Goal: Task Accomplishment & Management: Manage account settings

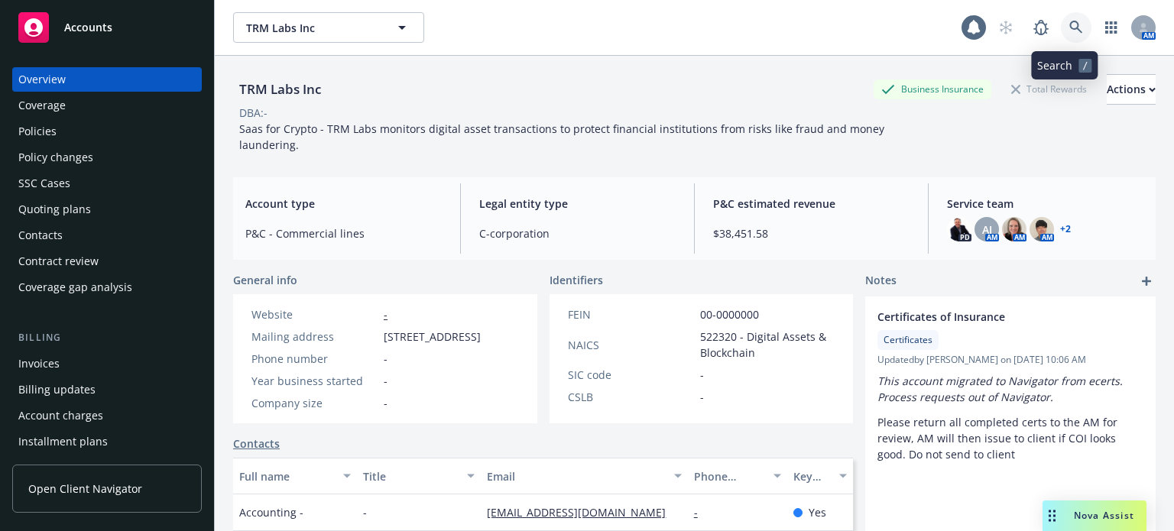
click at [1068, 34] on link at bounding box center [1076, 27] width 31 height 31
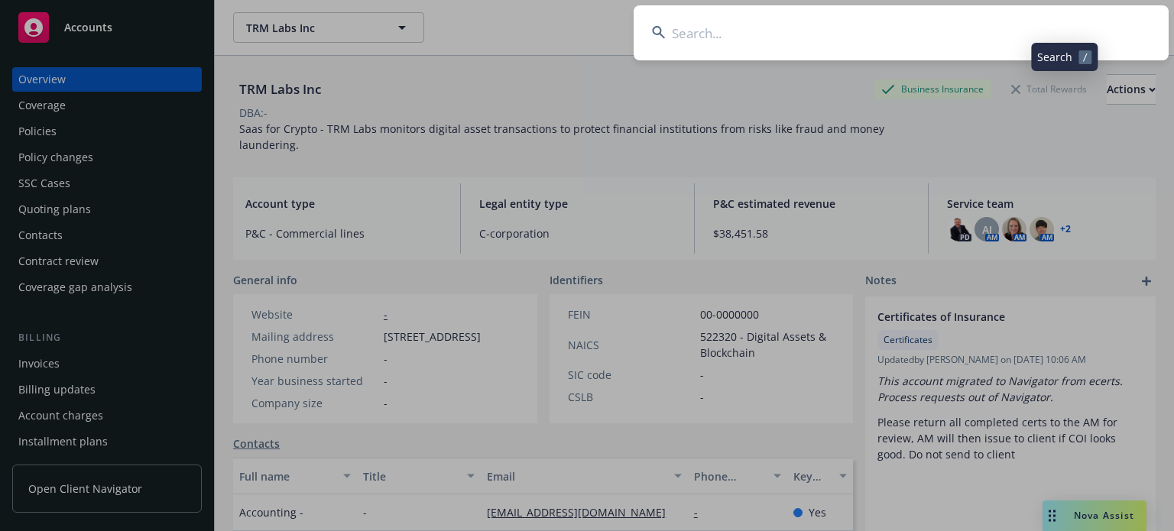
click at [871, 30] on input at bounding box center [901, 32] width 535 height 55
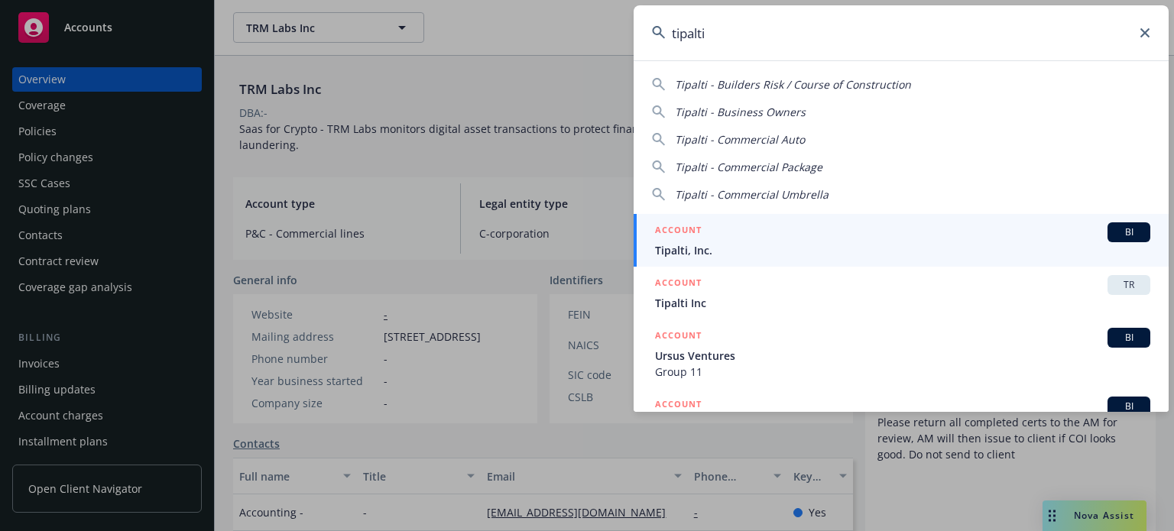
type input "tipalti"
click at [739, 246] on span "Tipalti, Inc." at bounding box center [902, 250] width 495 height 16
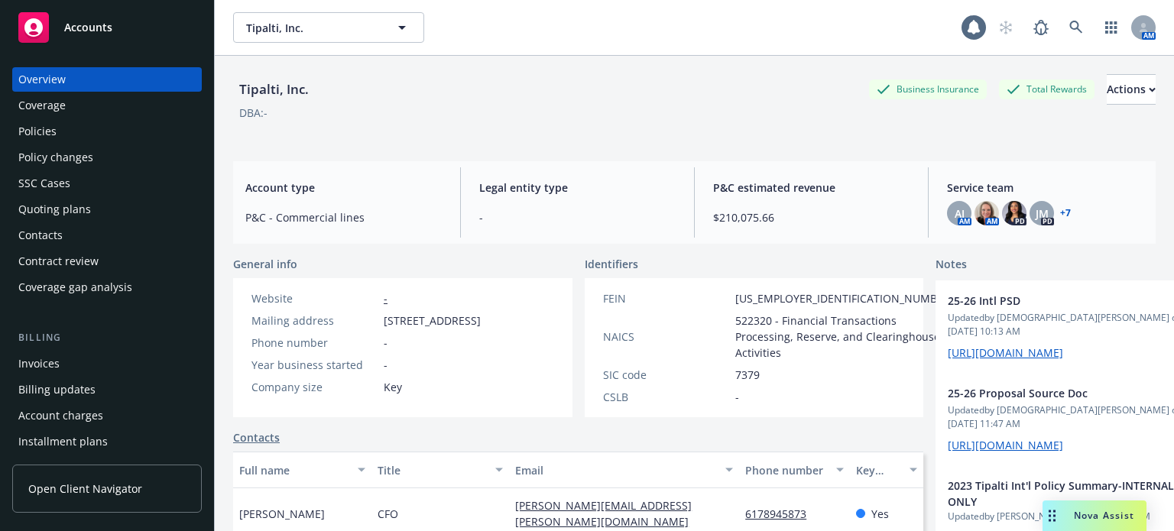
click at [53, 130] on div "Policies" at bounding box center [37, 131] width 38 height 24
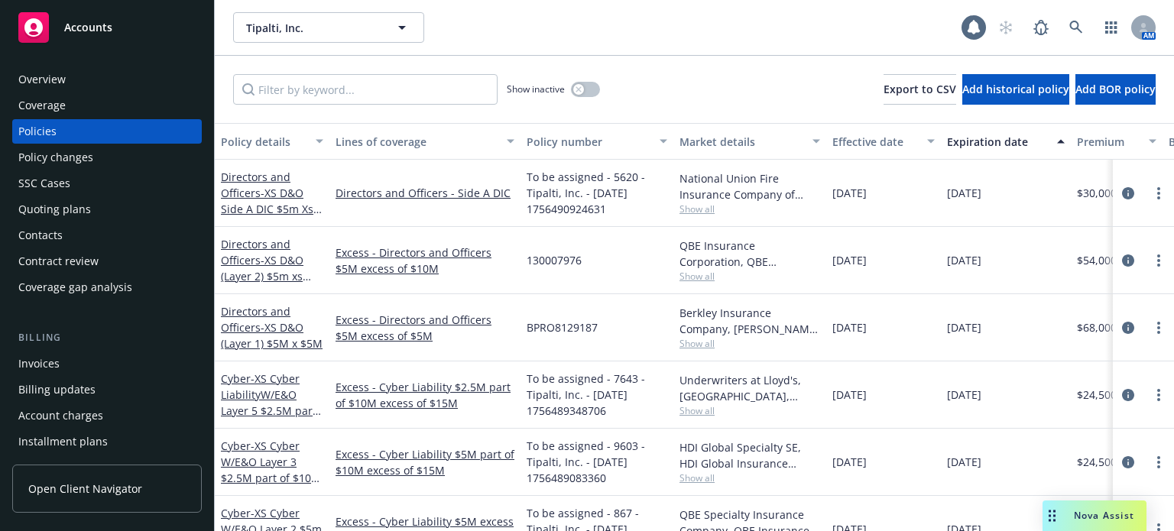
click at [248, 137] on div "Policy details" at bounding box center [264, 142] width 86 height 16
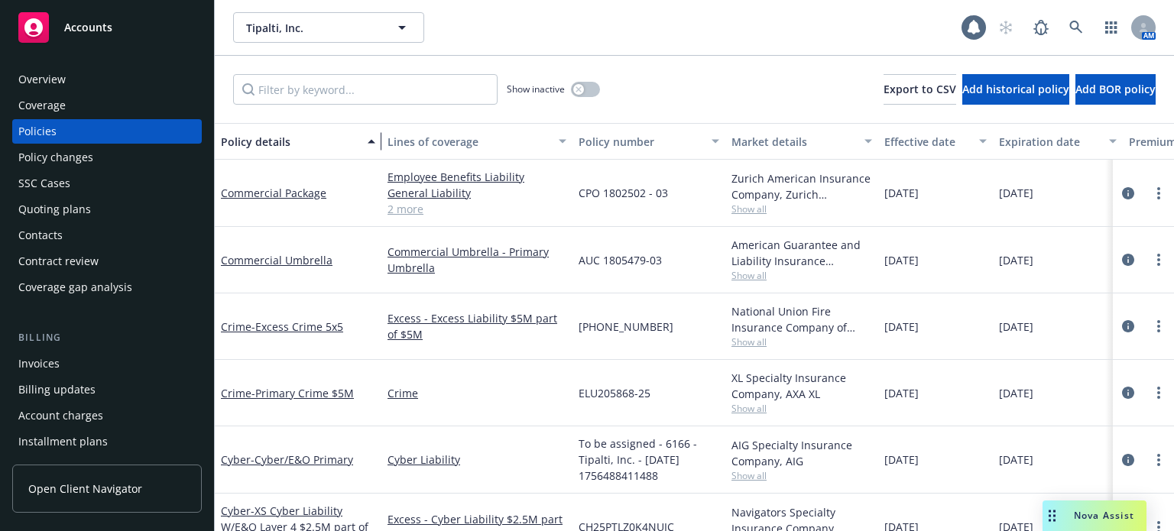
drag, startPoint x: 321, startPoint y: 152, endPoint x: 388, endPoint y: 150, distance: 67.3
click at [378, 148] on div "button" at bounding box center [374, 141] width 8 height 35
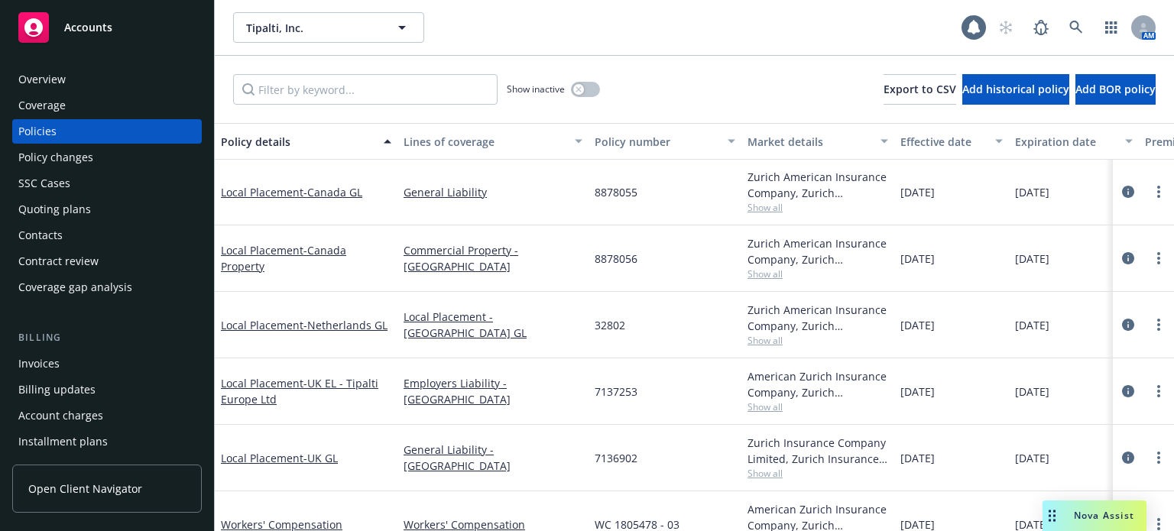
scroll to position [1388, 0]
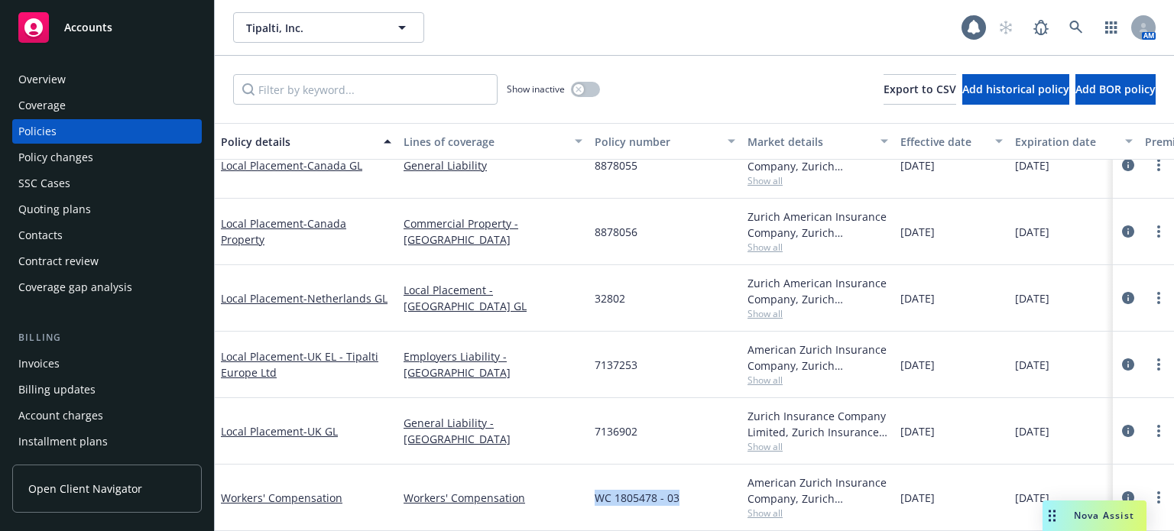
drag, startPoint x: 664, startPoint y: 488, endPoint x: 594, endPoint y: 486, distance: 70.3
click at [593, 487] on div "WC 1805478 - 03" at bounding box center [664, 498] width 153 height 66
copy span "WC 1805478 - 03"
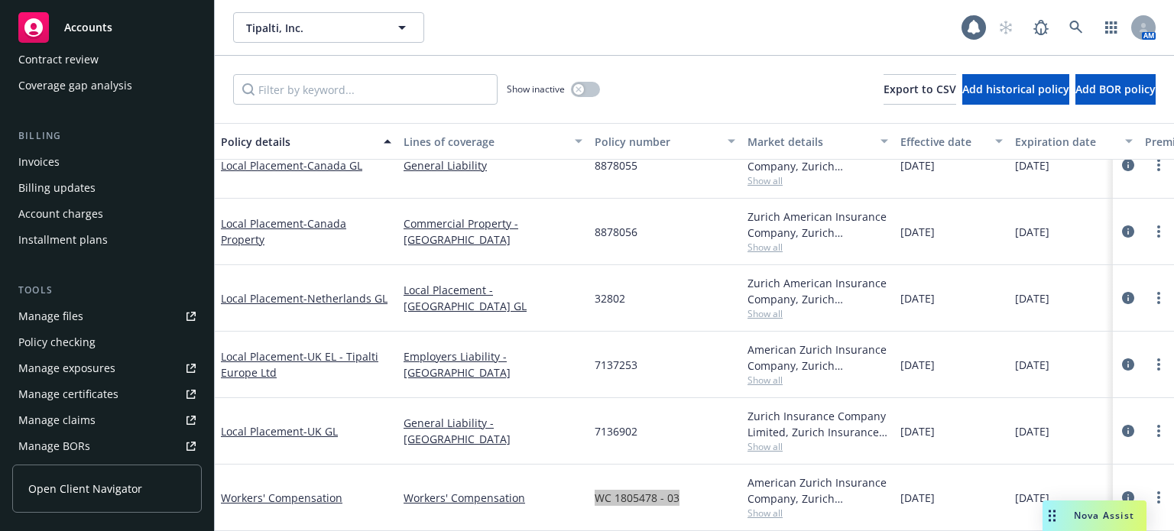
scroll to position [229, 0]
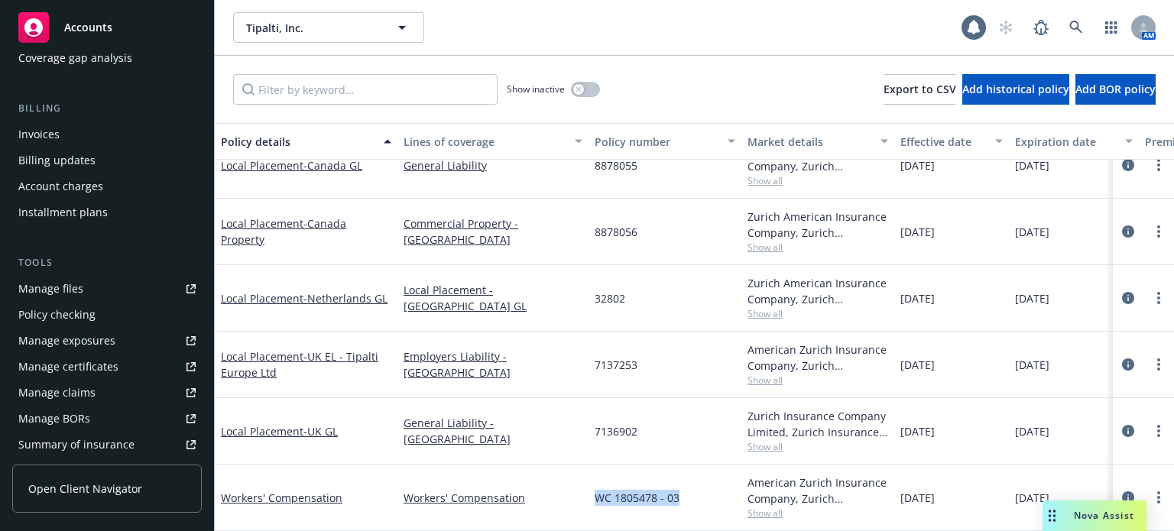
click at [95, 286] on link "Manage files" at bounding box center [107, 289] width 190 height 24
drag, startPoint x: 1096, startPoint y: 18, endPoint x: 1086, endPoint y: 21, distance: 10.2
click at [1094, 18] on div "AM" at bounding box center [1072, 27] width 165 height 31
click at [1082, 22] on icon at bounding box center [1076, 28] width 14 height 14
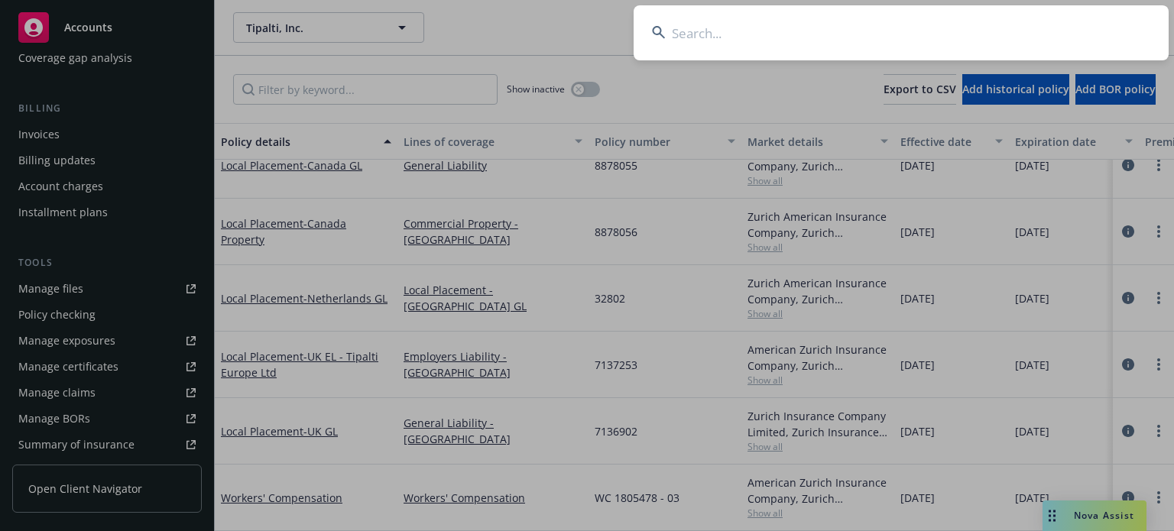
click at [856, 26] on input at bounding box center [901, 32] width 535 height 55
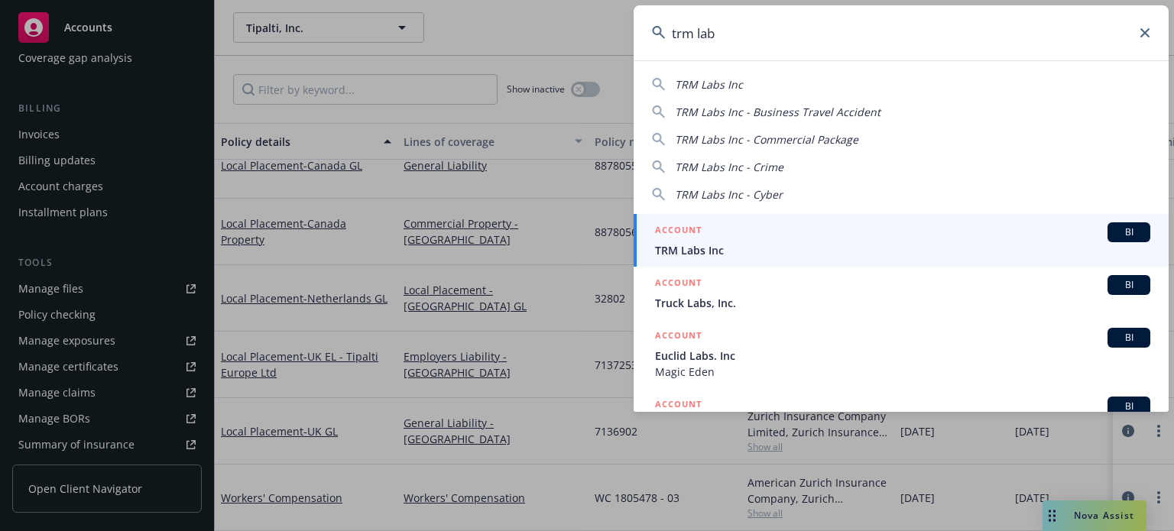
type input "trm lab"
click at [718, 247] on span "TRM Labs Inc" at bounding box center [902, 250] width 495 height 16
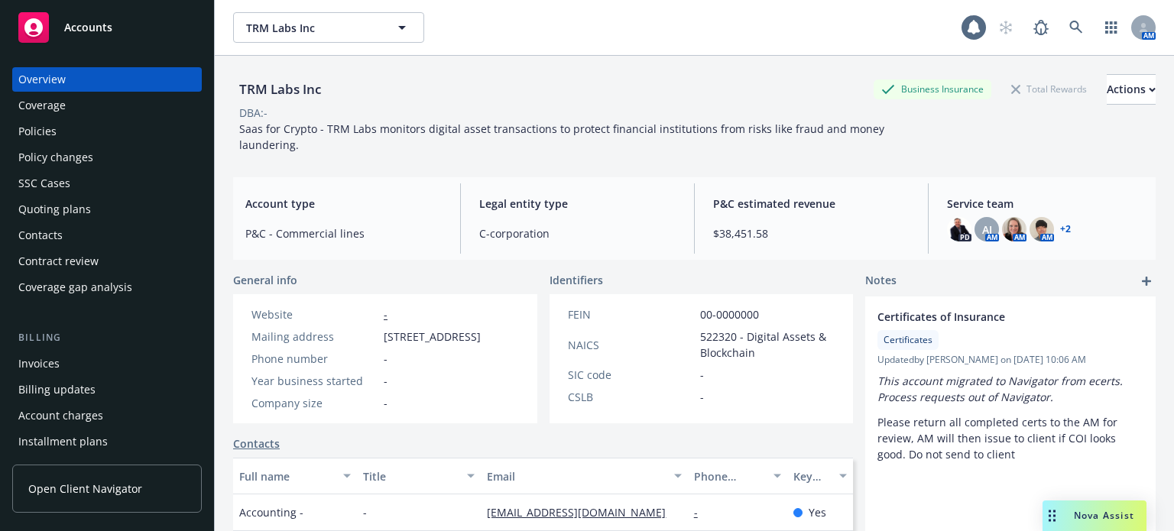
click at [70, 125] on div "Policies" at bounding box center [106, 131] width 177 height 24
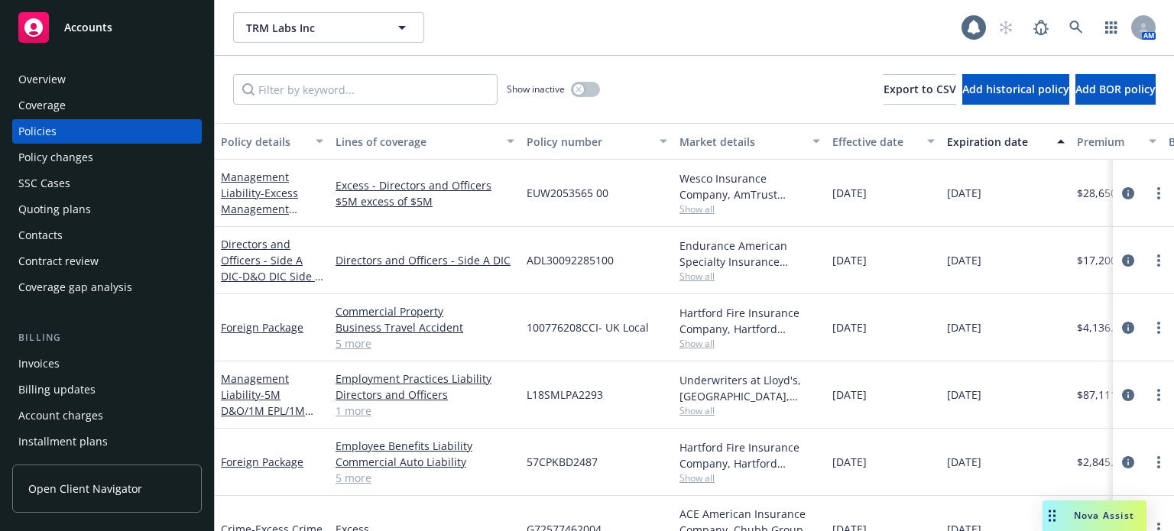
click at [263, 144] on div "Policy details" at bounding box center [264, 142] width 86 height 16
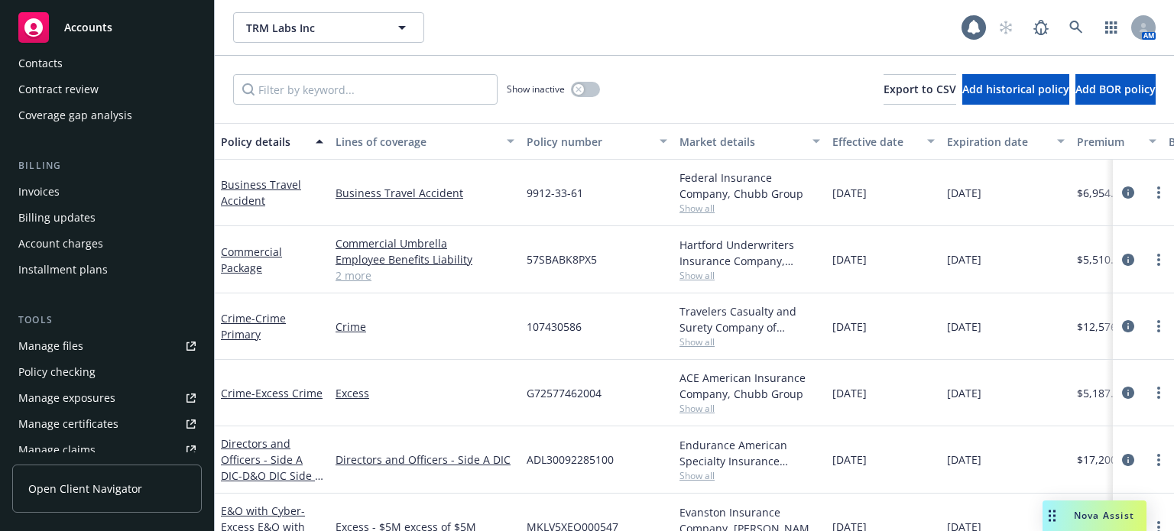
scroll to position [229, 0]
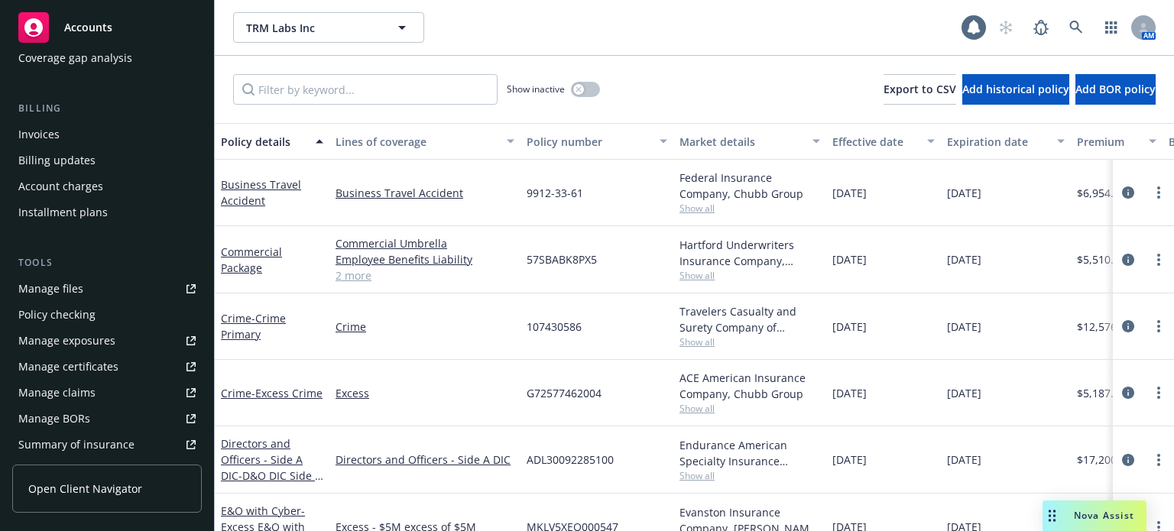
click at [86, 283] on link "Manage files" at bounding box center [107, 289] width 190 height 24
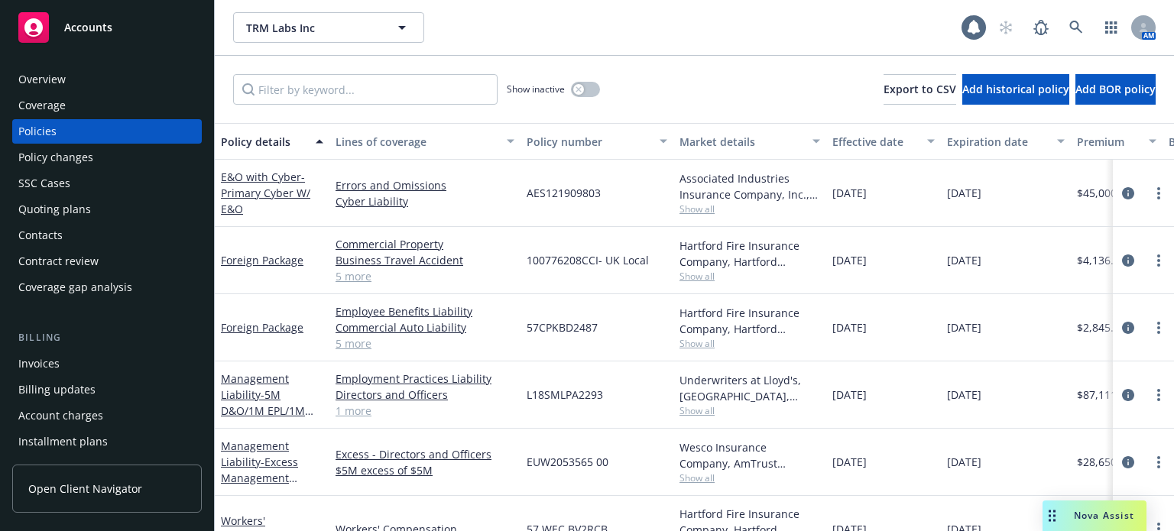
scroll to position [414, 0]
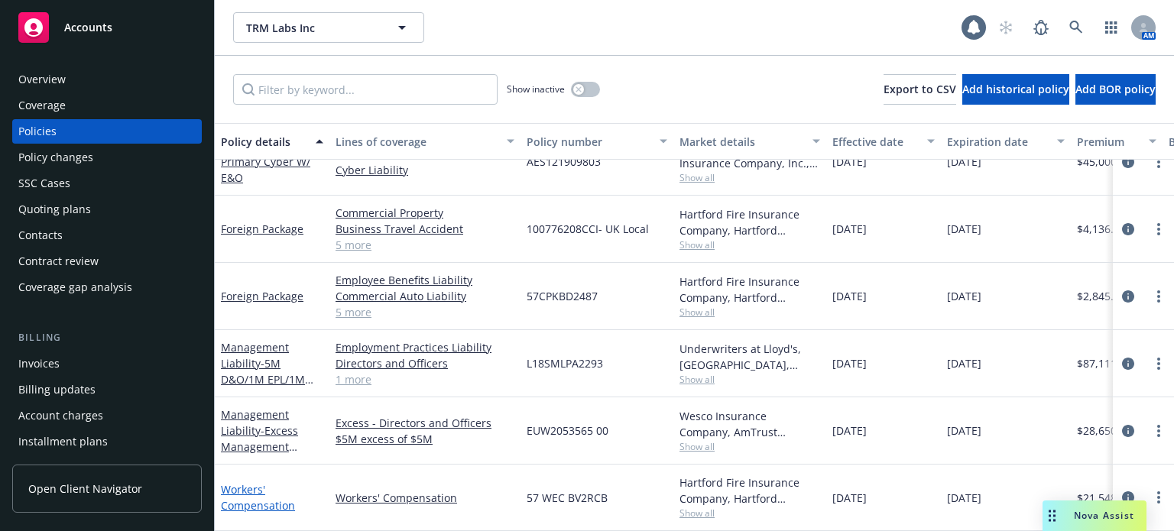
click at [254, 493] on link "Workers' Compensation" at bounding box center [258, 497] width 74 height 31
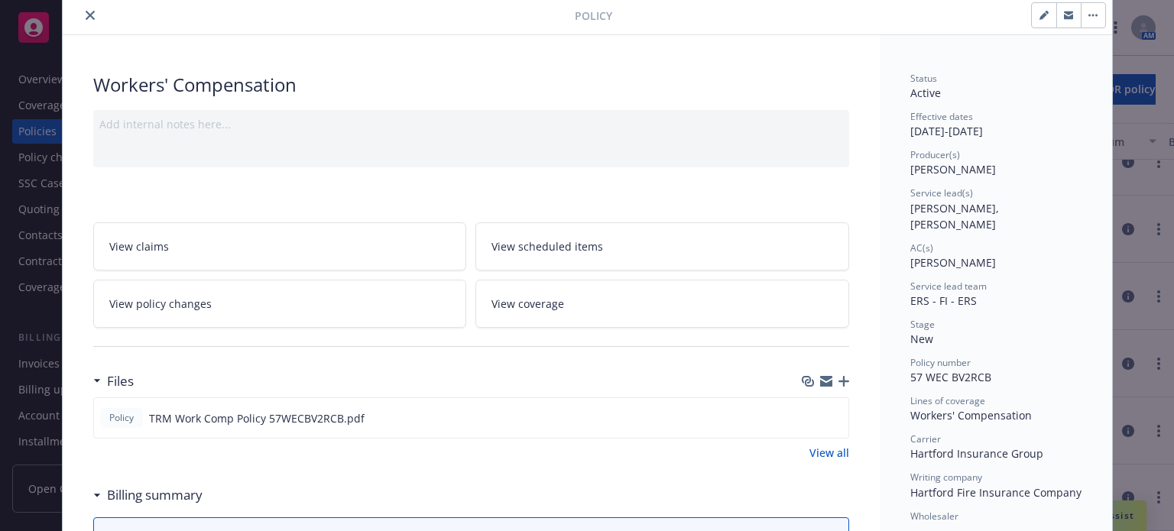
scroll to position [76, 0]
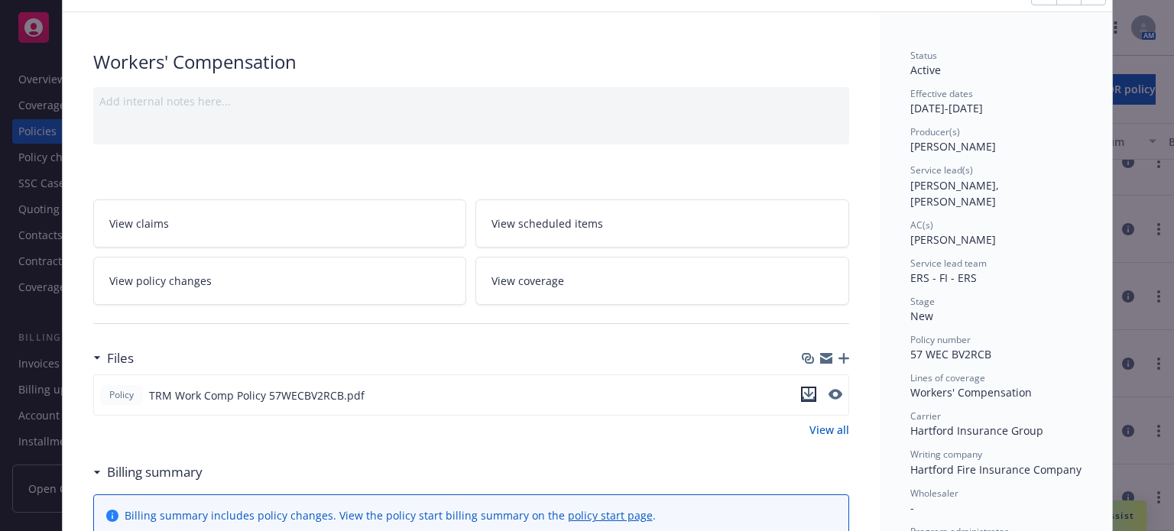
click at [803, 392] on icon "download file" at bounding box center [808, 392] width 10 height 9
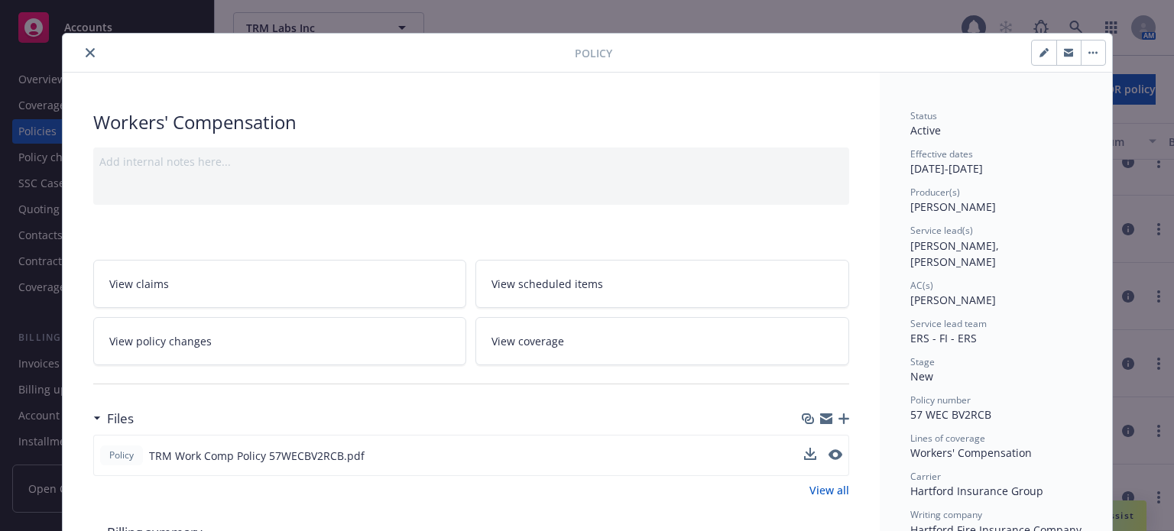
scroll to position [0, 0]
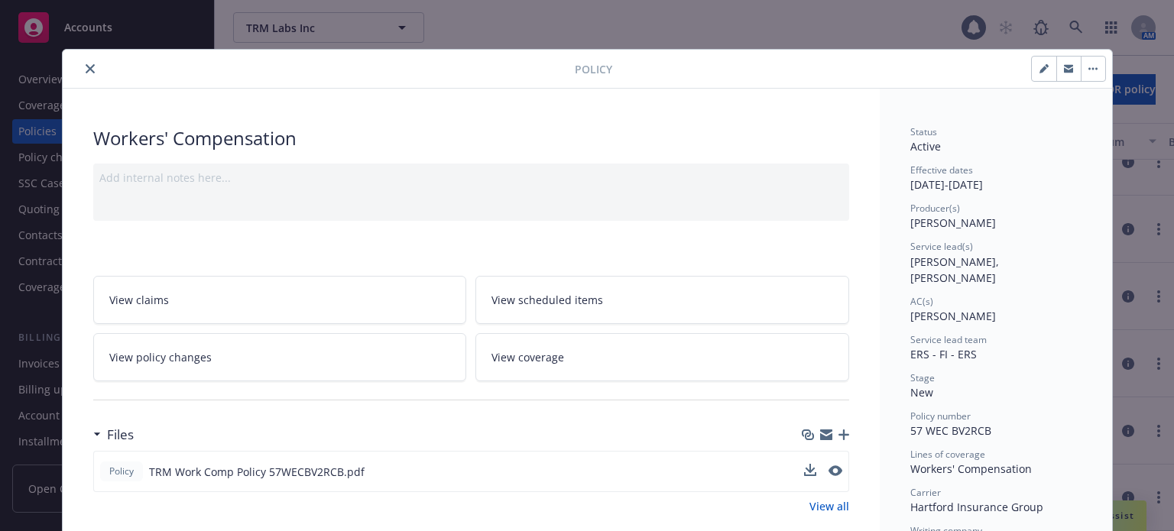
click at [86, 68] on icon "close" at bounding box center [90, 68] width 9 height 9
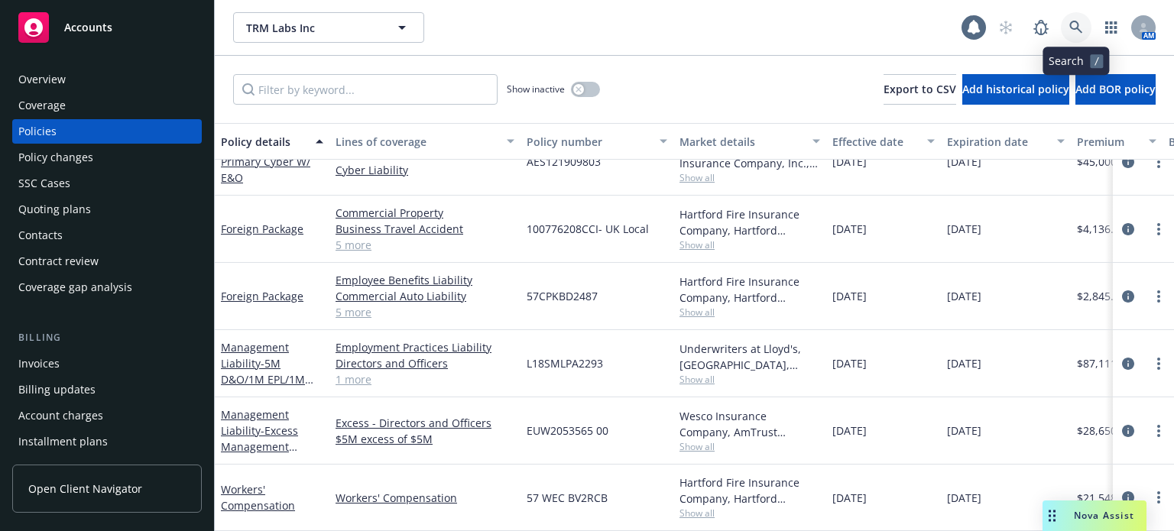
click at [1073, 23] on icon at bounding box center [1076, 28] width 14 height 14
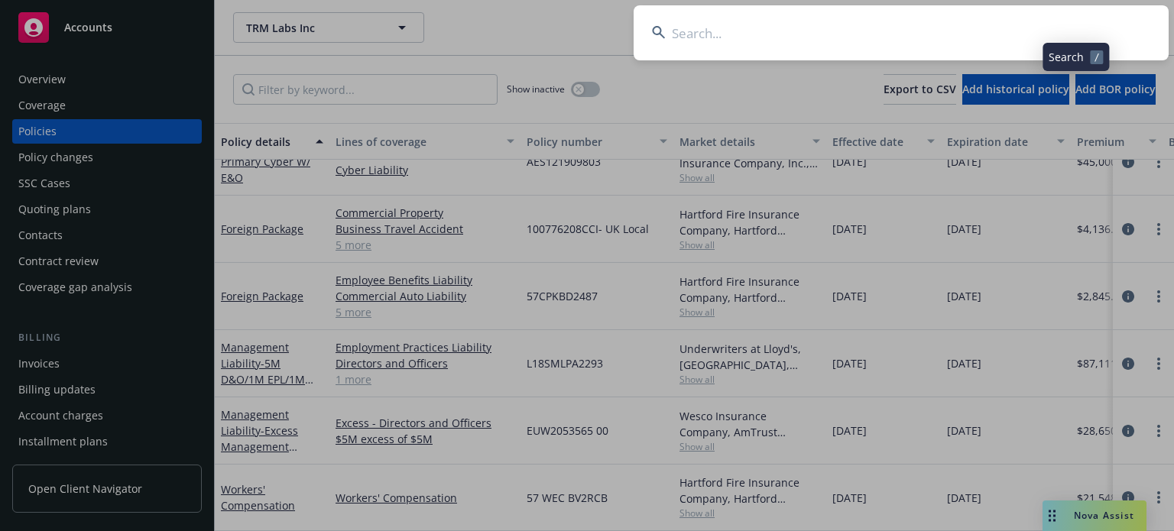
click at [880, 36] on input at bounding box center [901, 32] width 535 height 55
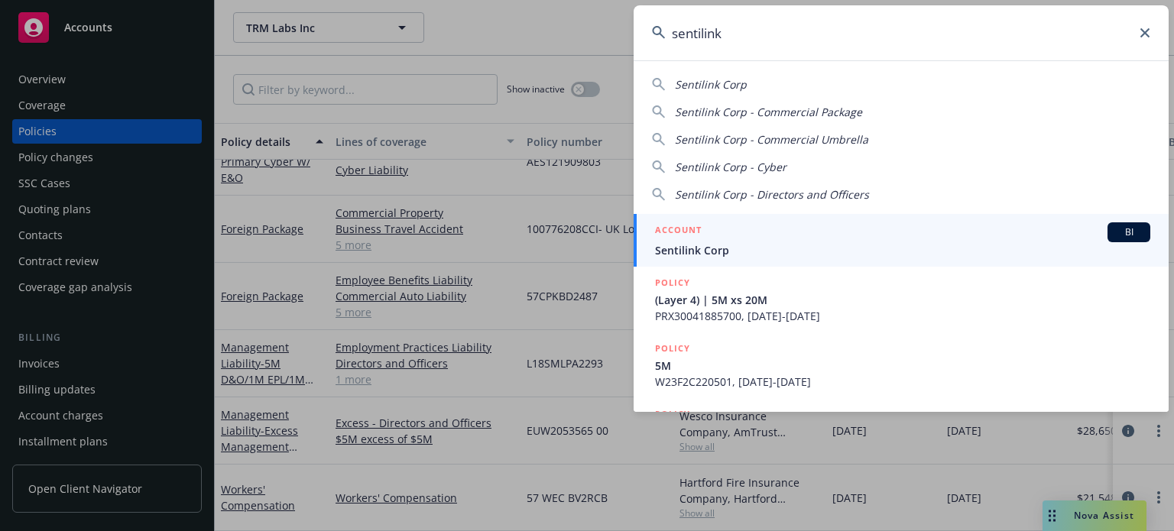
type input "sentilink"
click at [709, 232] on div "ACCOUNT BI" at bounding box center [902, 232] width 495 height 20
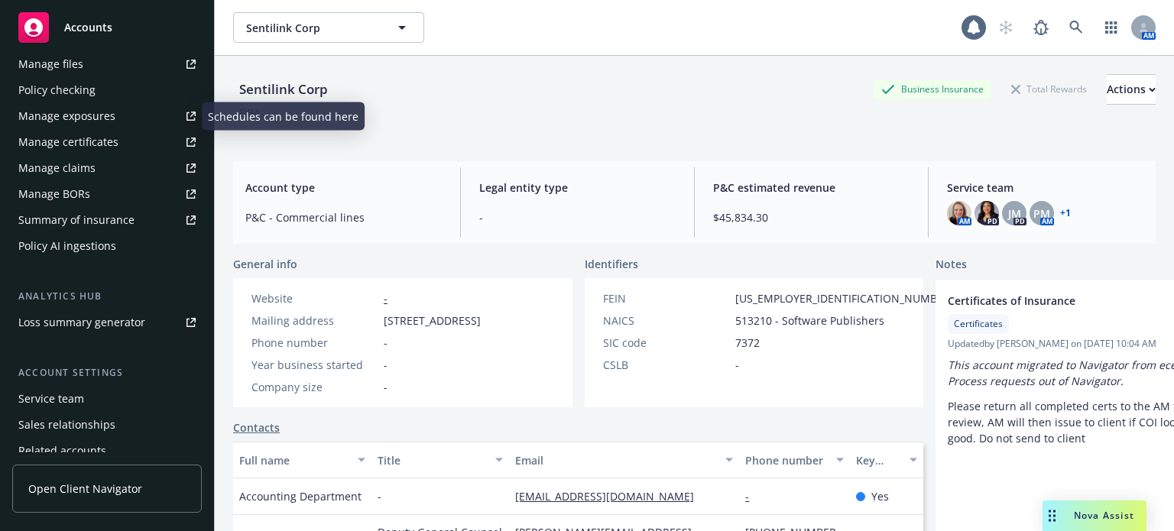
scroll to position [516, 0]
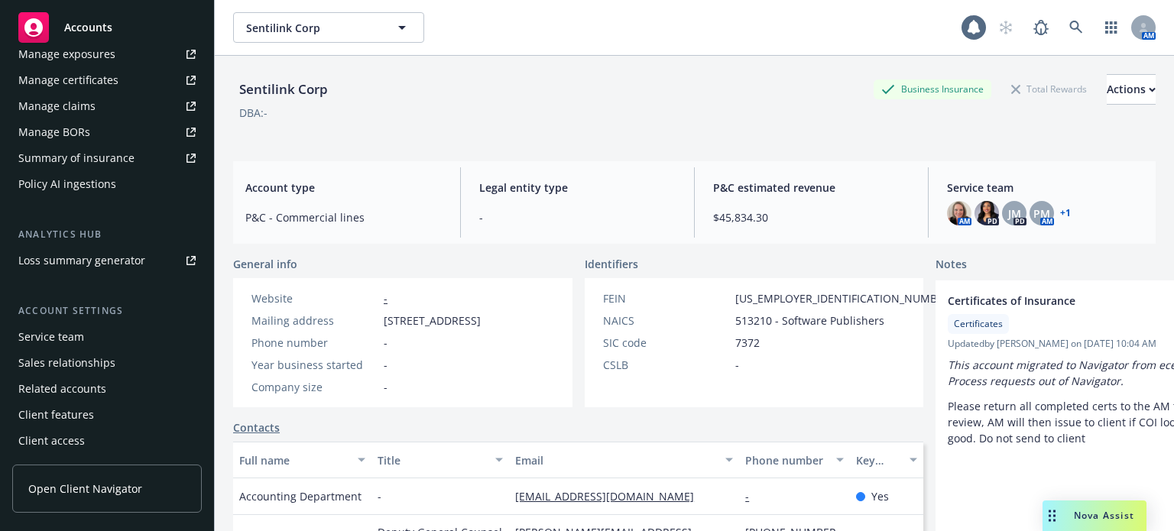
click at [70, 339] on div "Service team" at bounding box center [51, 337] width 66 height 24
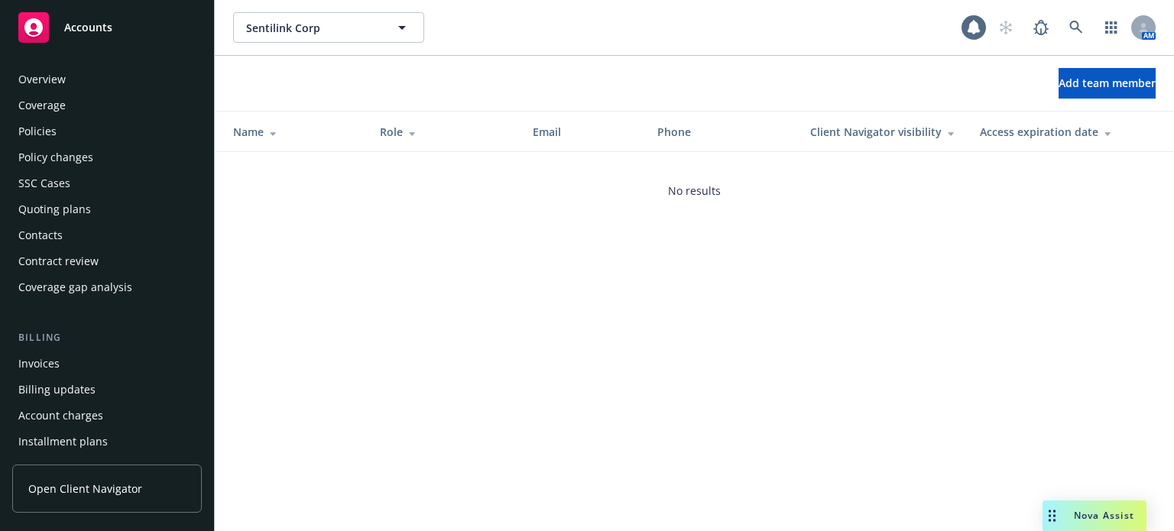
scroll to position [516, 0]
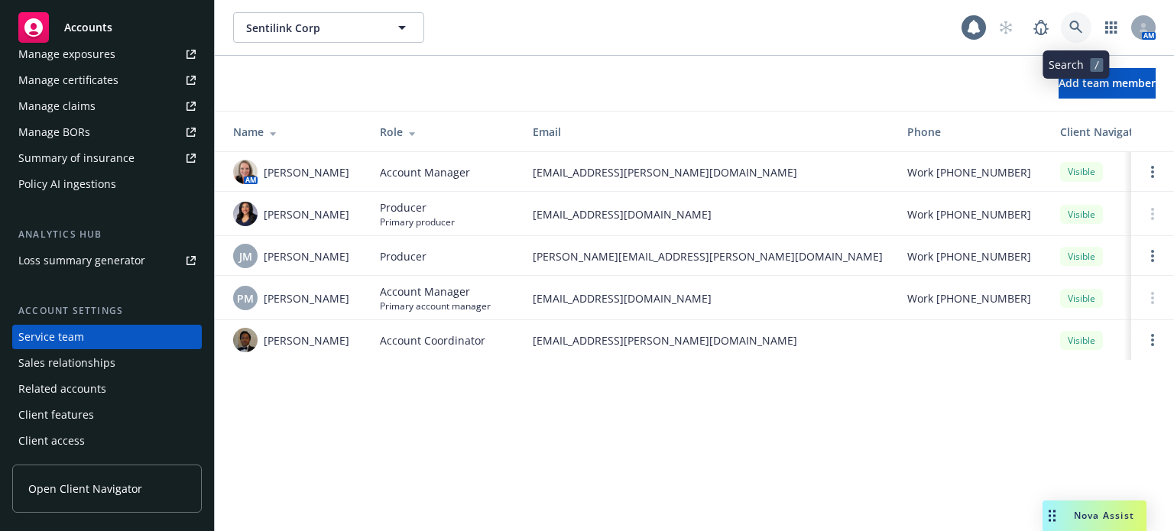
click at [1079, 24] on icon at bounding box center [1076, 28] width 14 height 14
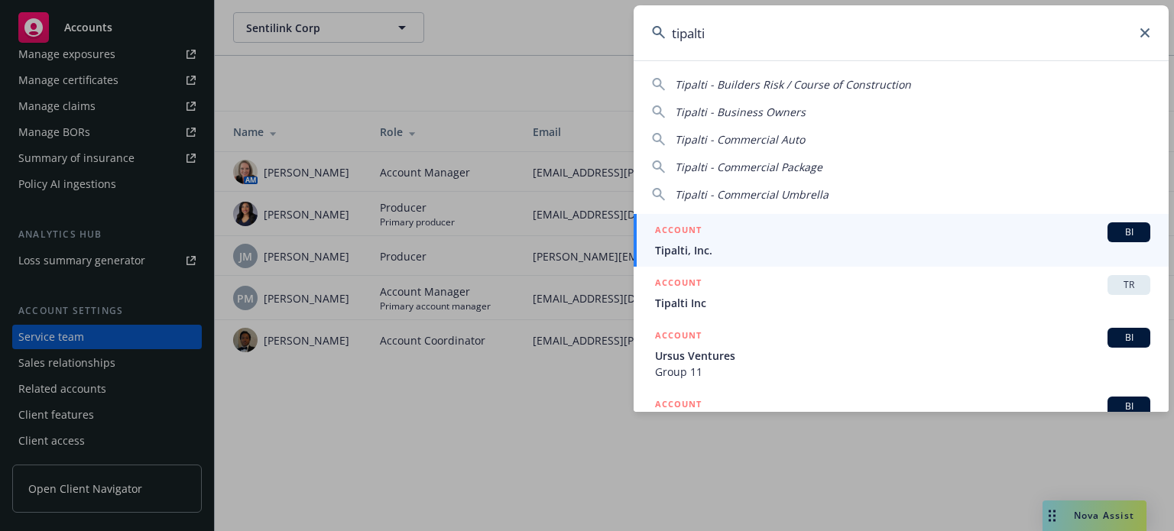
type input "tipalti"
click at [703, 241] on div "ACCOUNT BI" at bounding box center [902, 232] width 495 height 20
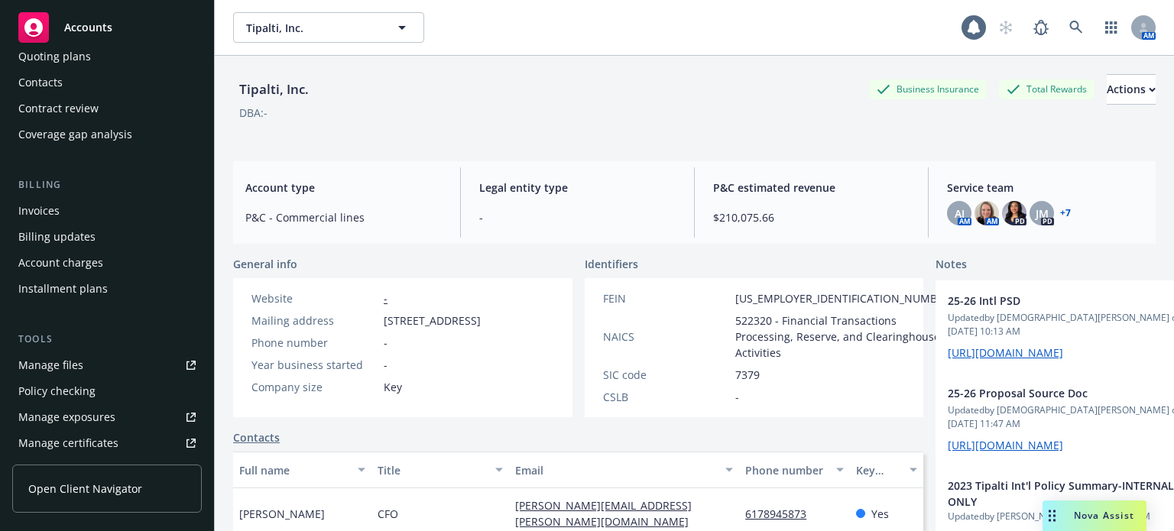
scroll to position [229, 0]
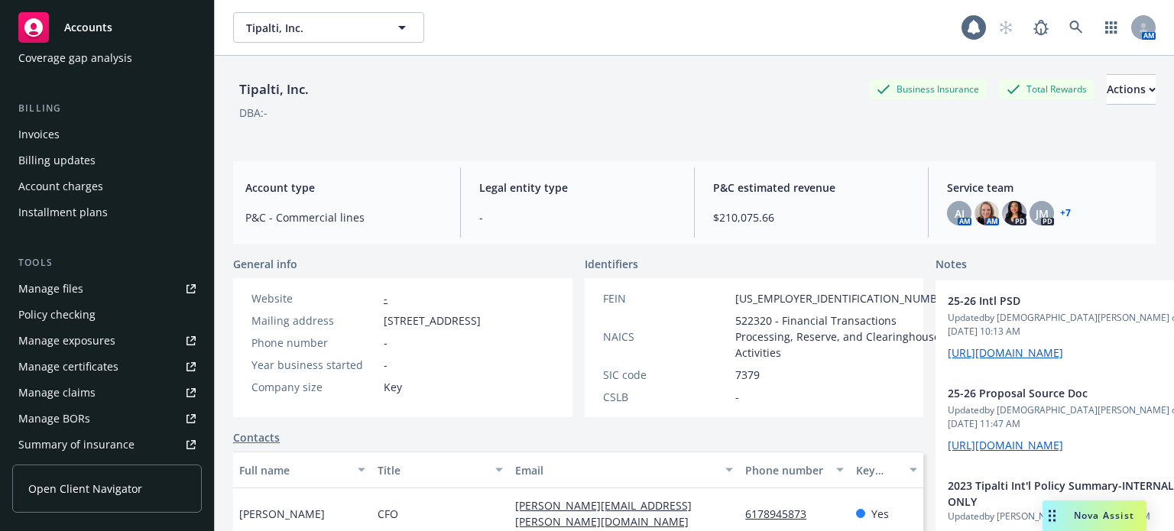
click at [64, 290] on div "Manage files" at bounding box center [50, 289] width 65 height 24
click at [1069, 31] on icon at bounding box center [1076, 28] width 14 height 14
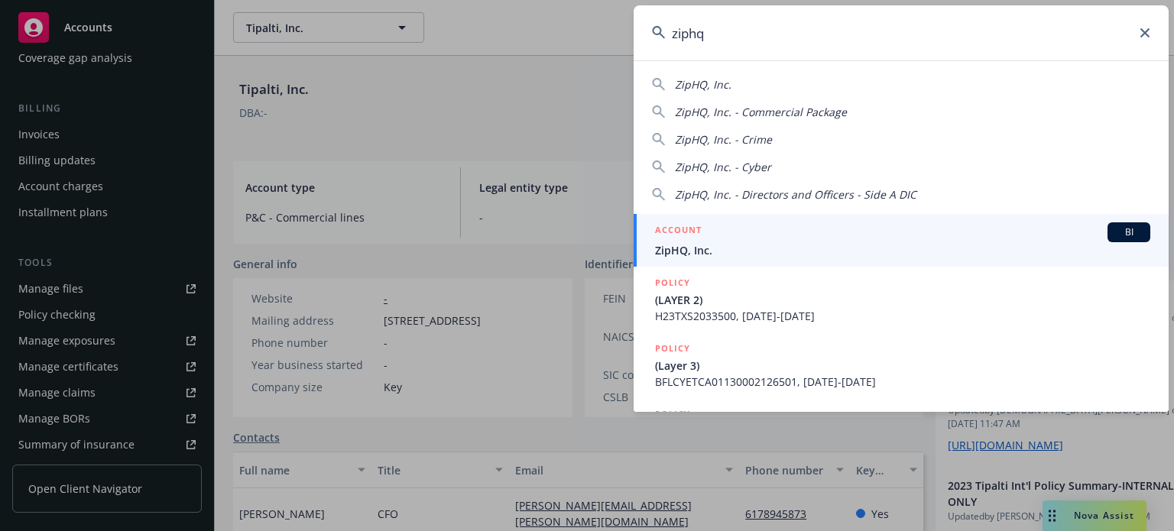
type input "ziphq"
drag, startPoint x: 844, startPoint y: 257, endPoint x: 700, endPoint y: 244, distance: 145.0
click at [700, 244] on span "ZipHQ, Inc." at bounding box center [902, 250] width 495 height 16
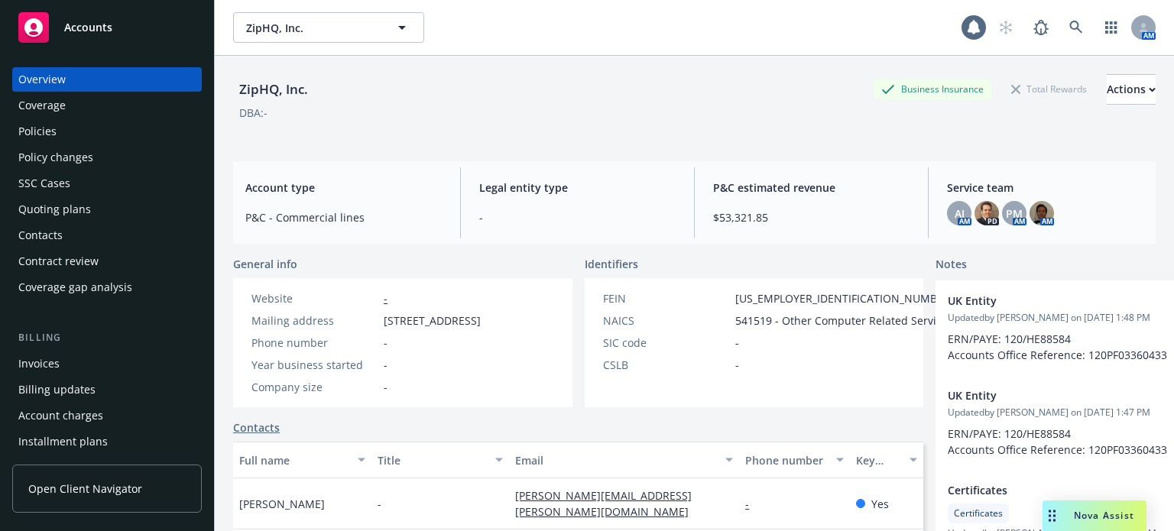
click at [47, 128] on div "Policies" at bounding box center [37, 131] width 38 height 24
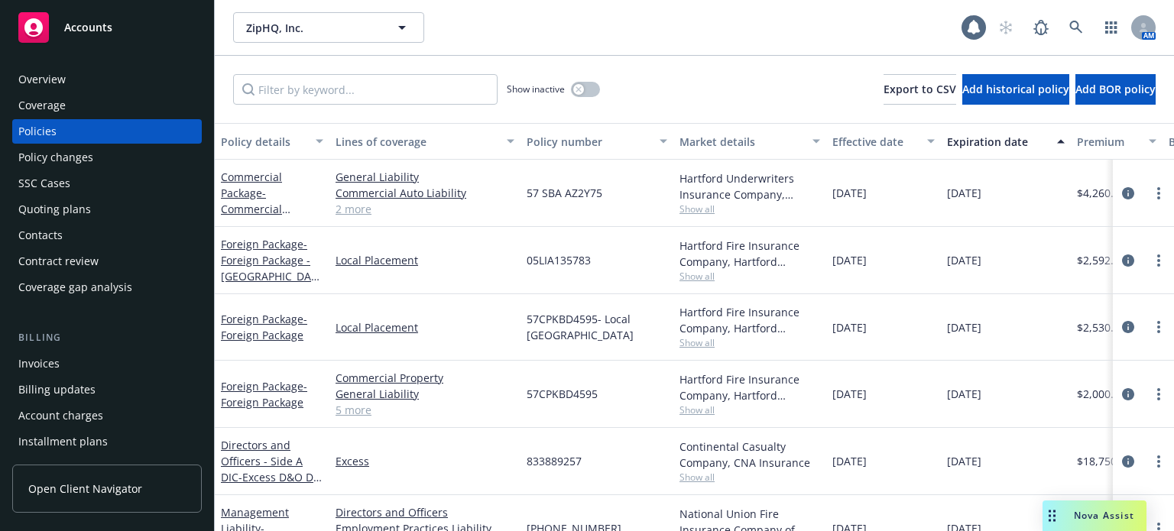
click at [257, 137] on div "Policy details" at bounding box center [264, 142] width 86 height 16
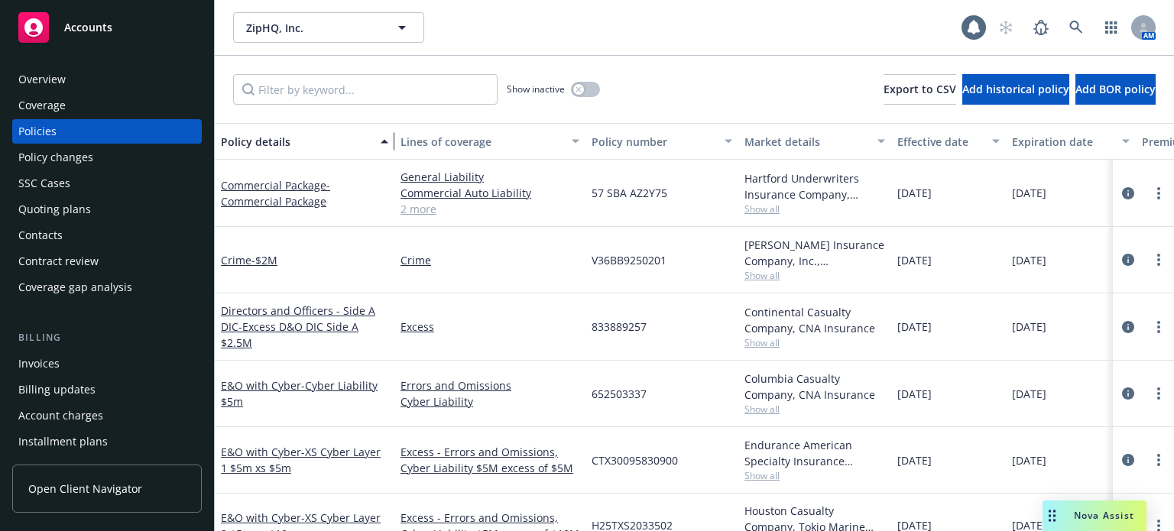
drag, startPoint x: 322, startPoint y: 152, endPoint x: 387, endPoint y: 145, distance: 65.3
click at [387, 145] on div "button" at bounding box center [387, 141] width 8 height 35
click at [314, 90] on input "Filter by keyword..." at bounding box center [365, 89] width 264 height 31
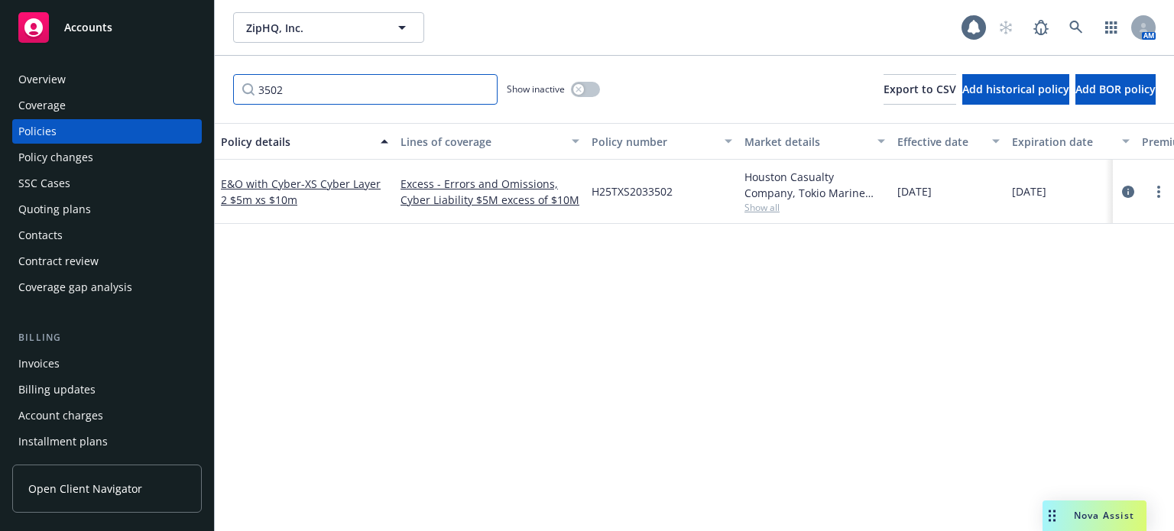
type input "3502"
click at [286, 180] on link "E&O with Cyber - XS Cyber Layer 2 $5m xs $10m" at bounding box center [301, 192] width 160 height 31
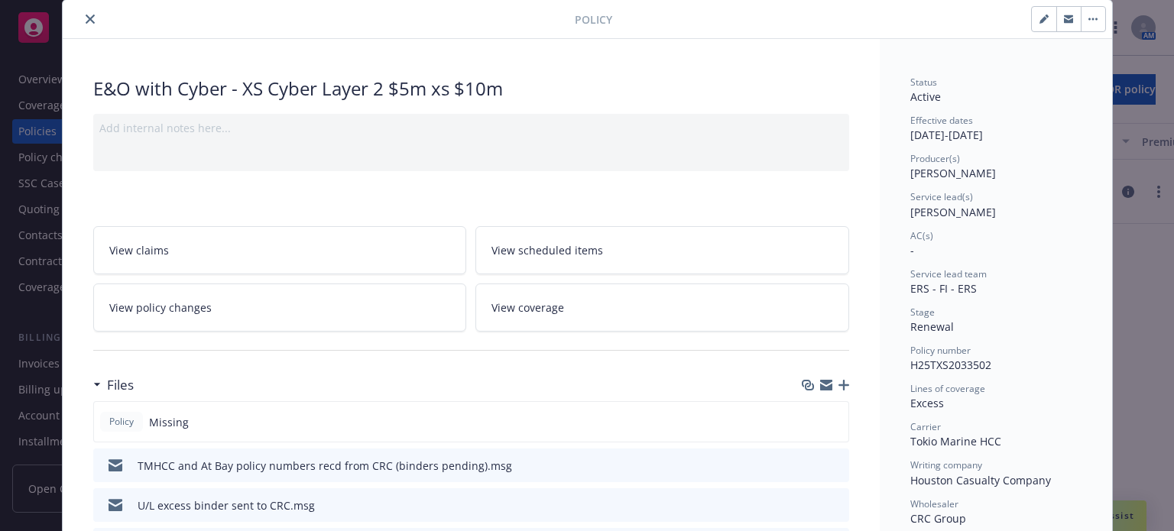
scroll to position [76, 0]
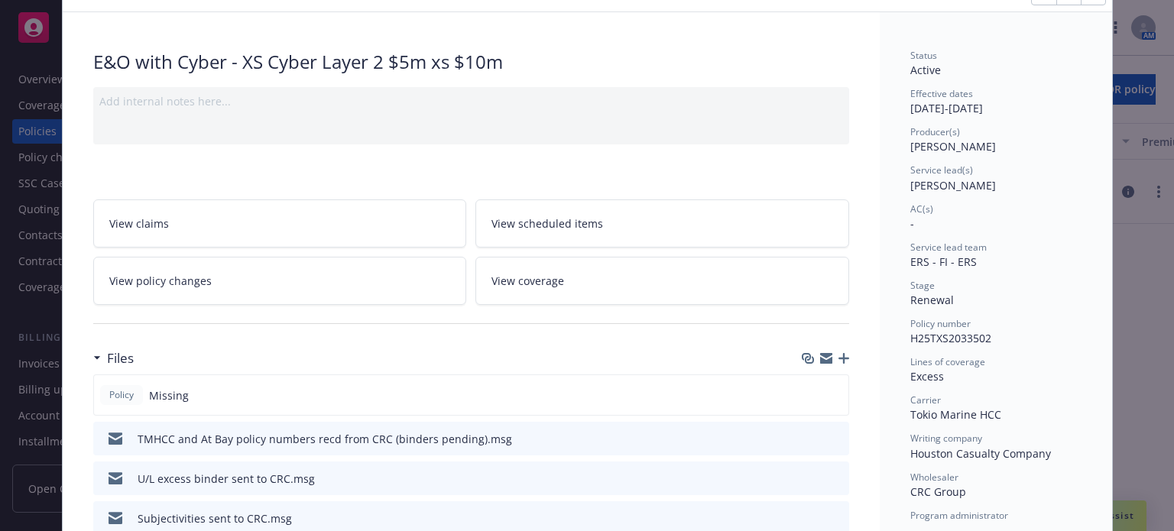
click at [839, 353] on icon "button" at bounding box center [843, 358] width 11 height 11
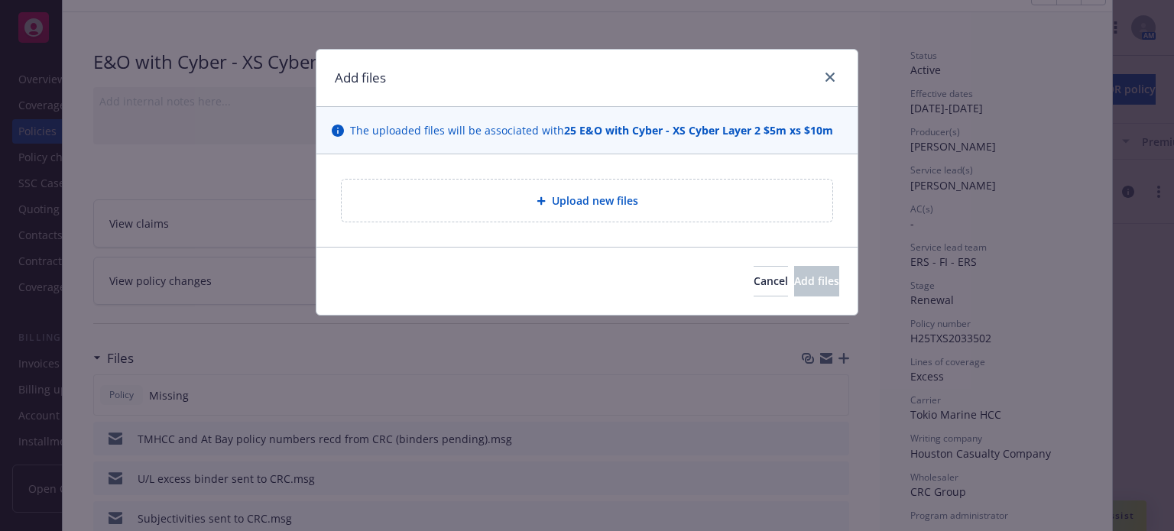
type textarea "x"
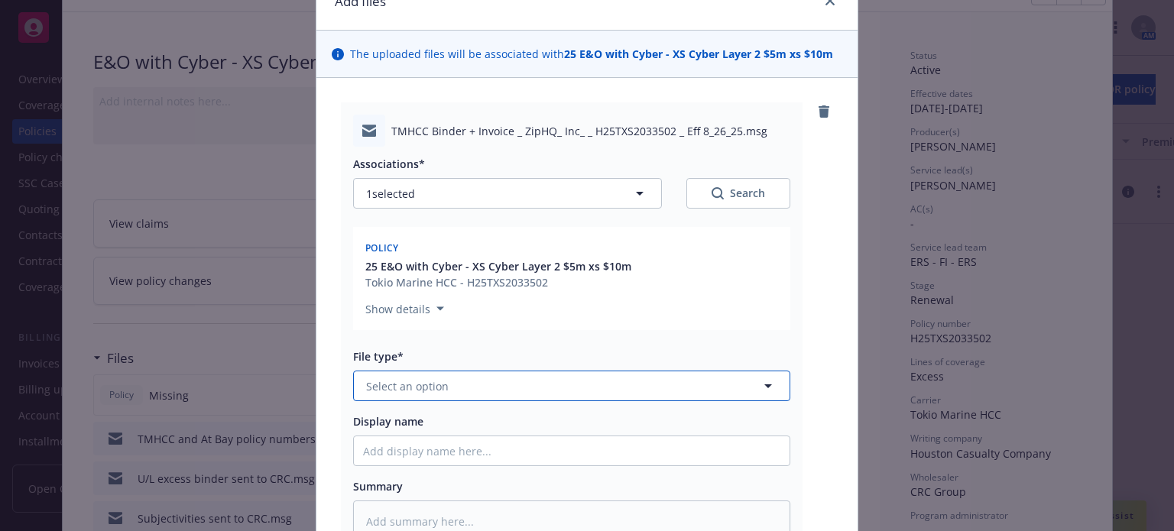
click at [417, 391] on span "Select an option" at bounding box center [407, 386] width 83 height 16
type input "email"
click at [397, 415] on div "Email" at bounding box center [572, 428] width 436 height 41
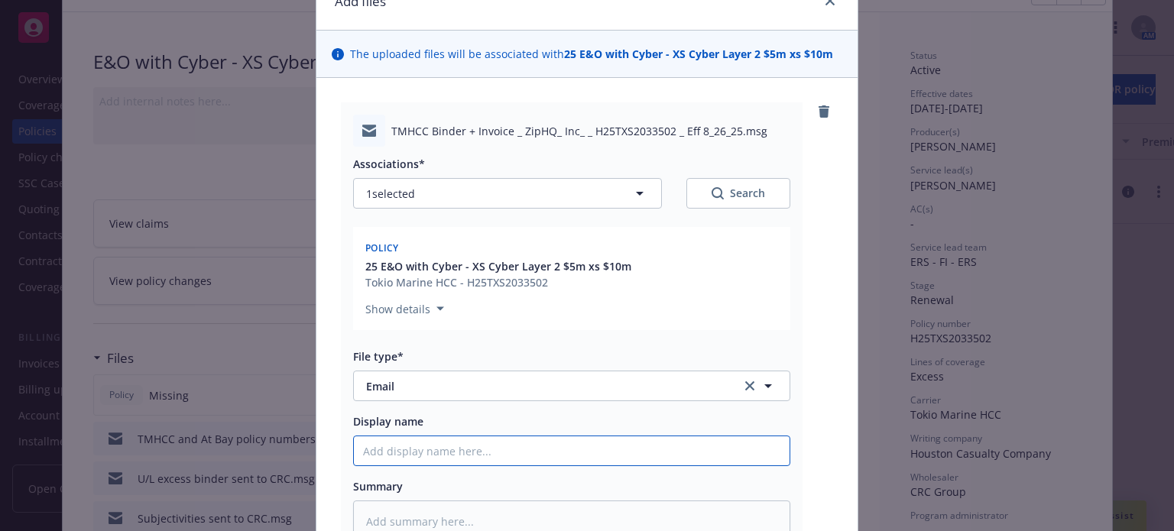
click at [394, 446] on input "Display name" at bounding box center [572, 450] width 436 height 29
type textarea "x"
type input "E"
type textarea "x"
type input "Ex"
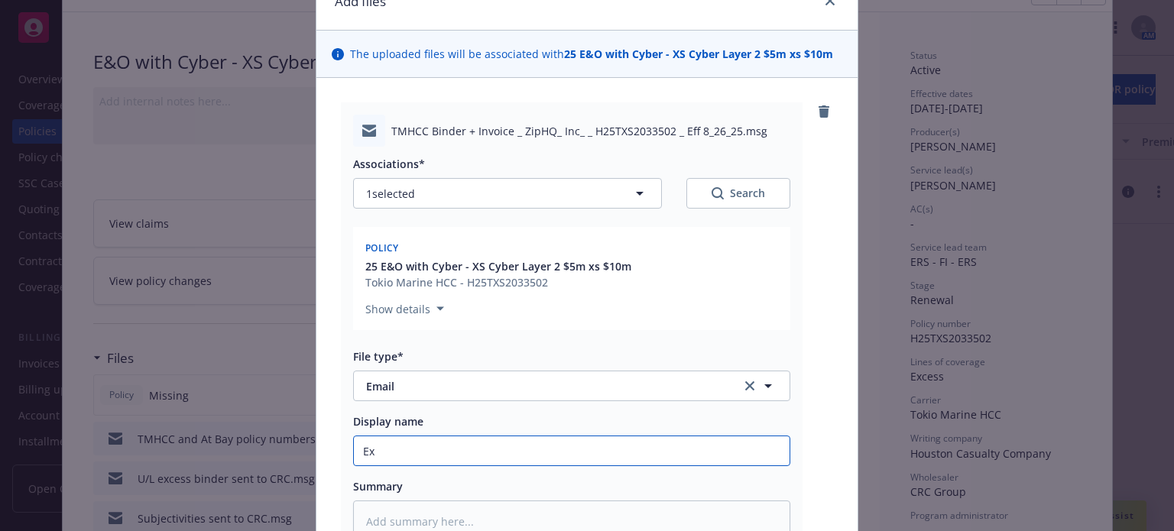
type textarea "x"
type input "Exce"
type textarea "x"
type input "Exces"
type textarea "x"
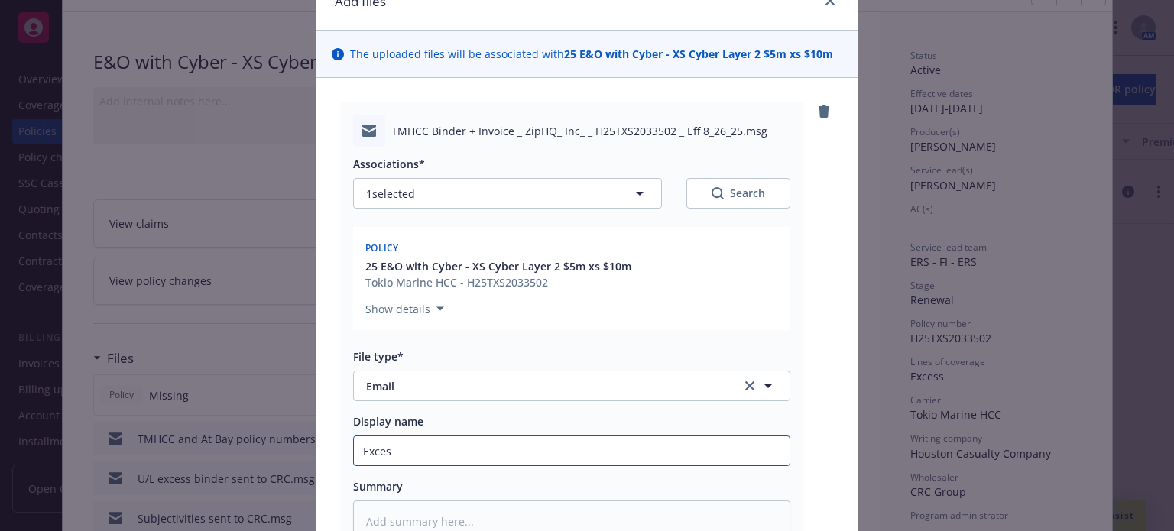
type input "Excess"
type textarea "x"
type input "Excess"
type textarea "x"
type input "Excess b"
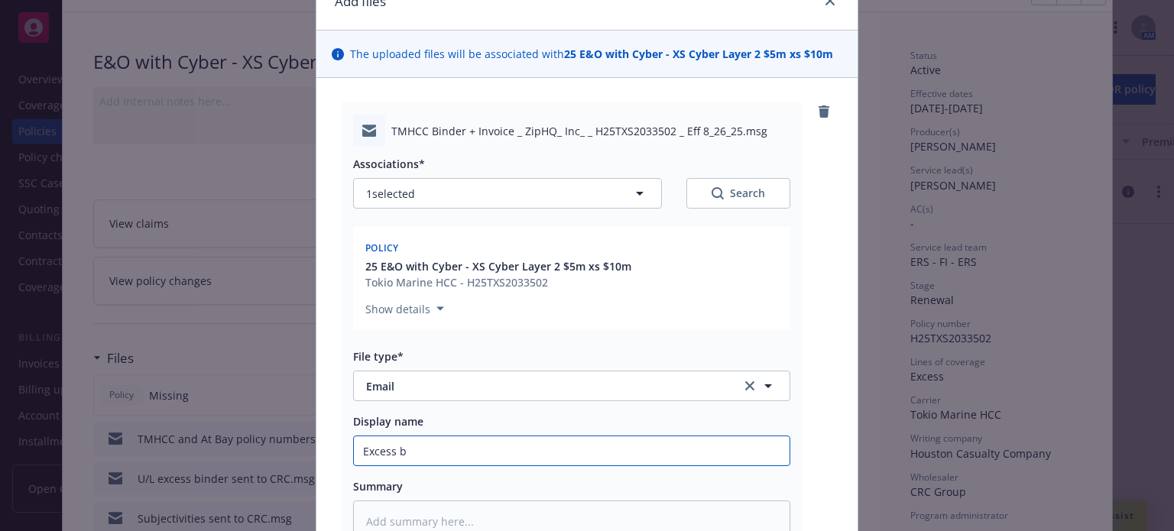
type textarea "x"
type input "Excess bi"
type textarea "x"
type input "Excess bin"
type textarea "x"
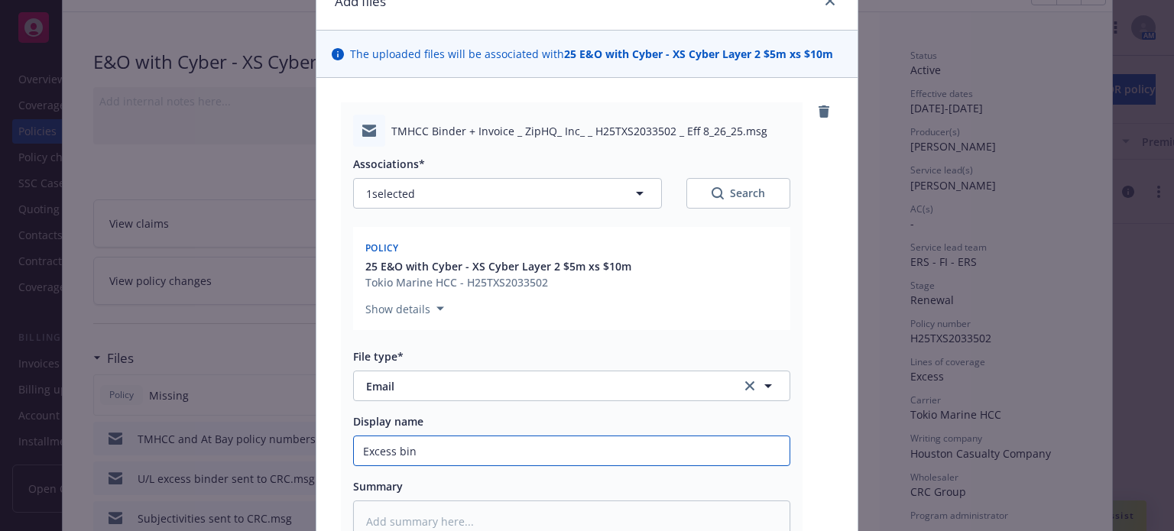
type input "Excess bind"
type textarea "x"
type input "Excess binde"
type textarea "x"
type input "Excess binder"
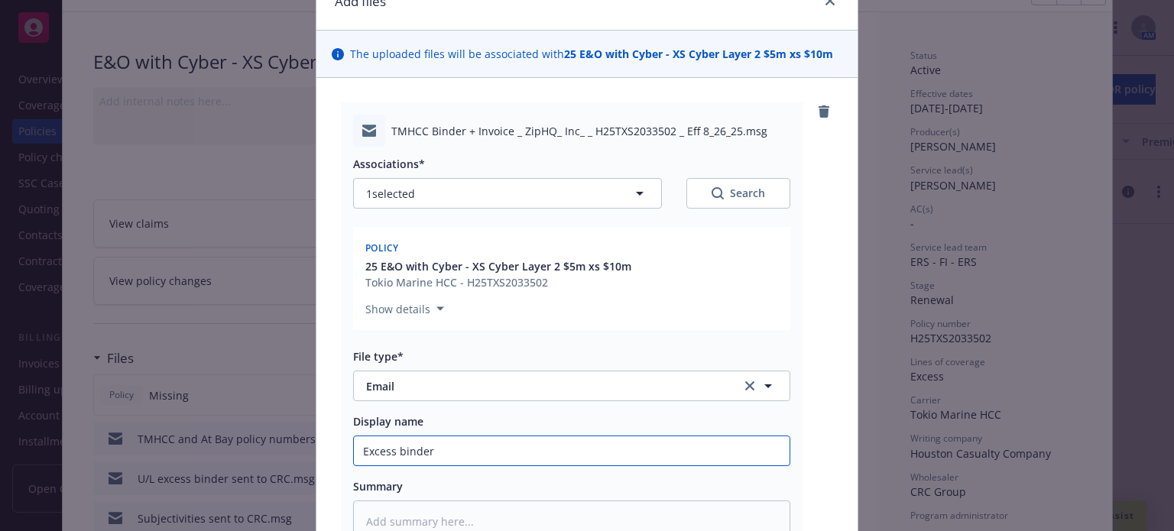
type textarea "x"
type input "Excess binder,"
type textarea "x"
type input "Excess binder,"
type textarea "x"
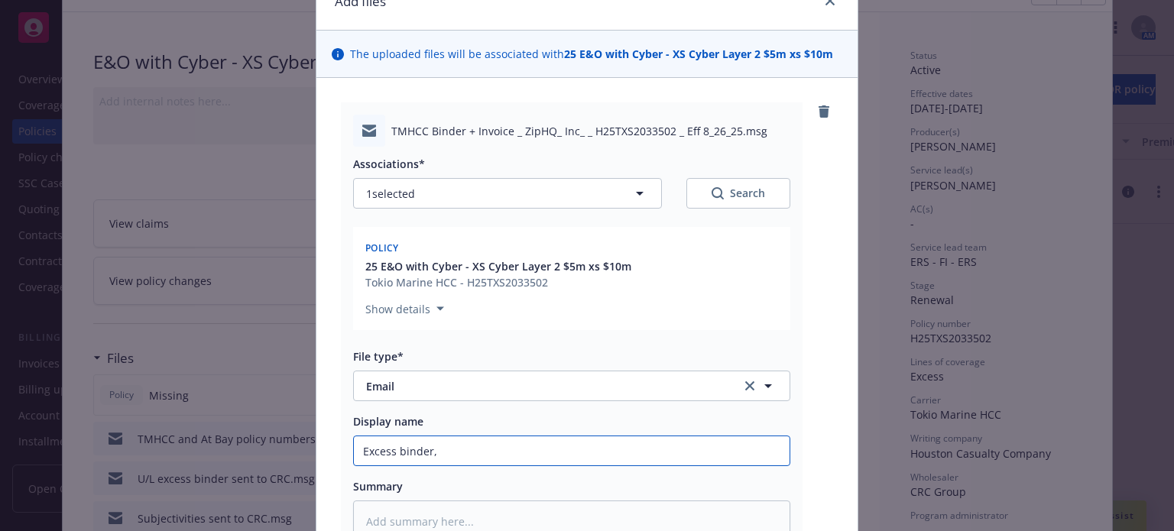
type input "Excess binder, i"
type textarea "x"
type input "Excess binder, in"
type textarea "x"
type input "Excess binder, inb"
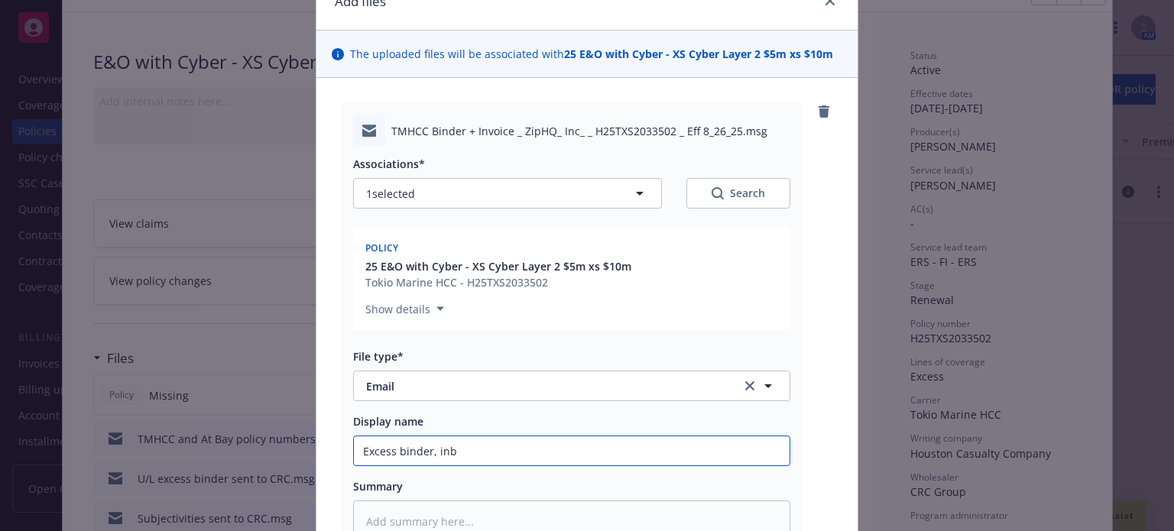
type textarea "x"
type input "Excess binder, inbv"
type textarea "x"
type input "Excess binder, inbvo"
type textarea "x"
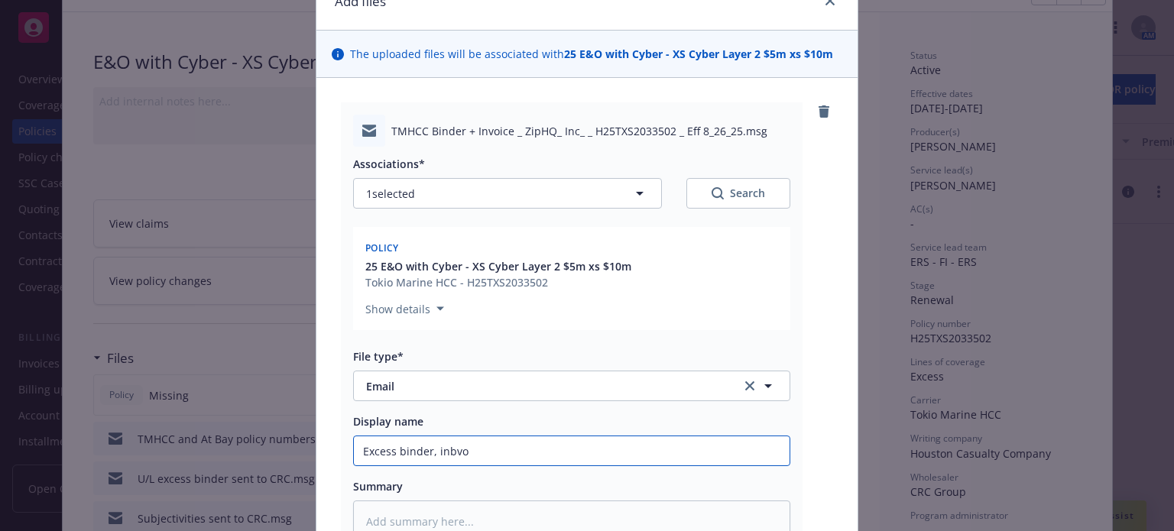
type input "Excess binder, inbvoi"
type textarea "x"
type input "Excess binder, inbvoic"
type textarea "x"
type input "Excess binder, inbvoice"
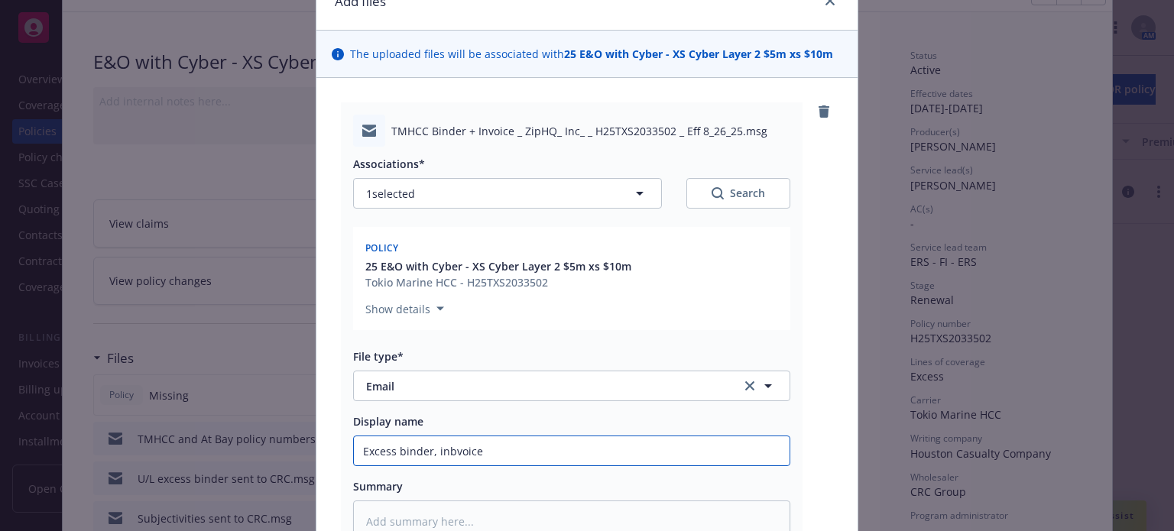
type textarea "x"
type input "Excess binder, inbvoice"
type textarea "x"
type input "Excess binder, inbvoice"
type textarea "x"
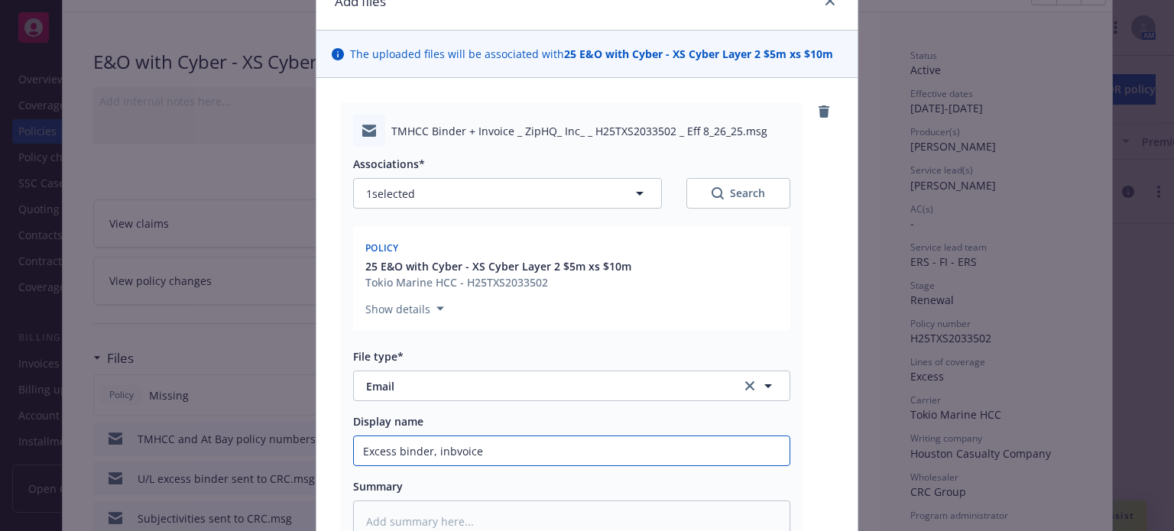
type input "Excess binder, inbvoic"
type textarea "x"
type input "Excess binder, inbvoi"
type textarea "x"
type input "Excess binder, inbvo"
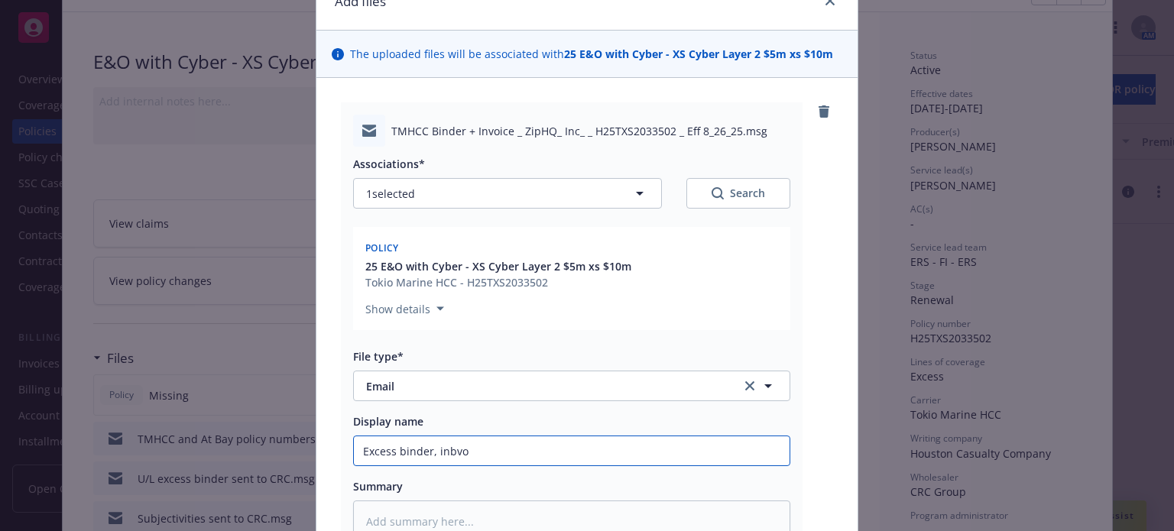
type textarea "x"
type input "Excess binder, inbv"
type textarea "x"
type input "Excess binder, inb"
type textarea "x"
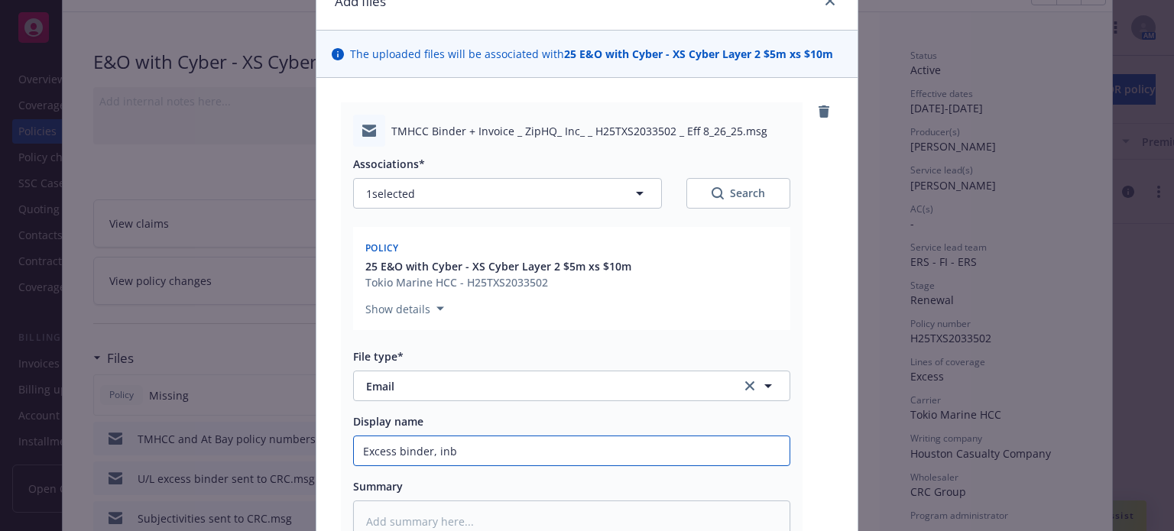
type input "Excess binder, in"
type textarea "x"
type input "Excess binder, inv"
type textarea "x"
type input "Excess binder, invo"
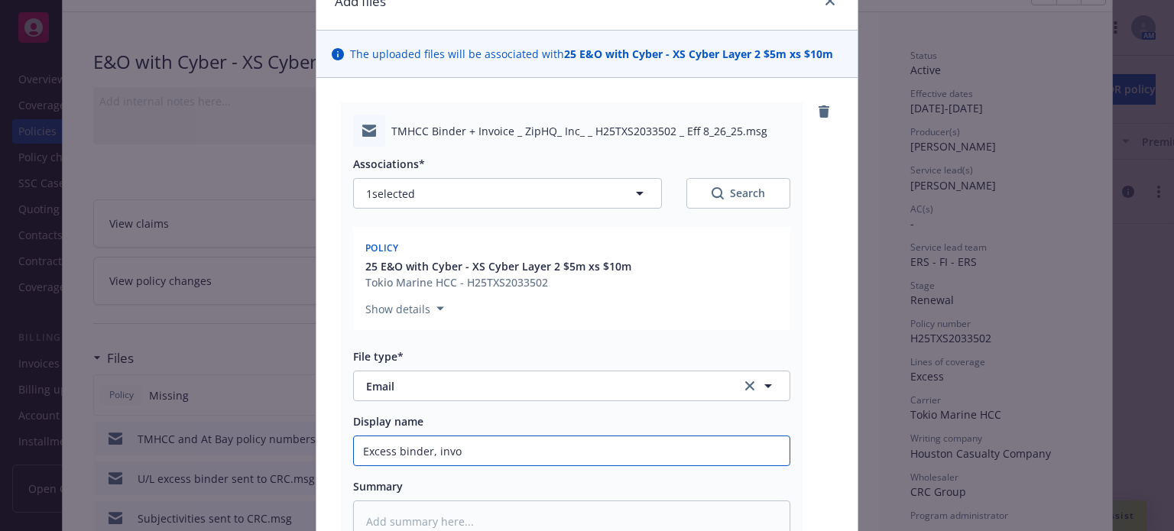
type textarea "x"
type input "Excess binder, invoic"
type textarea "x"
type input "Excess binder, invoice"
type textarea "x"
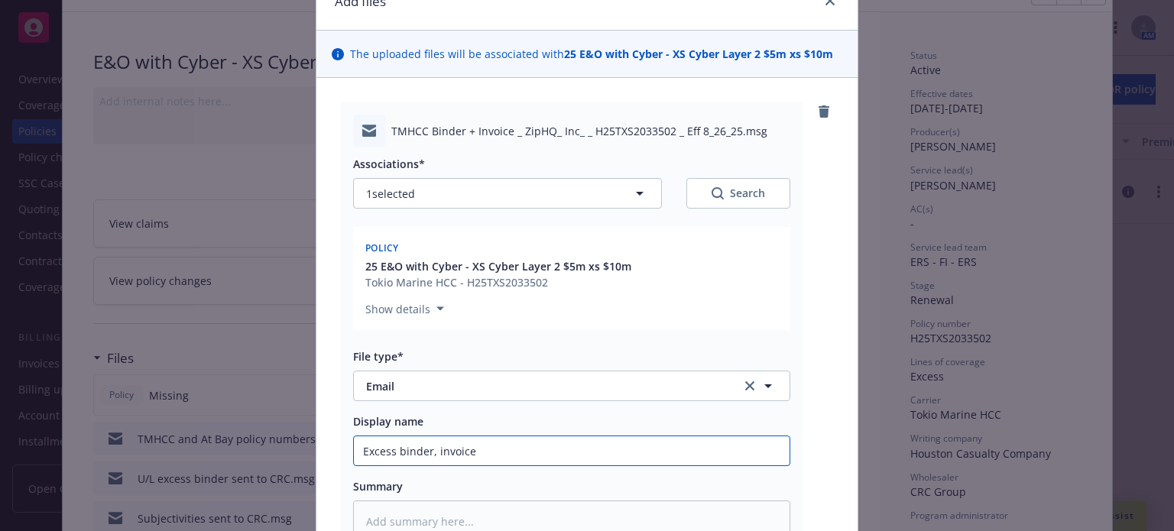
type input "Excess binder, invoice r"
type textarea "x"
type input "Excess binder, invoice re"
type textarea "x"
type input "Excess binder, invoice rec"
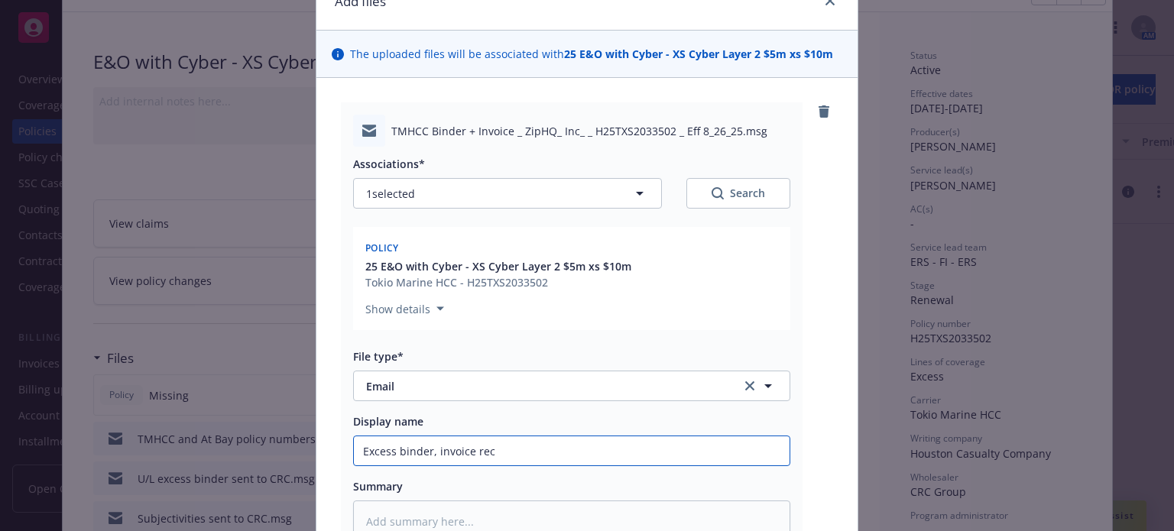
type textarea "x"
type input "Excess binder, invoice recd"
type textarea "x"
type input "Excess binder, invoice recd"
type textarea "x"
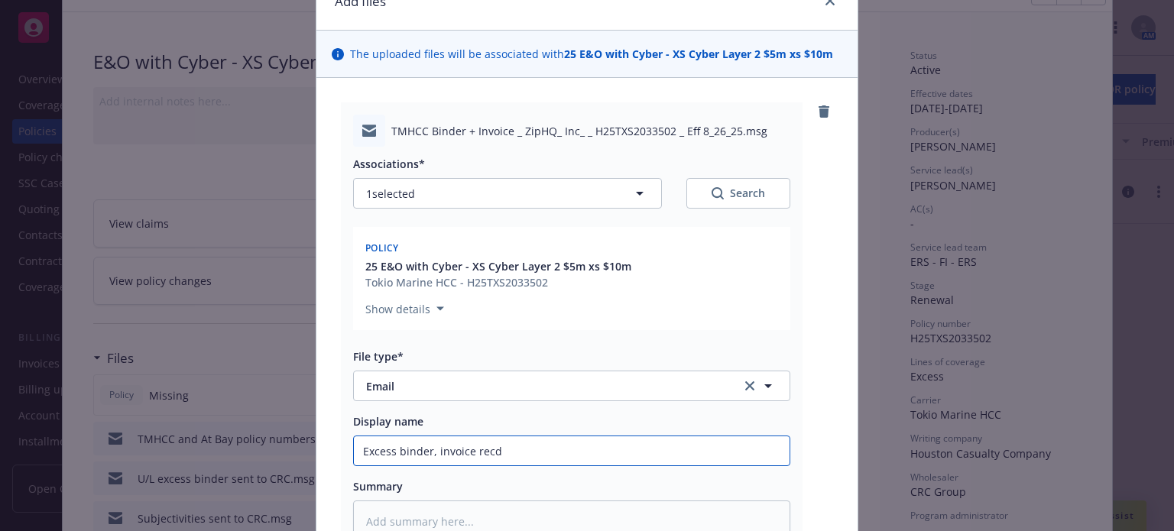
type input "Excess binder, invoice recd f"
type textarea "x"
type input "Excess binder, invoice recd fr"
type textarea "x"
type input "Excess binder, invoice recd fro"
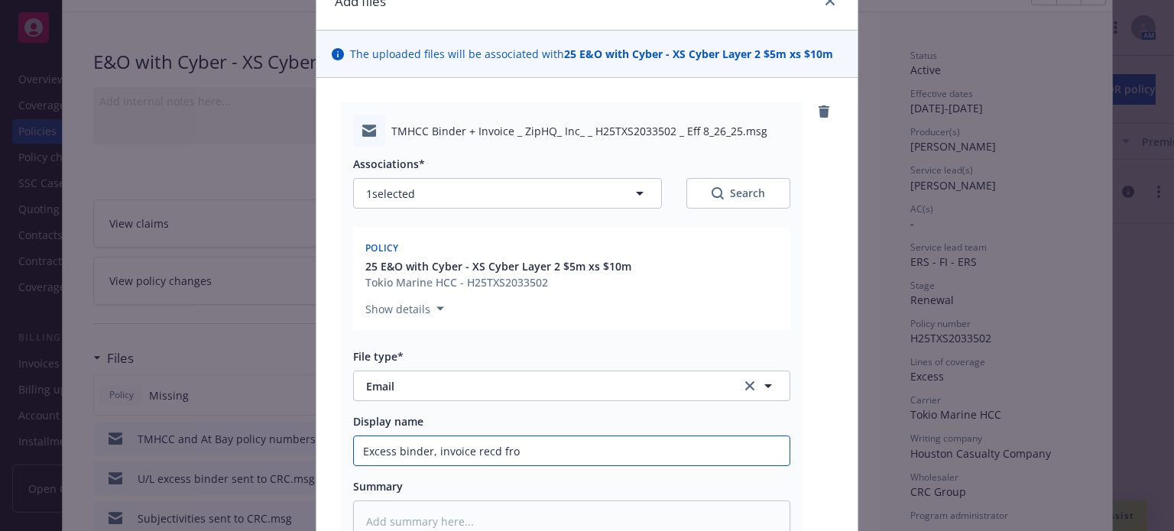
type textarea "x"
type input "Excess binder, invoice recd from"
type textarea "x"
type input "Excess binder, invoice recd from"
type textarea "x"
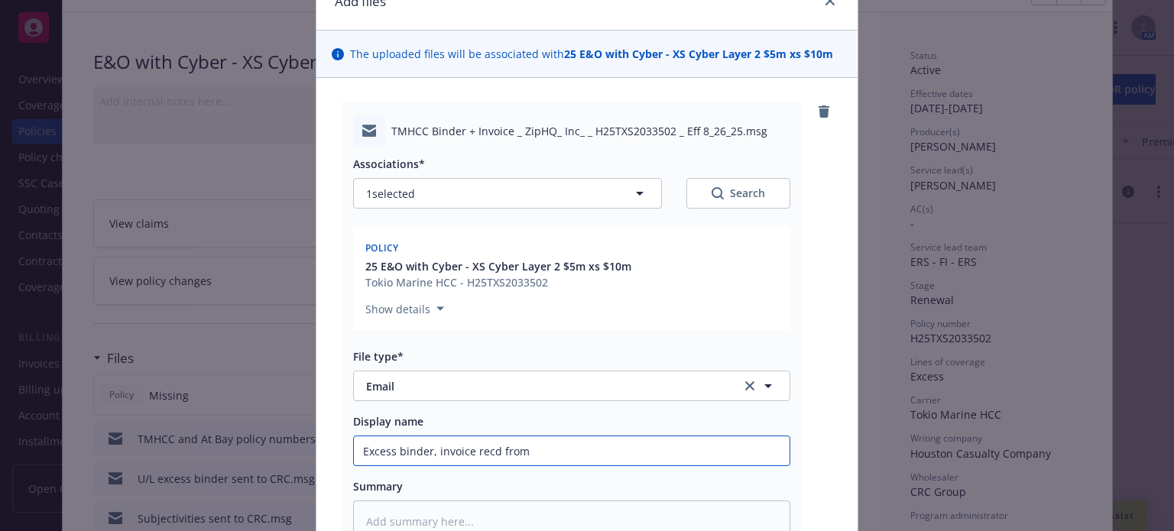
type input "Excess binder, invoice recd from C"
type textarea "x"
type input "Excess binder, invoice recd from CR"
type textarea "x"
type input "Excess binder, invoice recd from CRC"
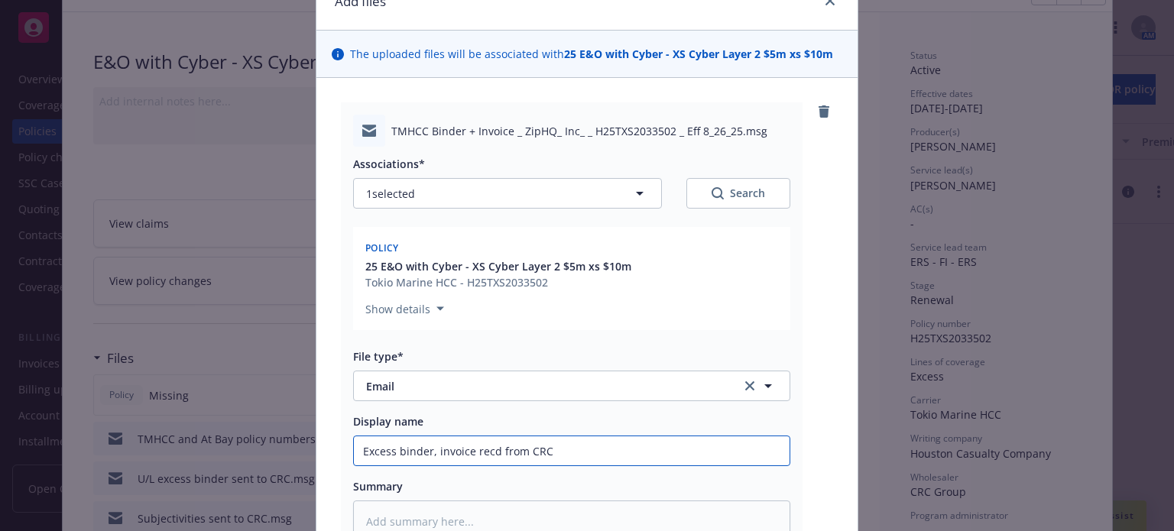
type textarea "x"
type input "Excess binder, invoice recd from CRC"
type textarea "x"
type input "Excess binder, invoice recd from CRC ("
type textarea "x"
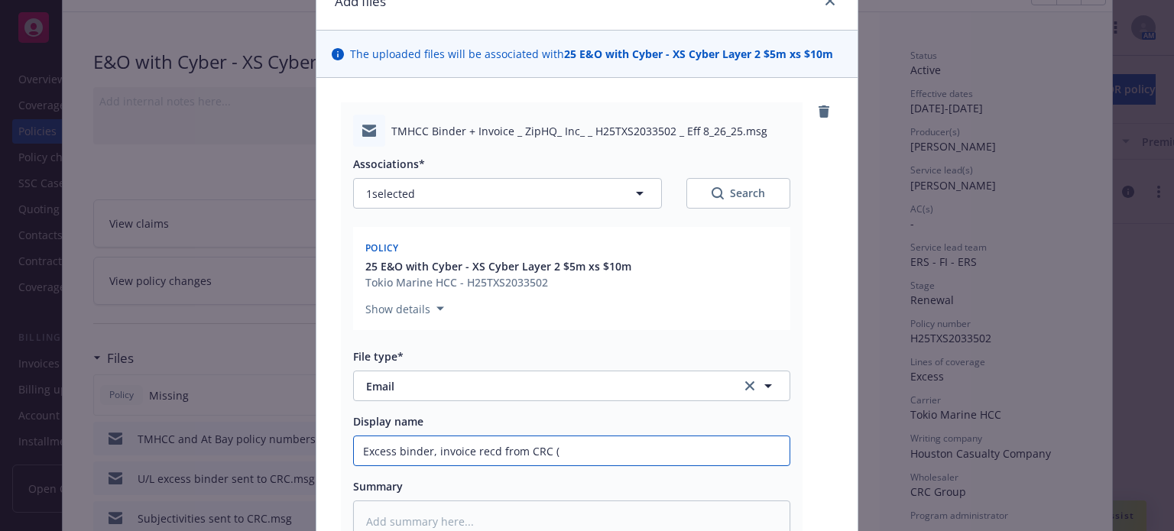
type input "Excess binder, invoice recd from CRC (T"
type textarea "x"
type input "Excess binder, invoice recd from CRC (TM"
type textarea "x"
type input "Excess binder, invoice recd from CRC (TMH"
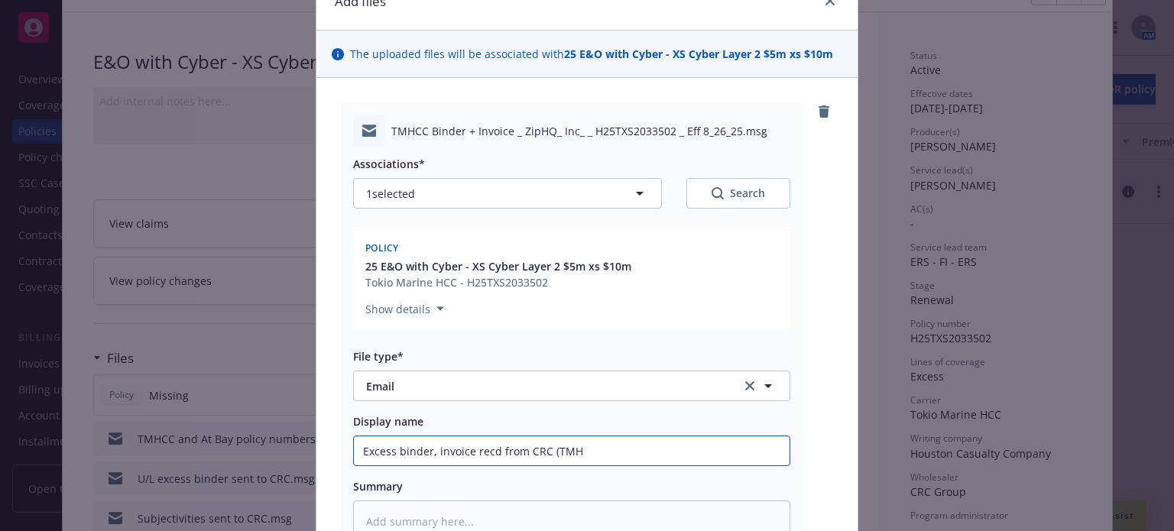
type textarea "x"
type input "Excess binder, invoice recd from CRC (TMHC"
type textarea "x"
type input "Excess binder, invoice recd from CRC (TMHCC"
type textarea "x"
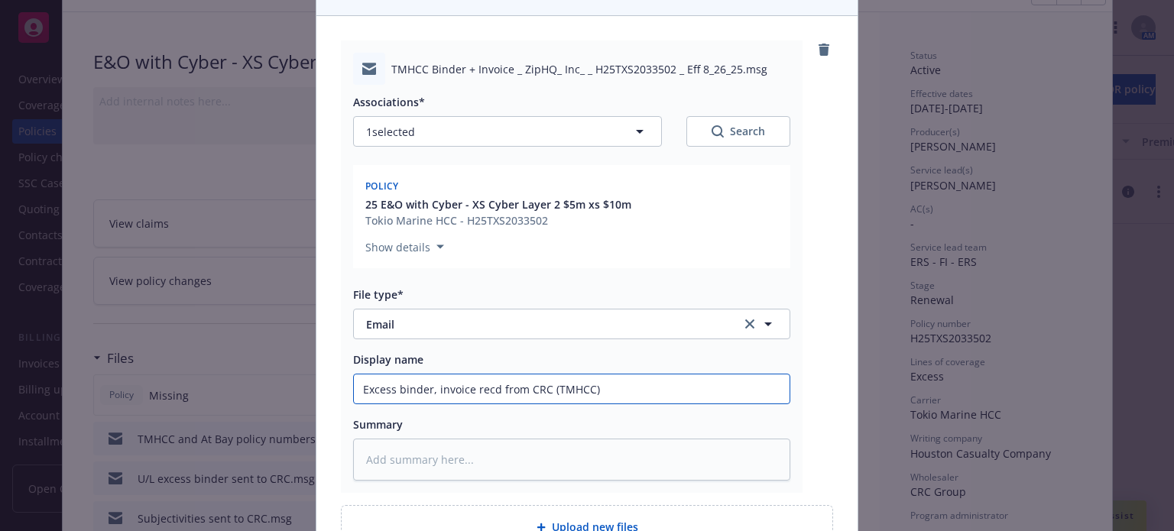
scroll to position [229, 0]
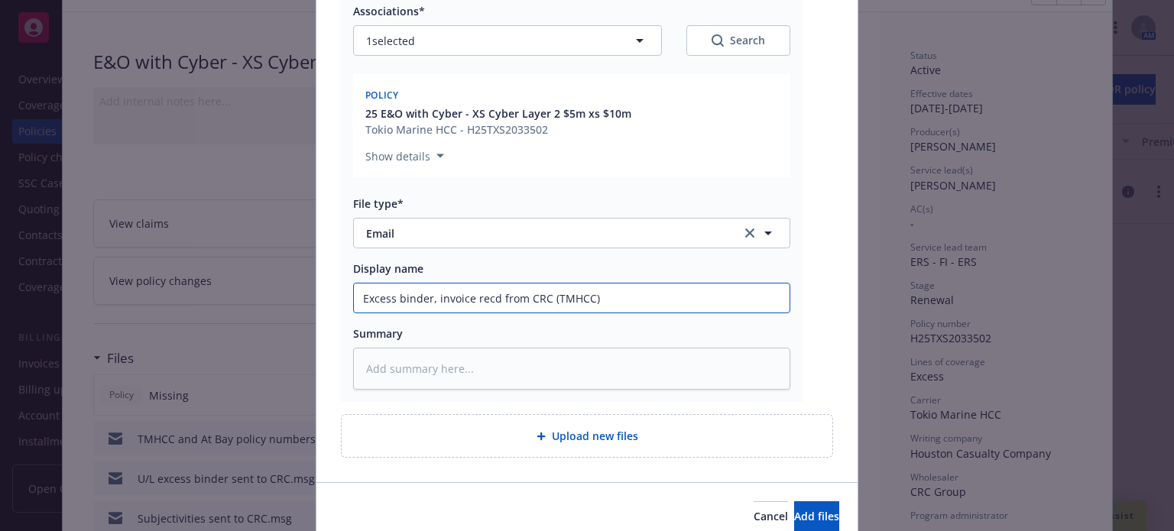
type input "Excess binder, invoice recd from CRC (TMHCC)"
type textarea "x"
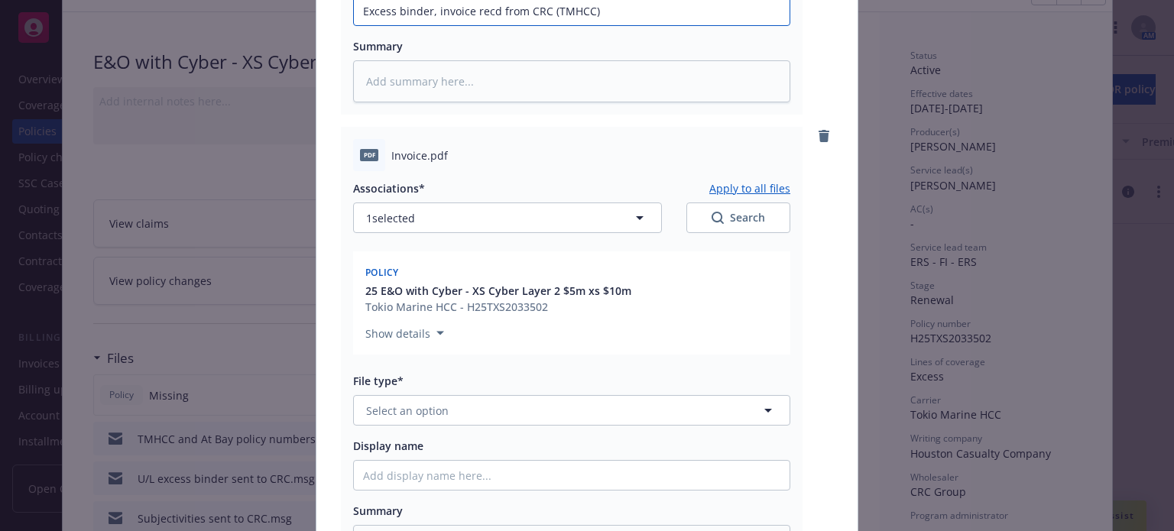
scroll to position [535, 0]
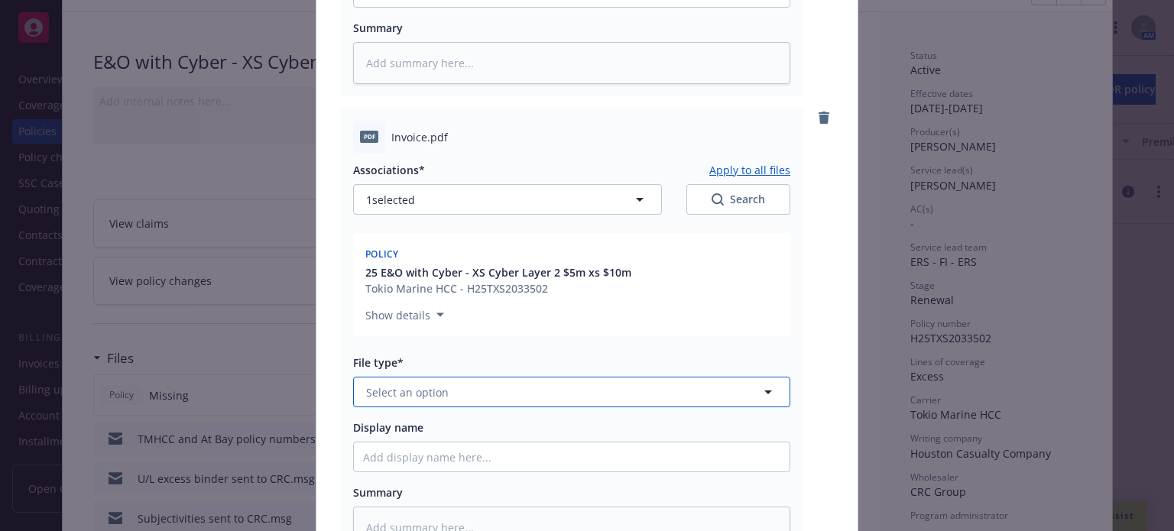
click at [442, 390] on button "Select an option" at bounding box center [571, 392] width 437 height 31
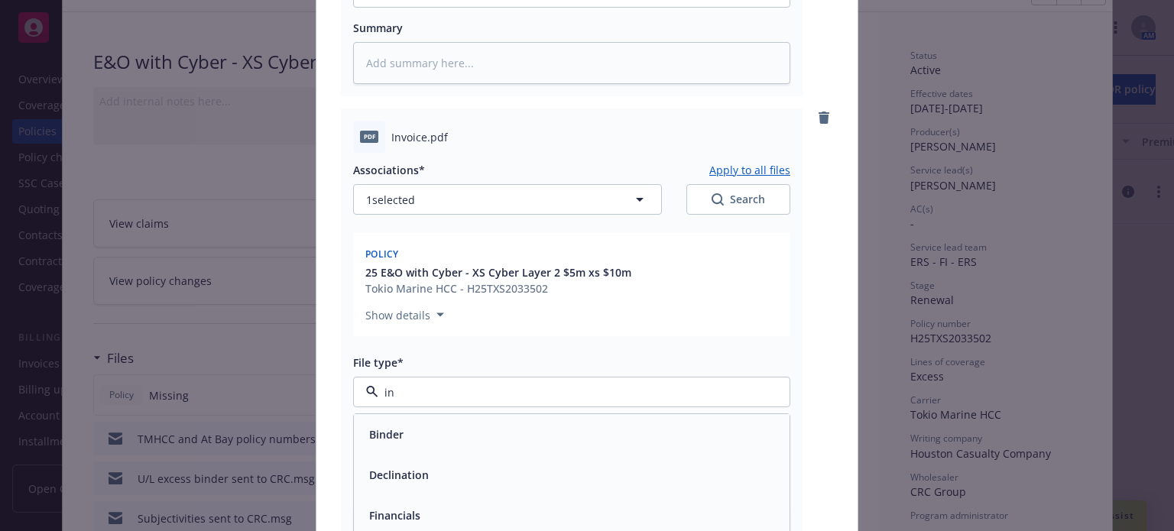
type input "inv"
click at [457, 468] on span "Invoice - Third Party" at bounding box center [421, 475] width 105 height 16
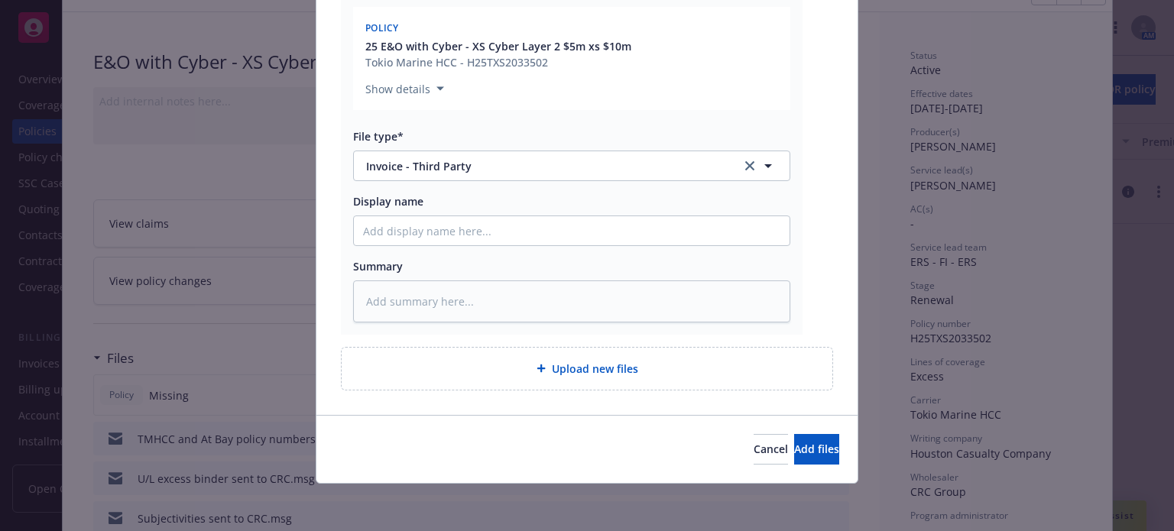
type textarea "x"
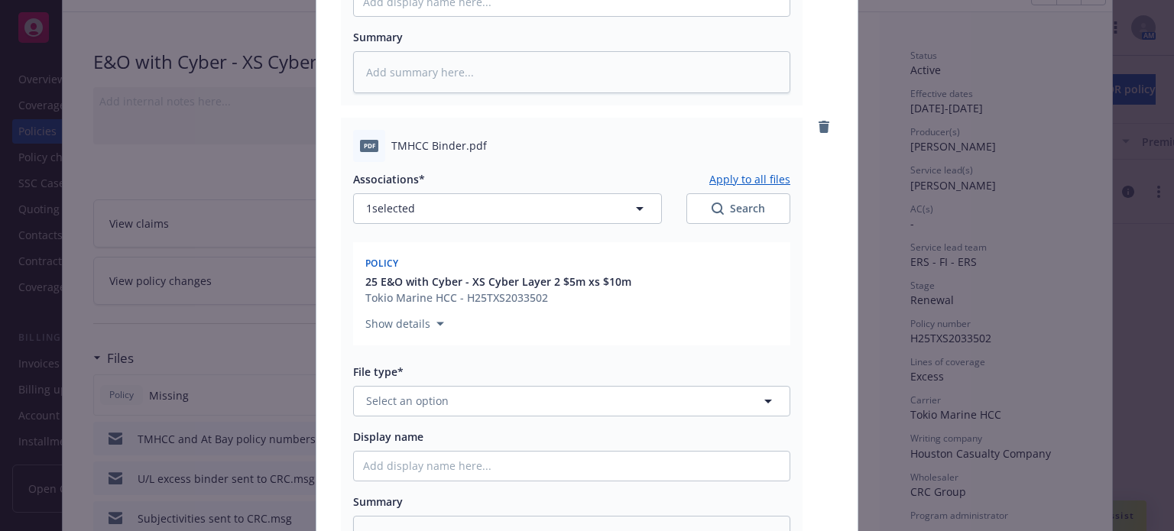
scroll to position [1067, 0]
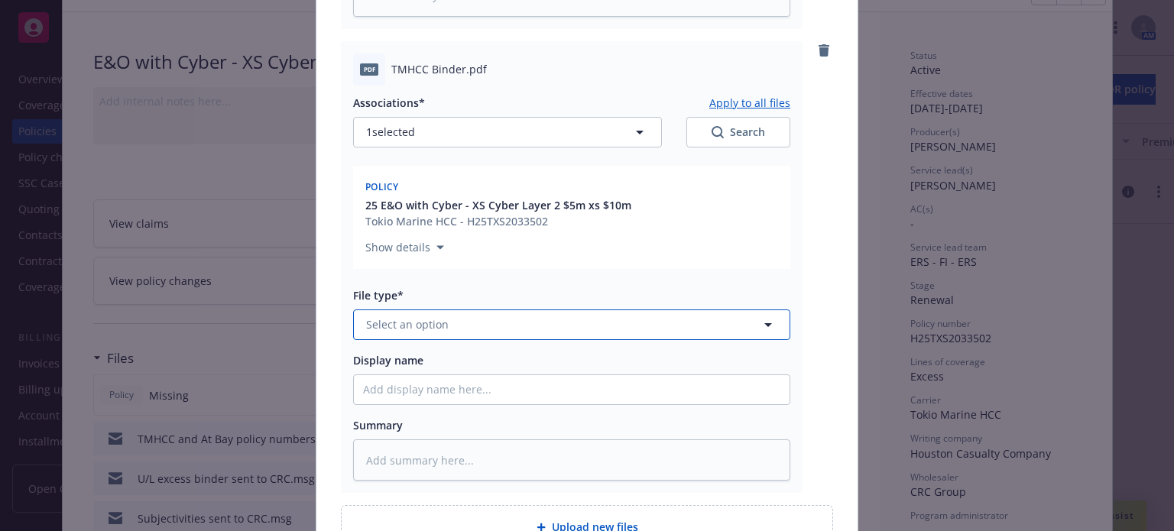
click at [465, 326] on button "Select an option" at bounding box center [571, 325] width 437 height 31
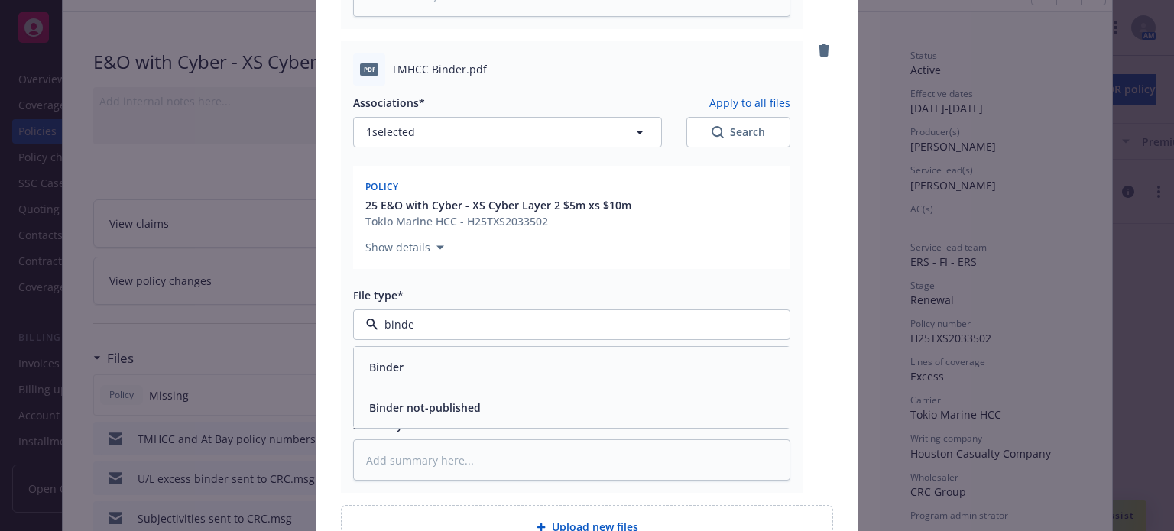
type input "binder"
click at [446, 360] on div "Binder" at bounding box center [571, 367] width 417 height 22
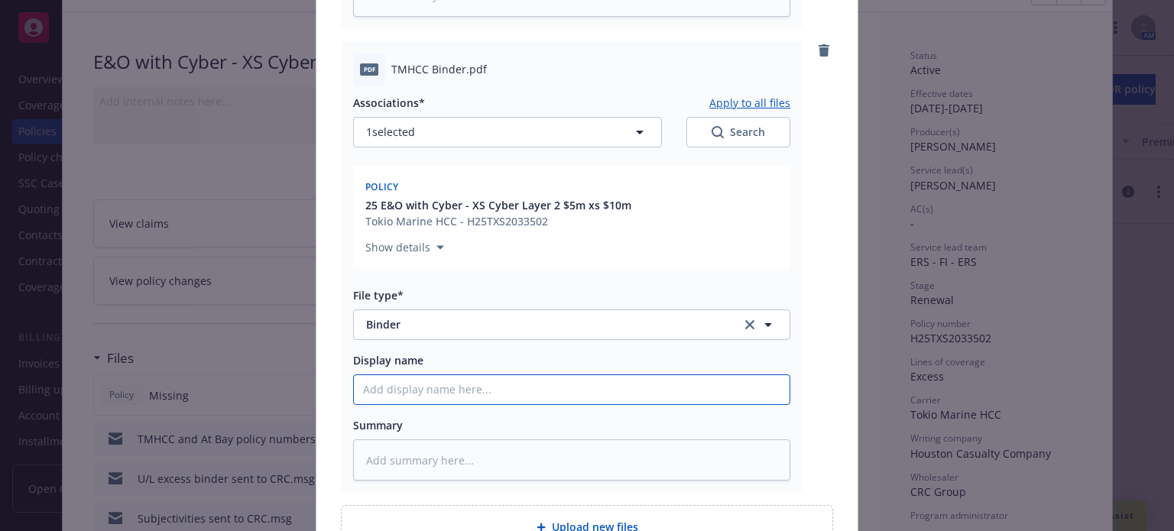
click at [442, 394] on input "Display name" at bounding box center [572, 389] width 436 height 29
type textarea "x"
type input "C"
type textarea "x"
type input "Cy"
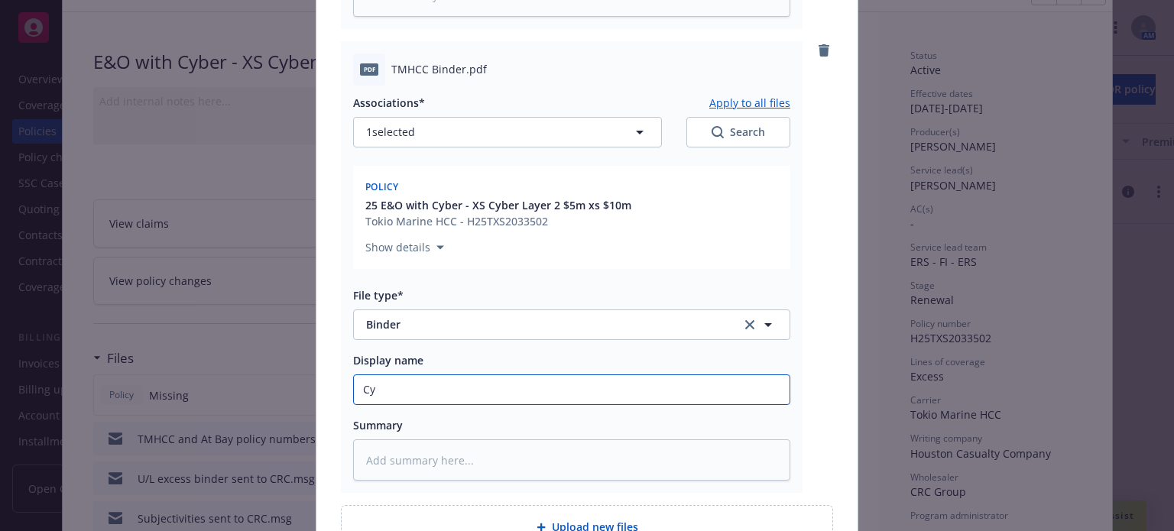
type textarea "x"
type input "Cyb"
type textarea "x"
type input "Cybe"
type textarea "x"
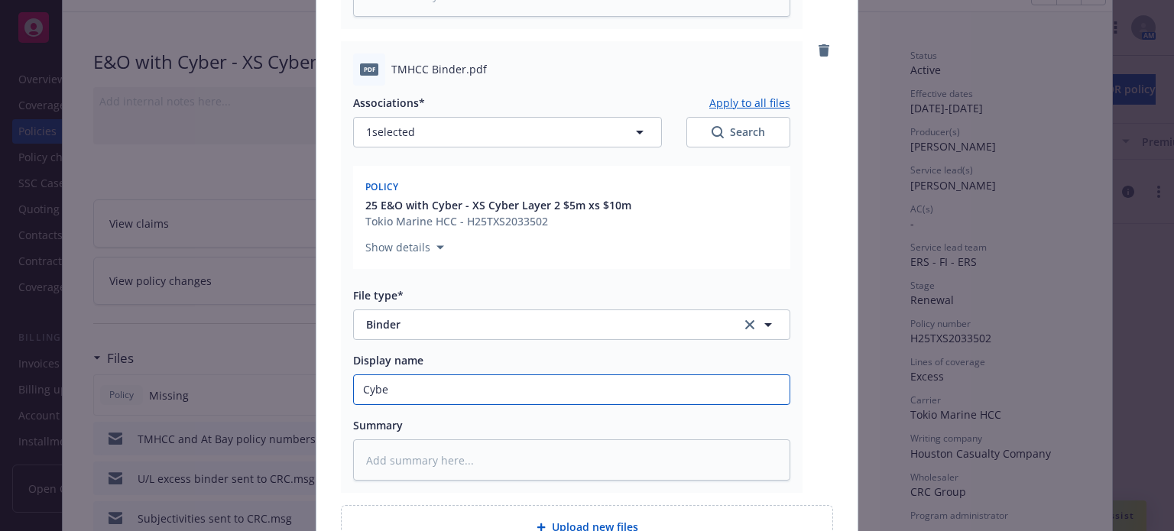
type input "Cyber"
type textarea "x"
type input "Cyber"
type textarea "x"
type input "Cyber E"
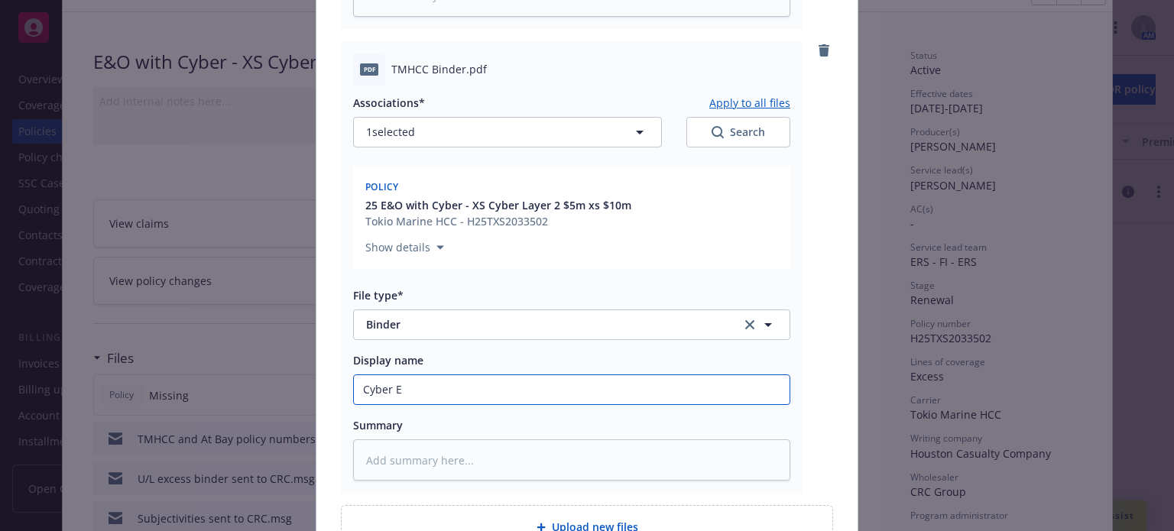
type textarea "x"
type input "Cyber Ex"
type textarea "x"
type input "Cyber Exc"
type textarea "x"
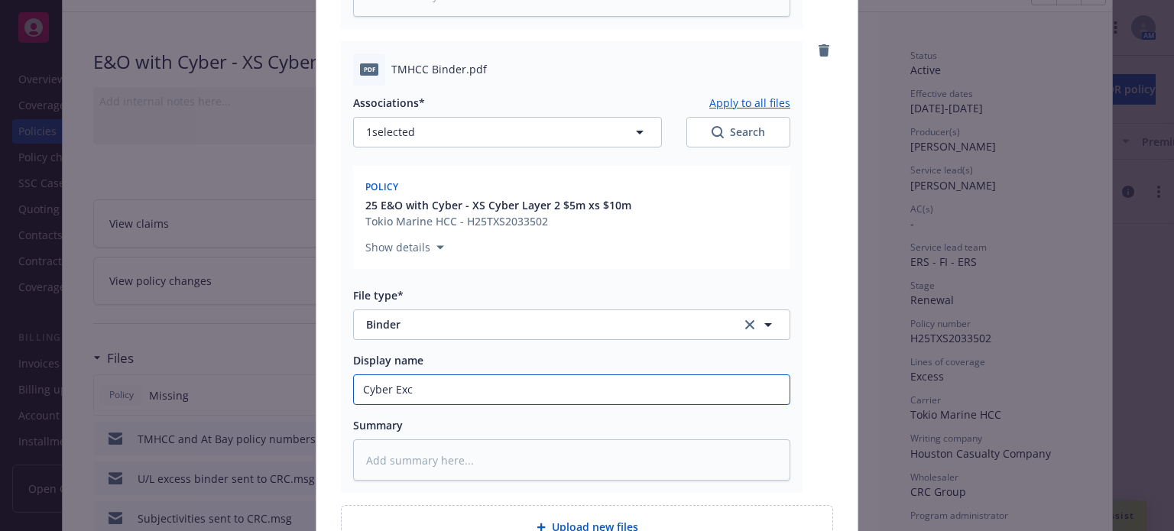
type input "Cyber Exce"
type textarea "x"
type input "Cyber Exces"
type textarea "x"
type input "Cyber Excess"
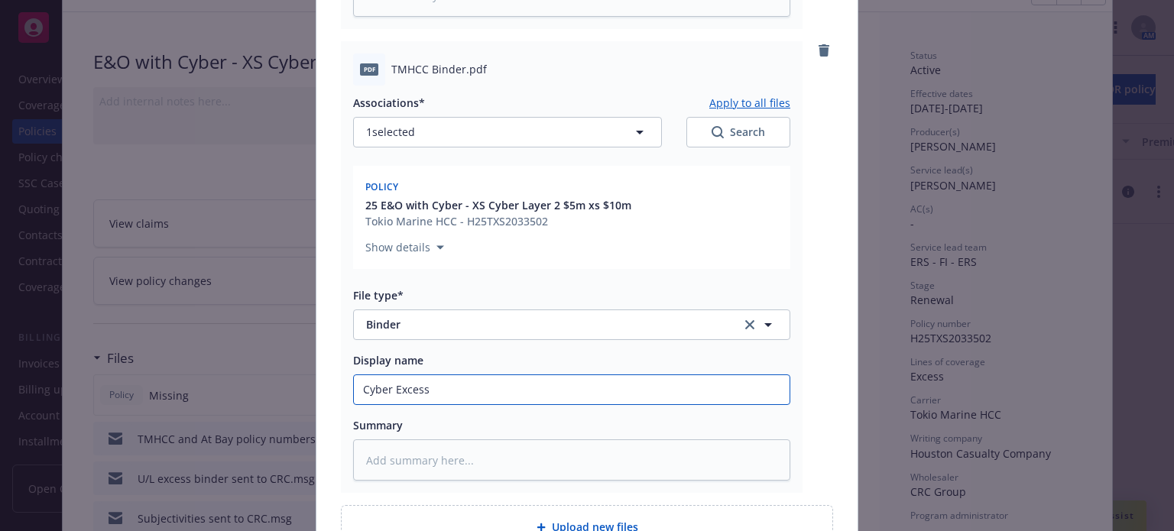
type textarea "x"
type input "Cyber Excess"
type textarea "x"
type input "Cyber Excess B"
type textarea "x"
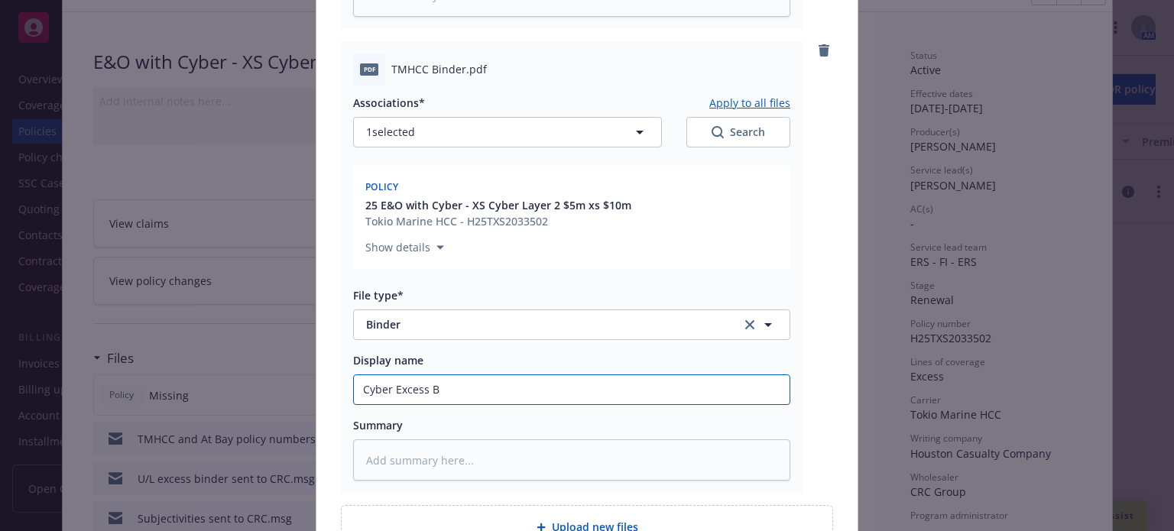
type input "Cyber Excess BI"
type textarea "x"
type input "Cyber Excess BIND"
type textarea "x"
type input "Cyber Excess BINDE"
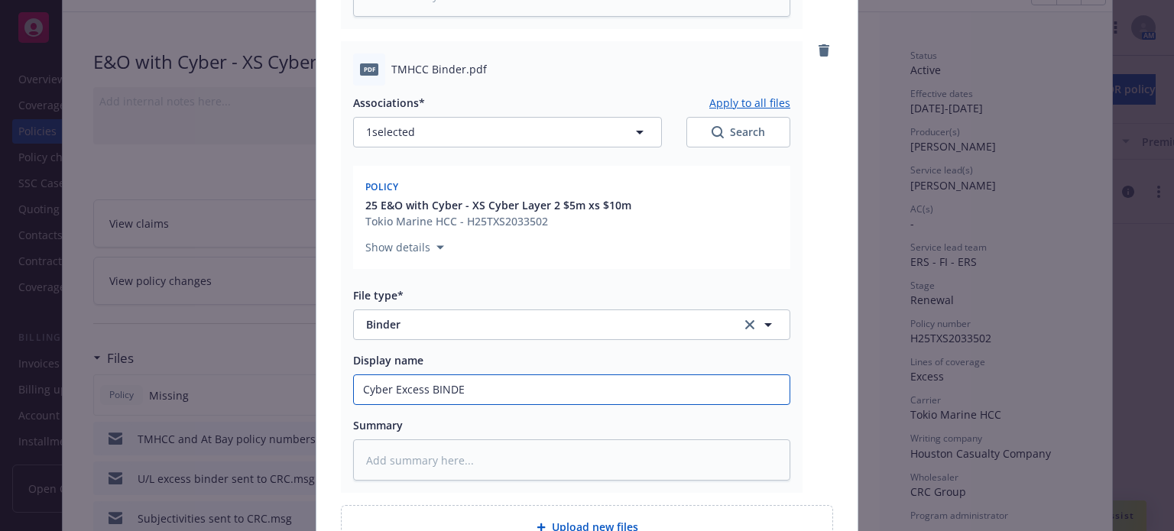
type textarea "x"
type input "Cyber Excess BINDER"
type textarea "x"
type input "Cyber Excess BINDER"
type textarea "x"
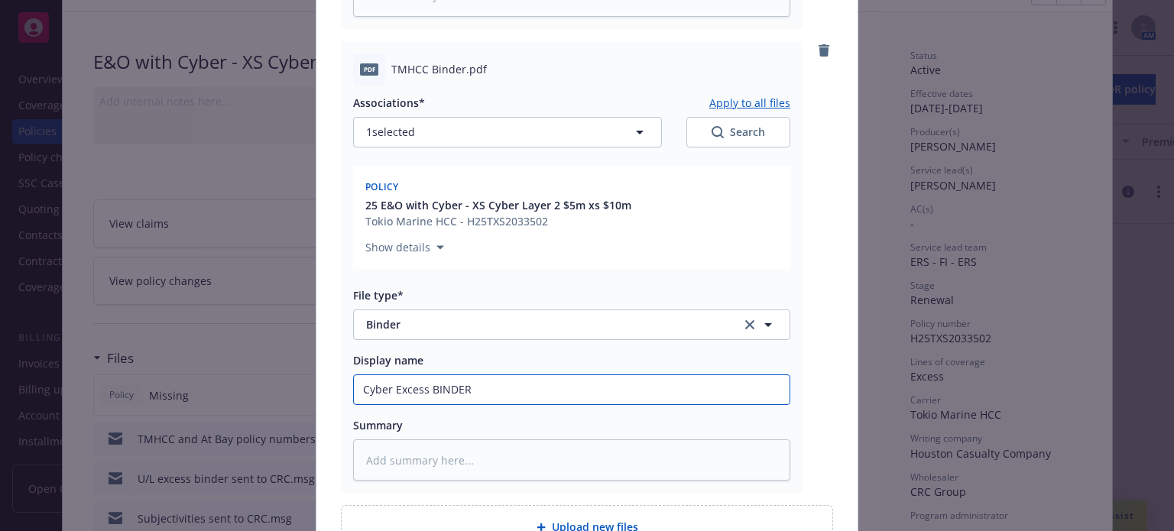
type input "Cyber Excess BINDER $"
type textarea "x"
type input "Cyber Excess BINDER $5"
type textarea "x"
type input "Cyber Excess BINDER $5M"
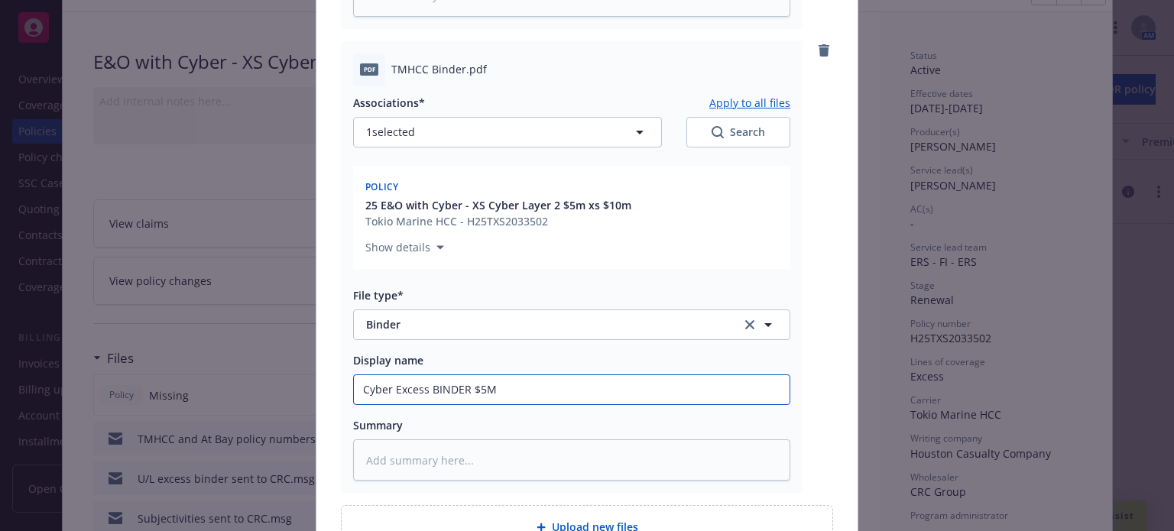
type textarea "x"
type input "Cyber Excess BINDER $5M"
type textarea "x"
type input "Cyber Excess BINDER $5M x"
type textarea "x"
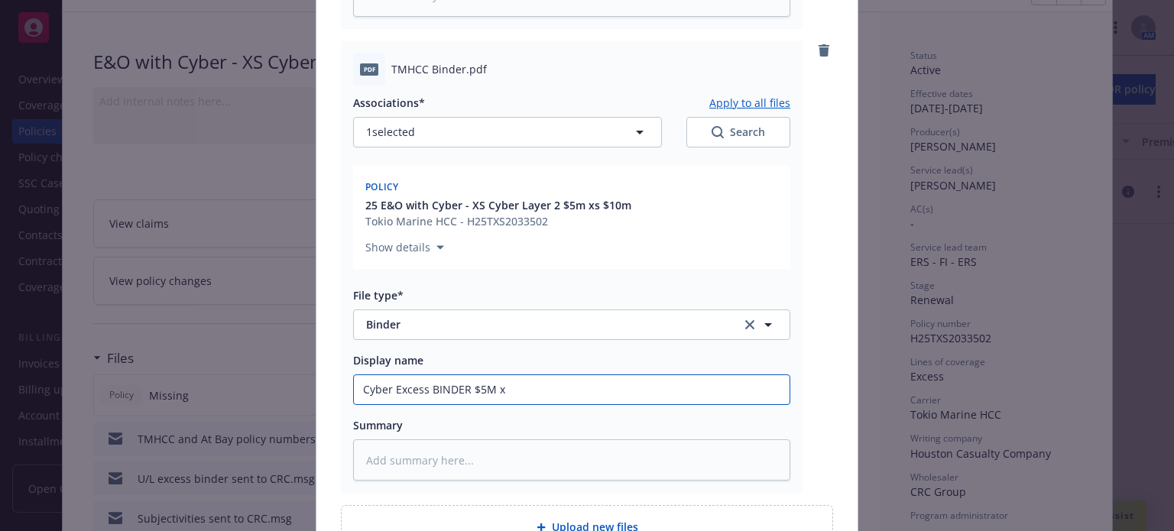
type input "Cyber Excess BINDER $5M x"
type textarea "x"
type input "Cyber Excess BINDER $5M x $"
type textarea "x"
type input "Cyber Excess BINDER $5M x $1"
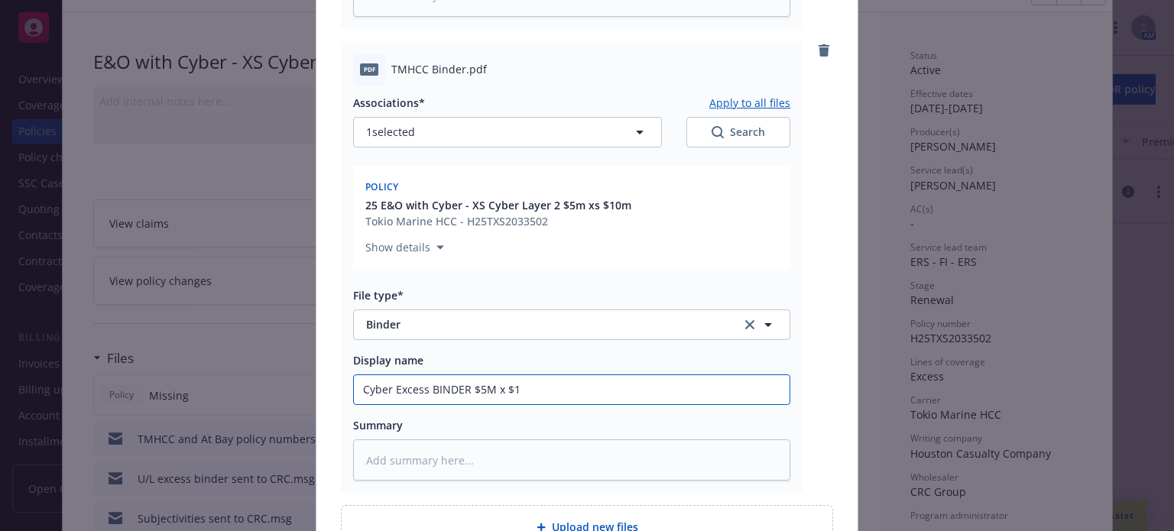
type textarea "x"
type input "Cyber Excess BINDER $5M x $10"
type textarea "x"
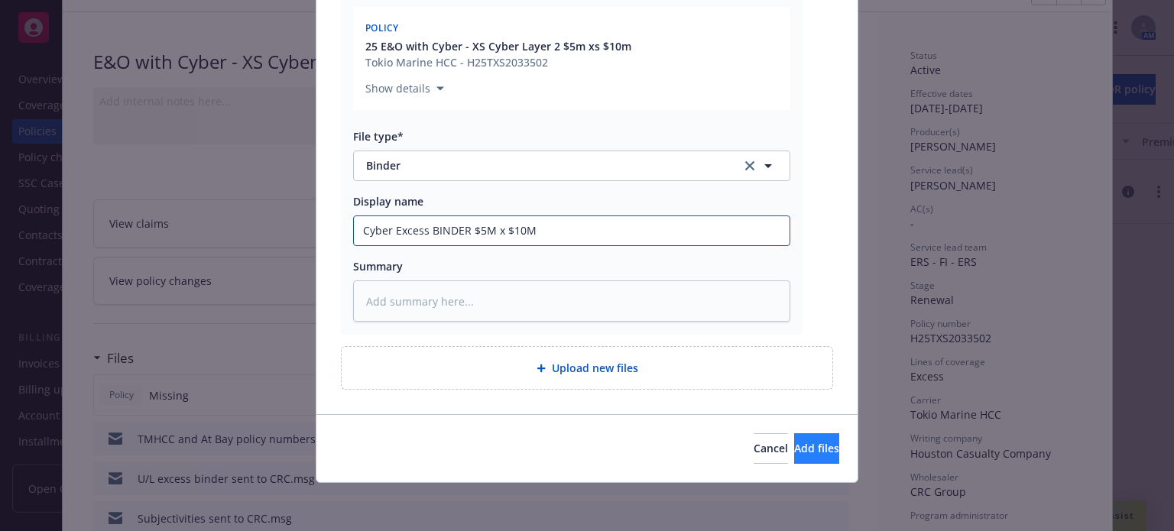
type input "Cyber Excess BINDER $5M x $10M"
click at [797, 442] on span "Add files" at bounding box center [816, 448] width 45 height 15
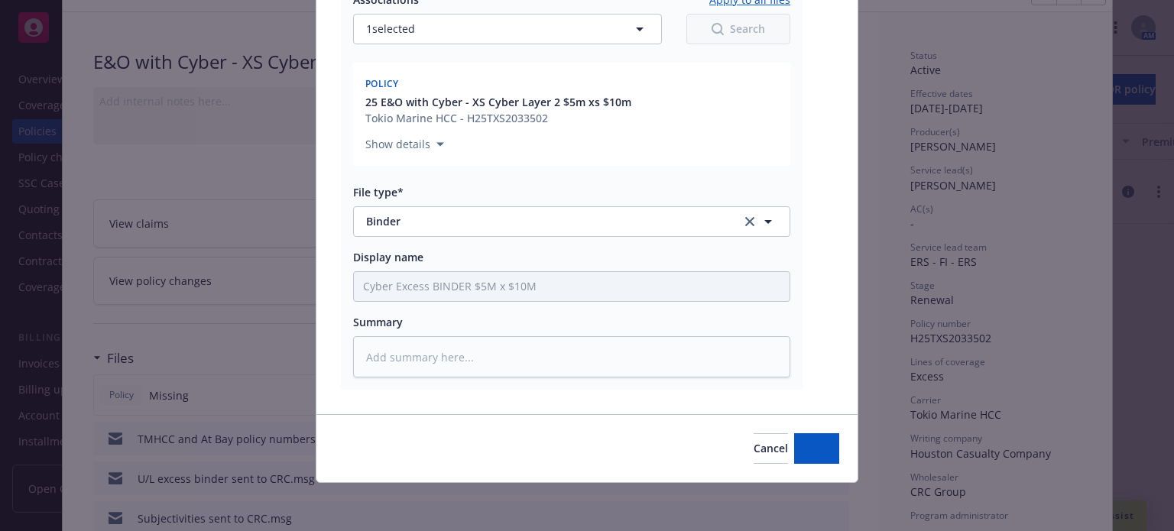
type textarea "x"
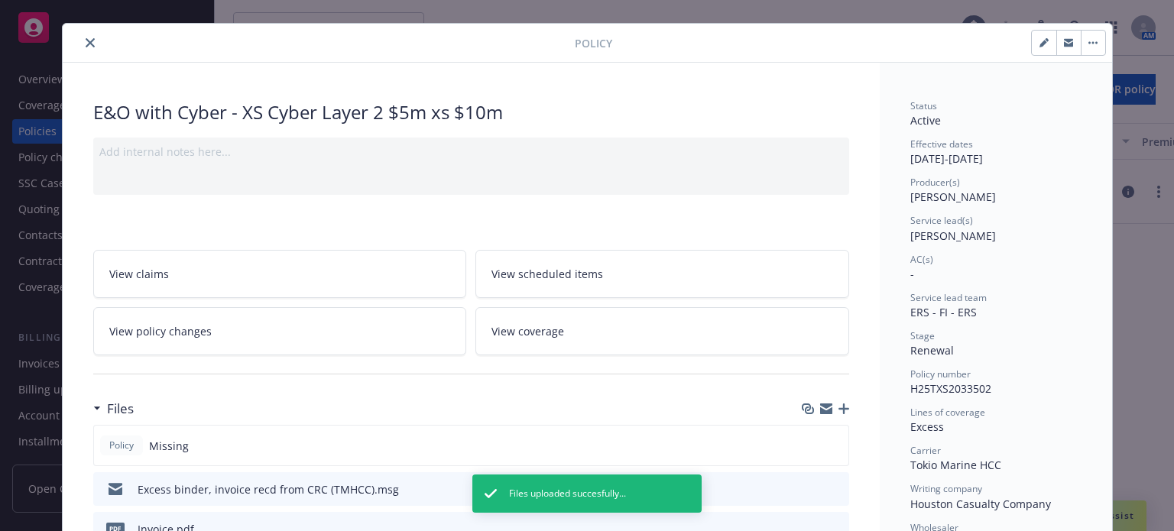
scroll to position [0, 0]
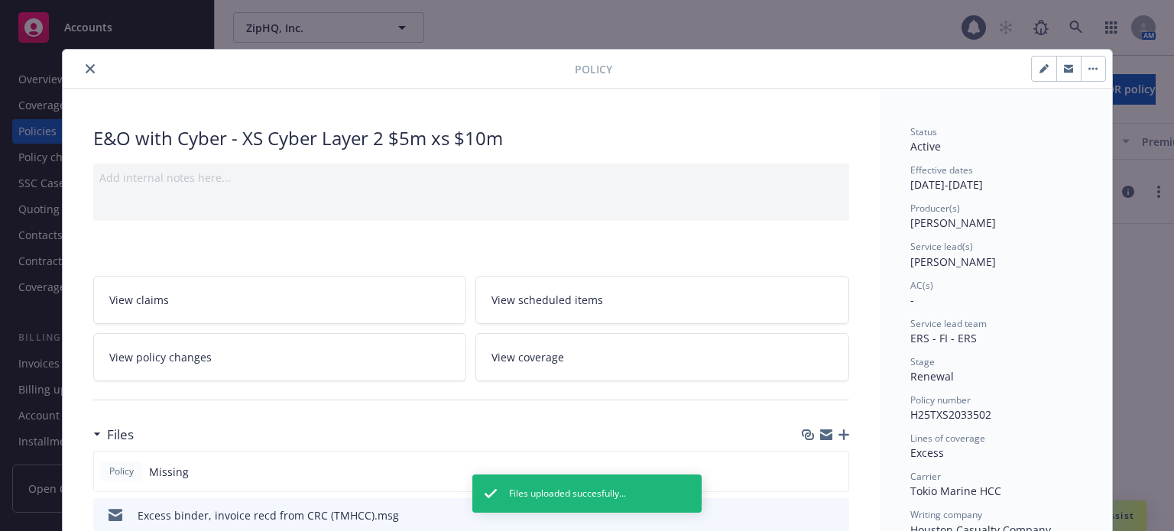
click at [1043, 68] on button "button" at bounding box center [1044, 69] width 24 height 24
select select "RENEWAL"
select select "12"
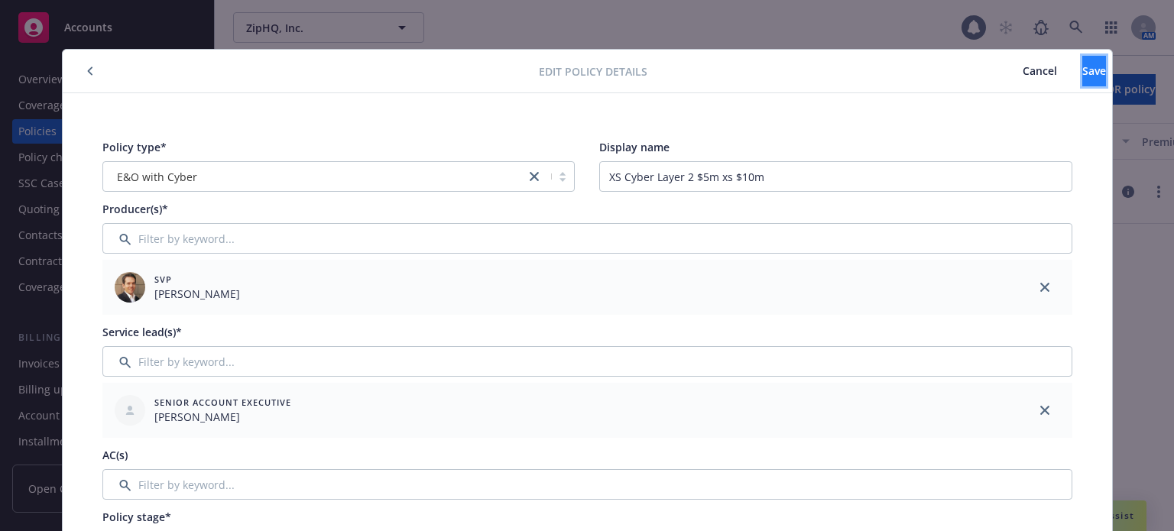
click at [1082, 79] on button "Save" at bounding box center [1094, 71] width 24 height 31
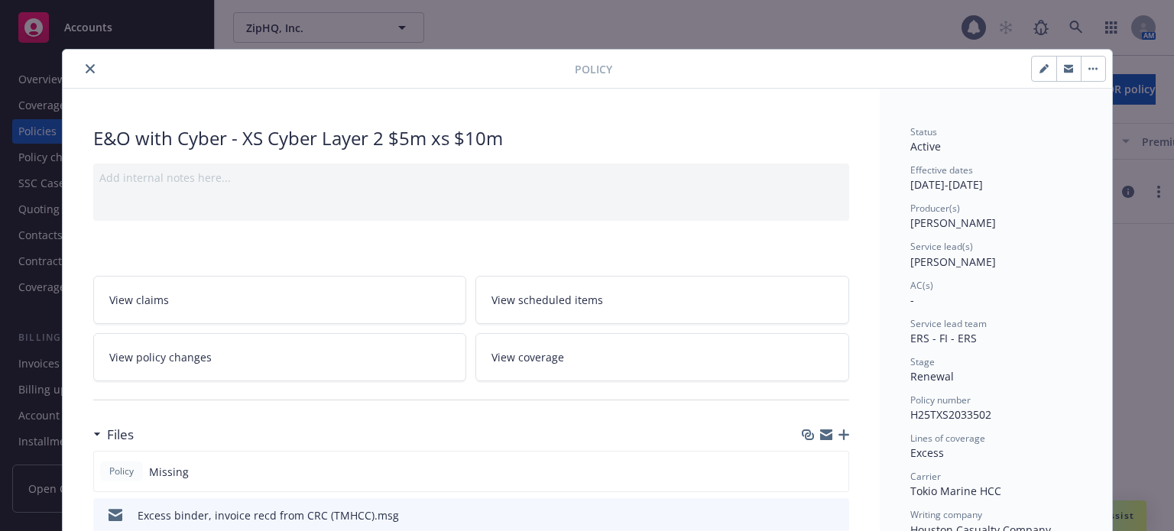
click at [86, 67] on icon "close" at bounding box center [90, 68] width 9 height 9
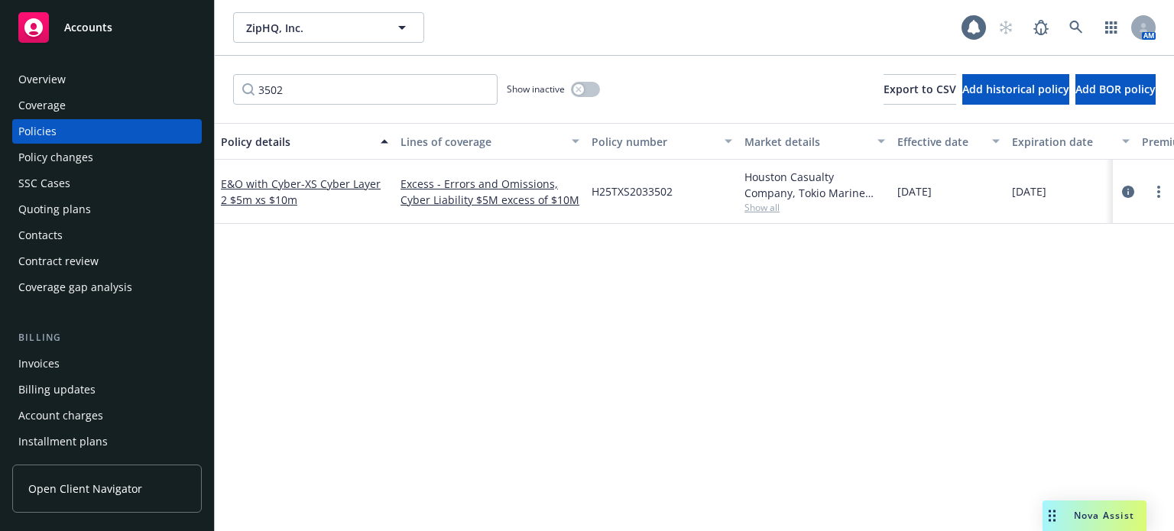
click at [55, 87] on div "Overview" at bounding box center [41, 79] width 47 height 24
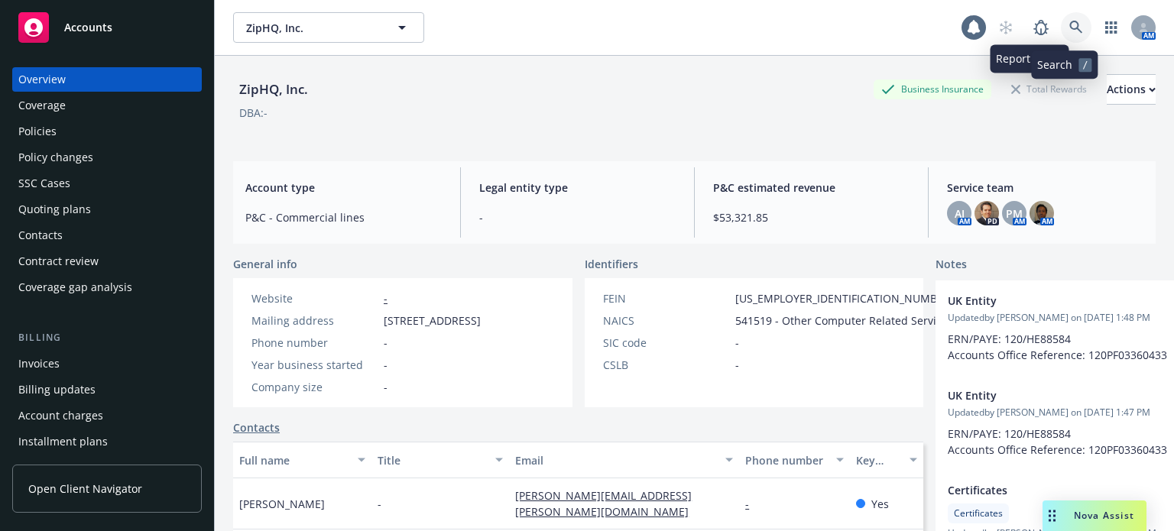
click at [1069, 22] on icon at bounding box center [1076, 28] width 14 height 14
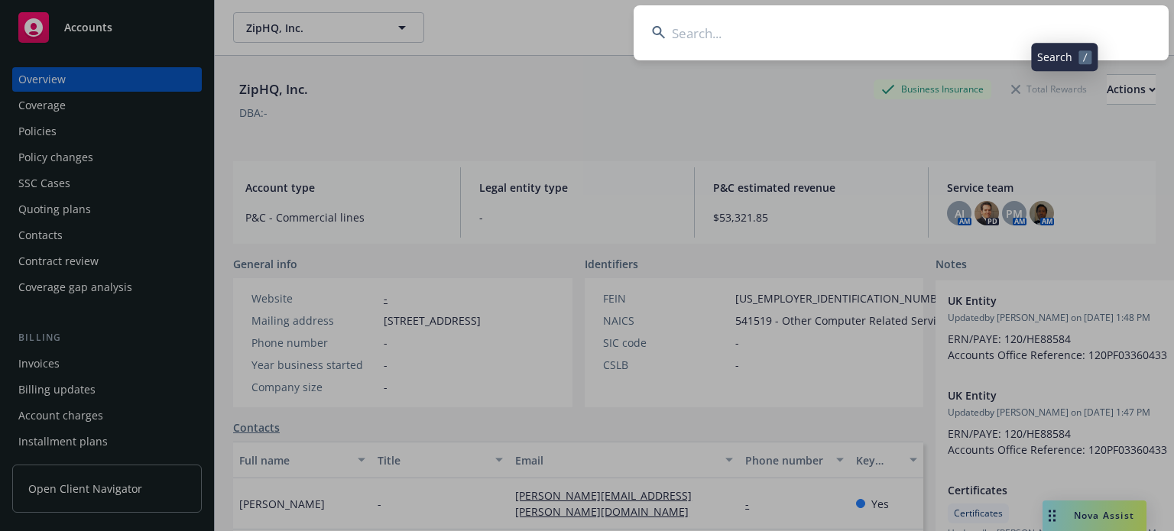
click at [919, 34] on input at bounding box center [901, 32] width 535 height 55
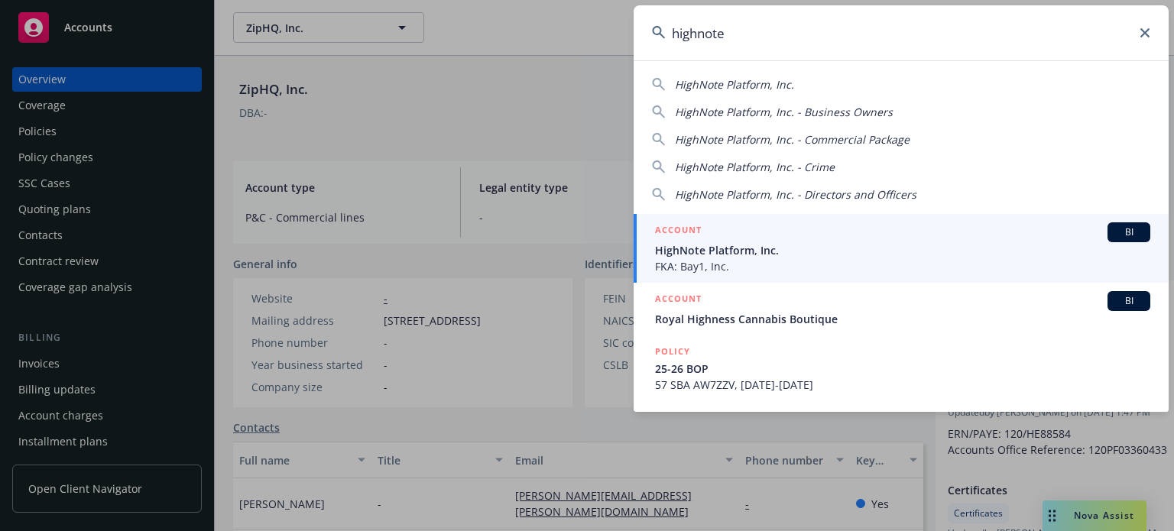
type input "highnote"
click at [731, 260] on span "FKA: Bay1, Inc." at bounding box center [902, 266] width 495 height 16
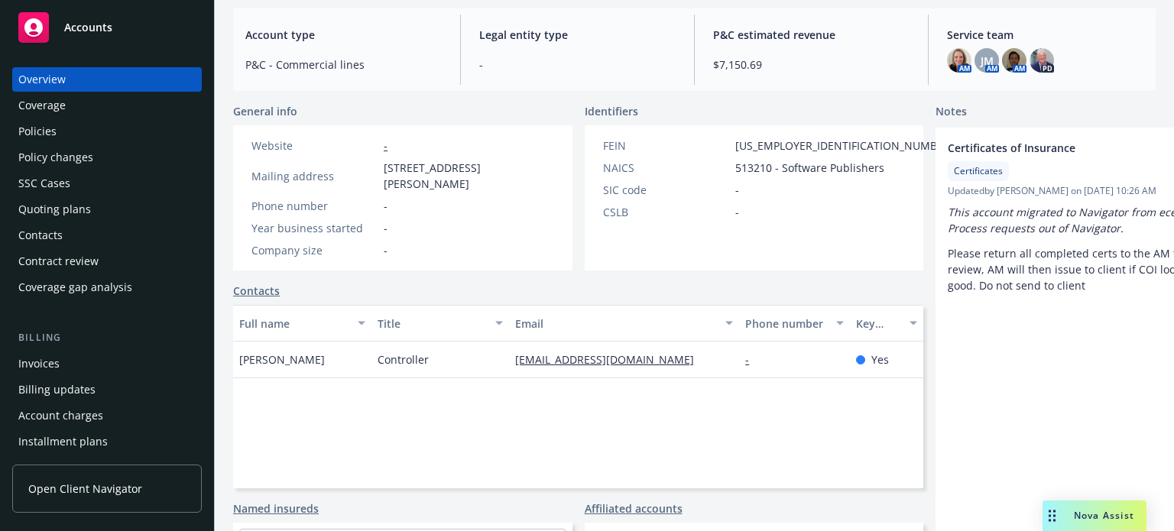
scroll to position [229, 0]
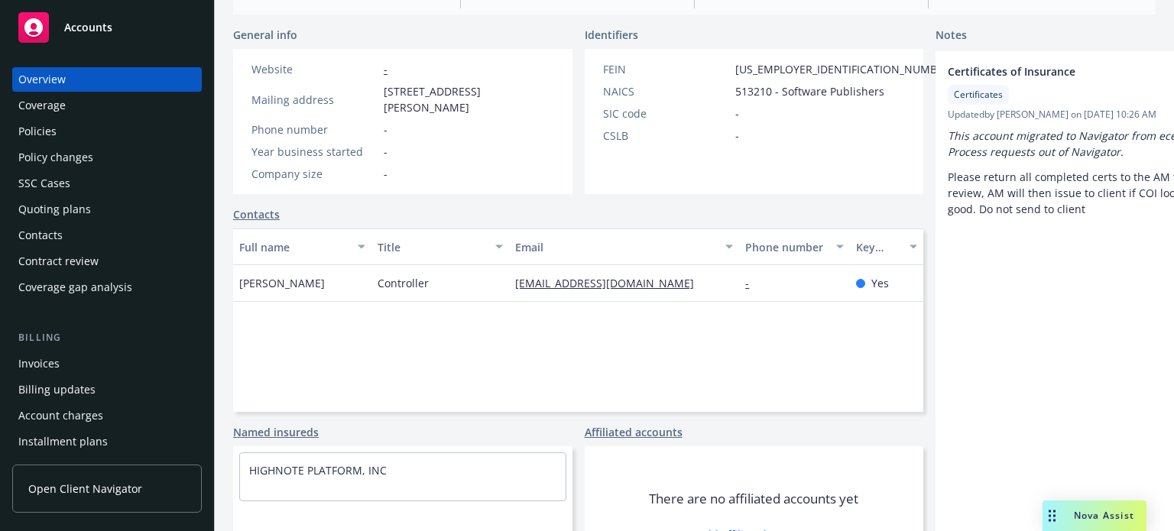
click at [278, 222] on link "Contacts" at bounding box center [256, 214] width 47 height 16
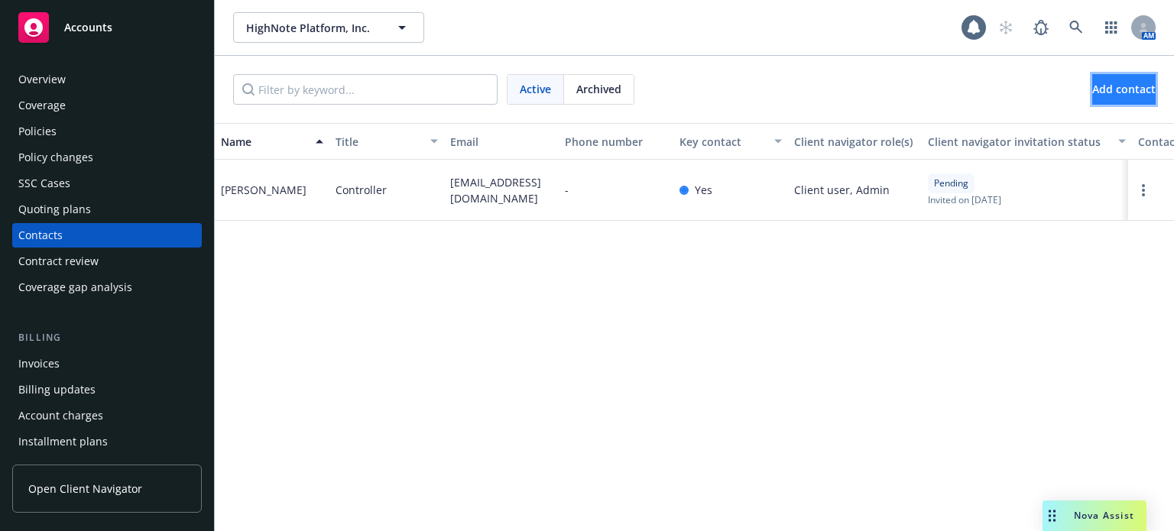
click at [1092, 78] on button "Add contact" at bounding box center [1123, 89] width 63 height 31
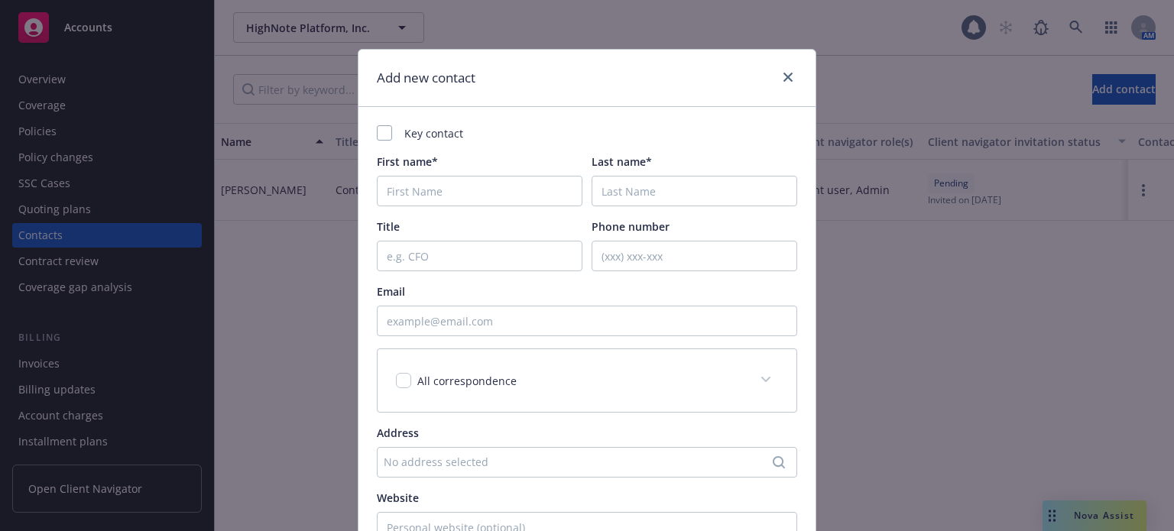
click at [439, 174] on div "First name*" at bounding box center [480, 180] width 206 height 53
click at [466, 195] on input "First name*" at bounding box center [480, 191] width 206 height 31
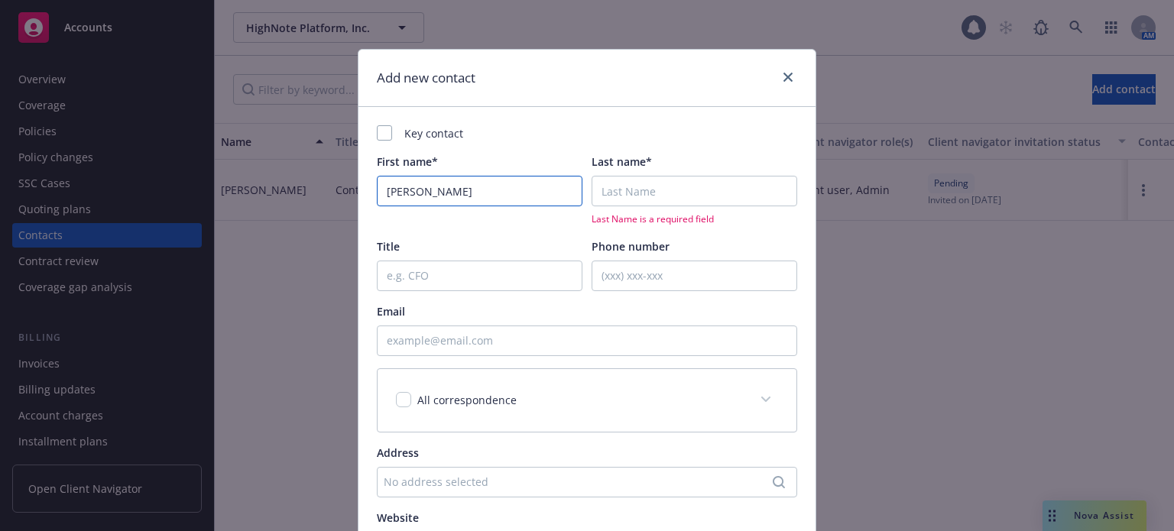
type input "Luke"
click at [646, 182] on input "Last name*" at bounding box center [694, 191] width 206 height 31
paste input "Fenstermacher,"
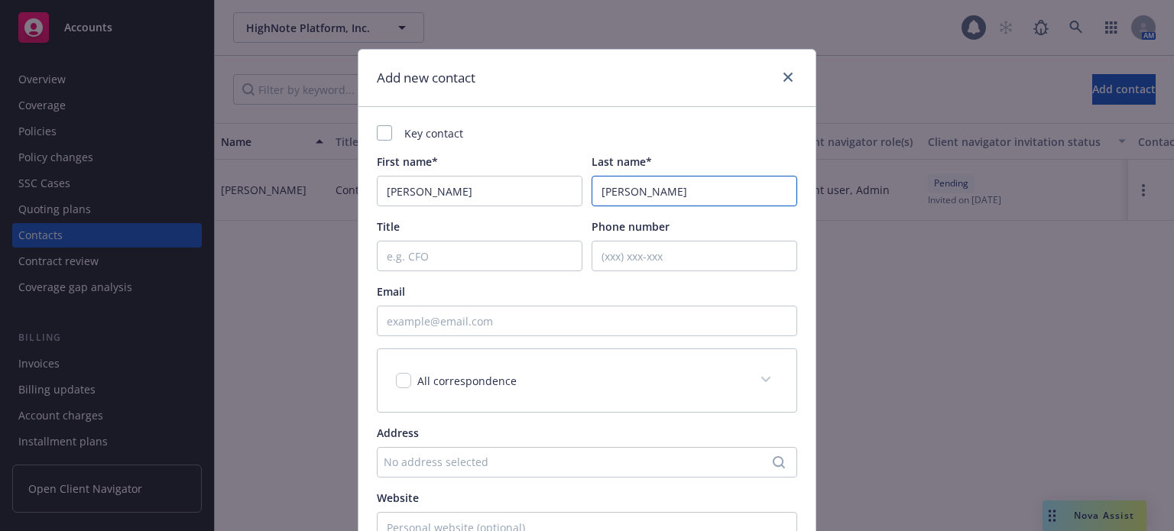
type input "Fenstermacher"
click at [465, 264] on input "Title" at bounding box center [480, 256] width 206 height 31
type input "Senior Legal Counsel"
click at [486, 332] on input "Email" at bounding box center [587, 321] width 420 height 31
paste input "lfenstermacher@highnote.com"
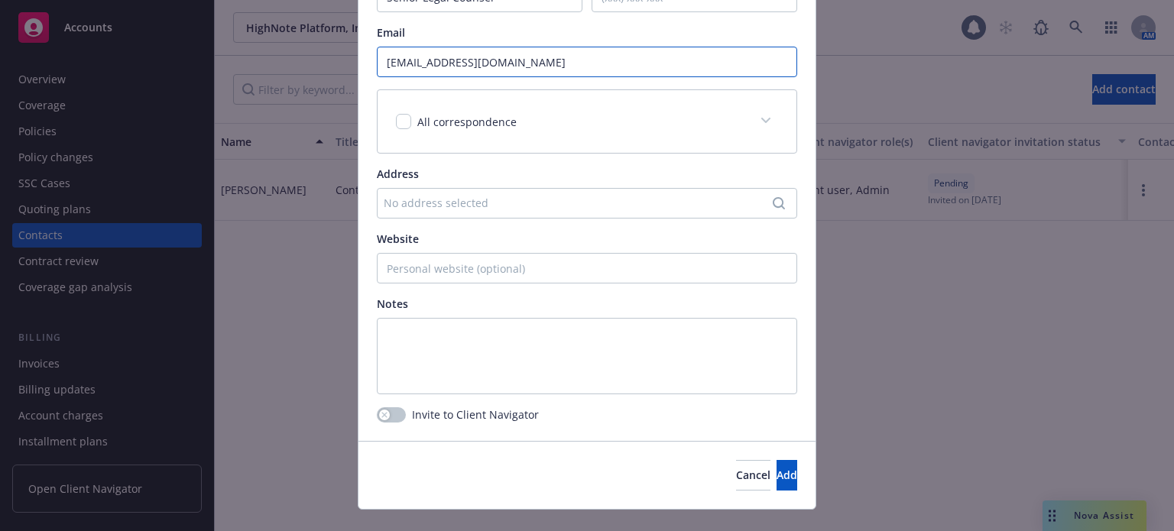
scroll to position [286, 0]
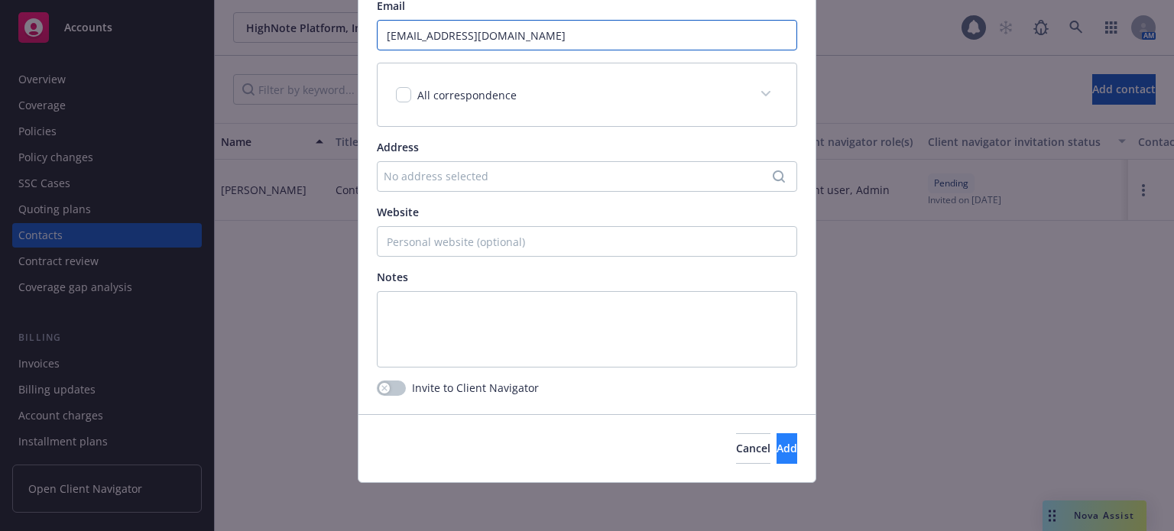
type input "lfenstermacher@highnote.com"
click at [776, 449] on button "Add" at bounding box center [786, 448] width 21 height 31
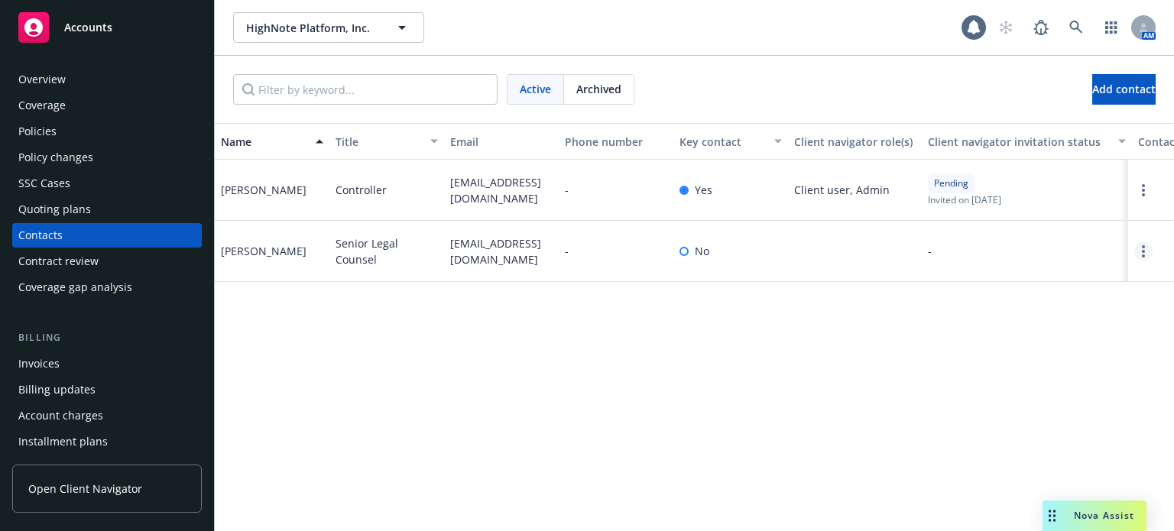
click at [1139, 250] on link "Open options" at bounding box center [1143, 251] width 18 height 18
click at [1034, 170] on link "Edit contact" at bounding box center [1045, 165] width 173 height 31
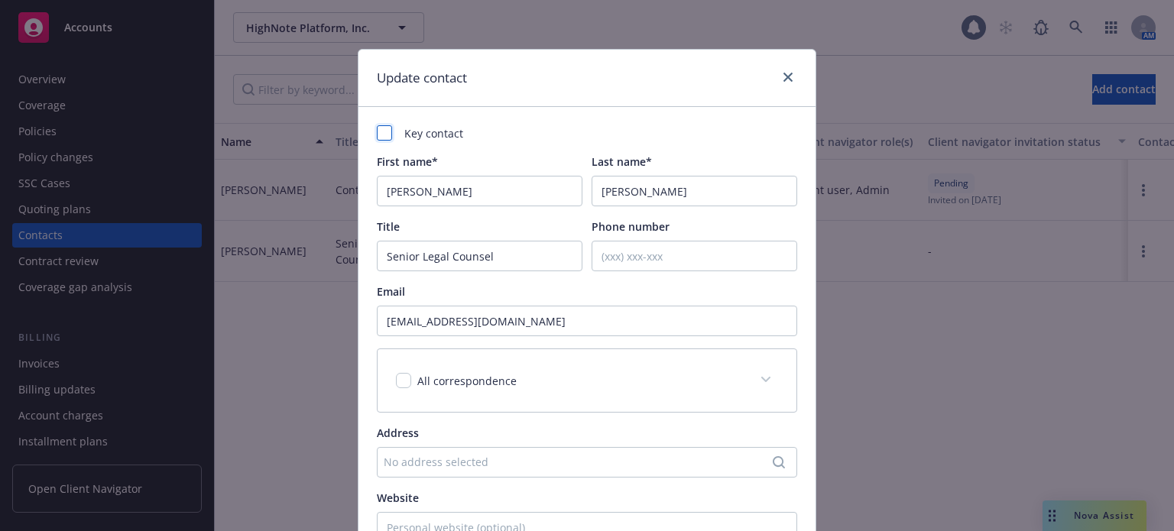
click at [381, 138] on div at bounding box center [384, 132] width 15 height 15
checkbox input "true"
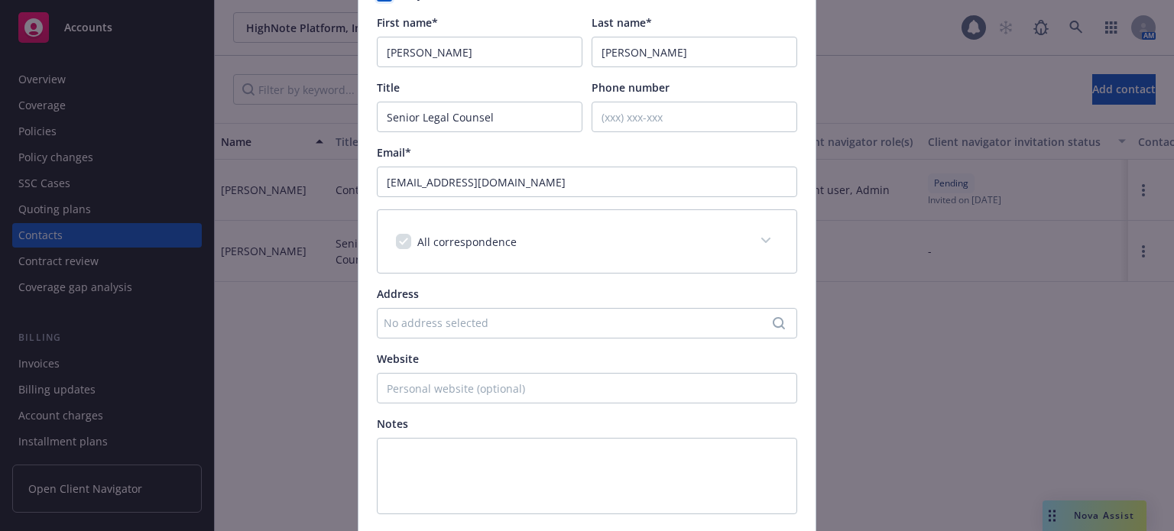
scroll to position [269, 0]
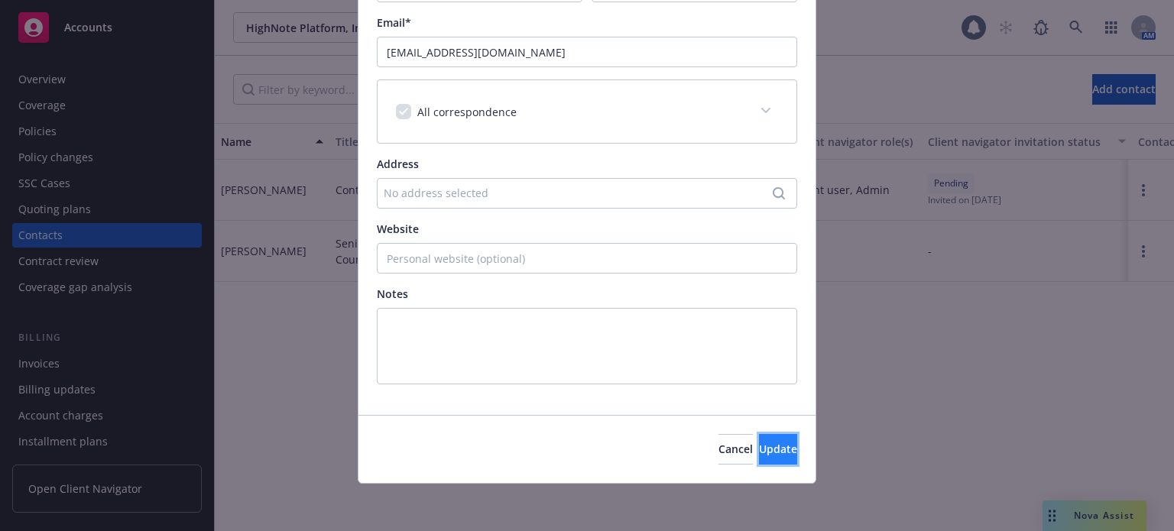
click at [759, 442] on span "Update" at bounding box center [778, 449] width 38 height 15
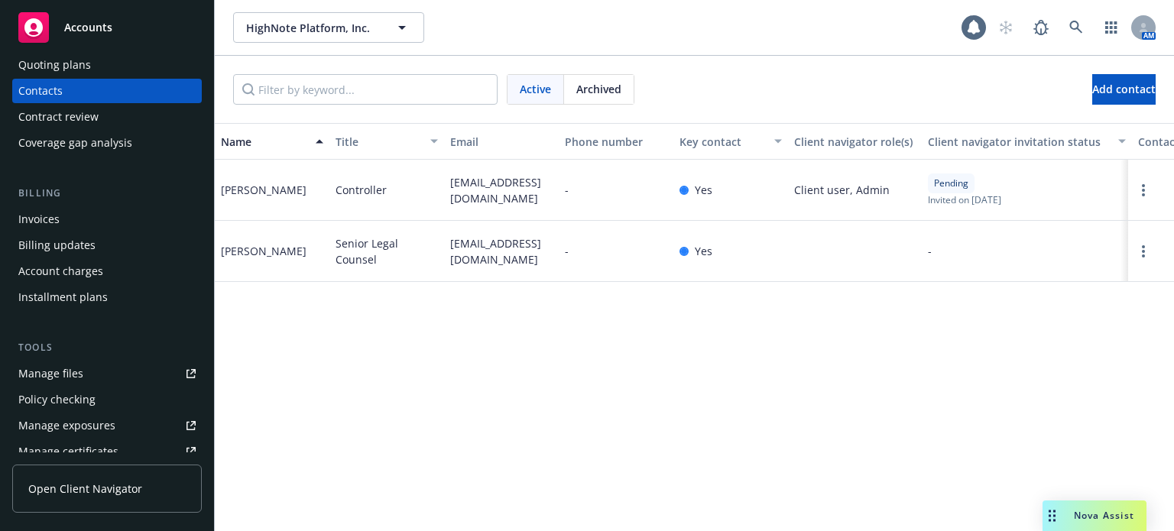
scroll to position [229, 0]
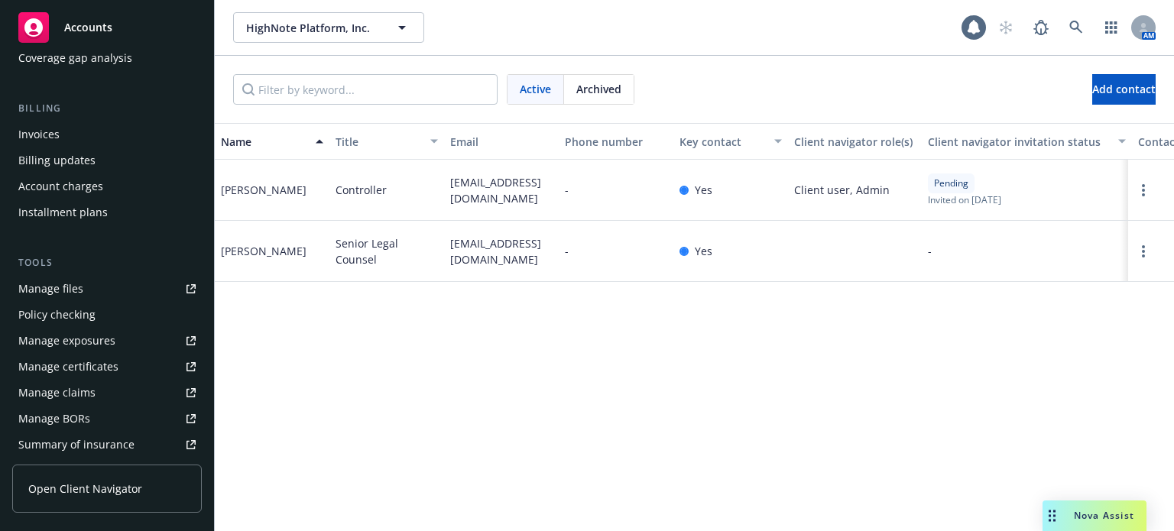
click at [89, 286] on link "Manage files" at bounding box center [107, 289] width 190 height 24
click at [1073, 30] on icon at bounding box center [1076, 28] width 14 height 14
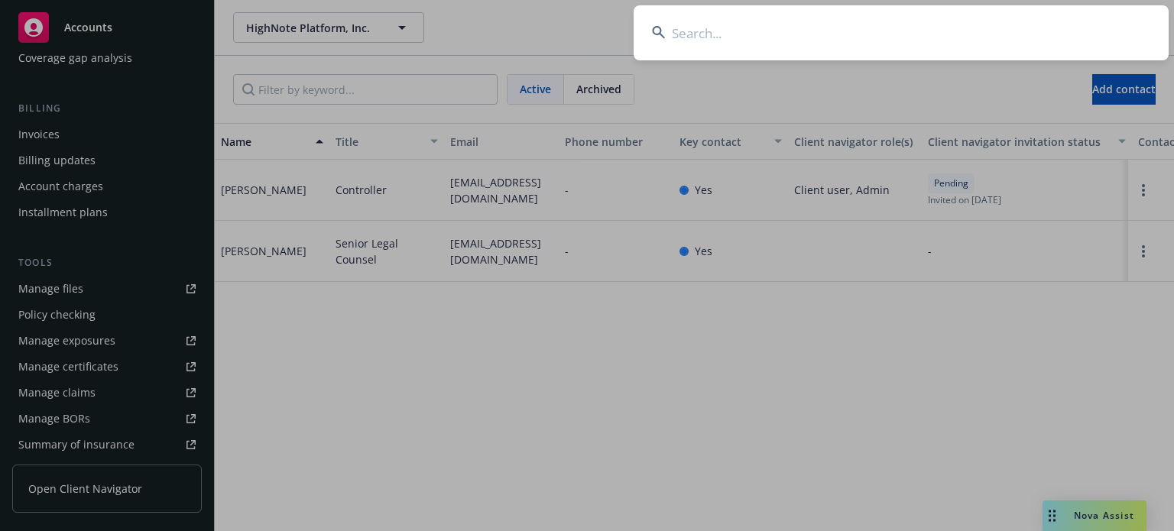
click at [884, 44] on input at bounding box center [901, 32] width 535 height 55
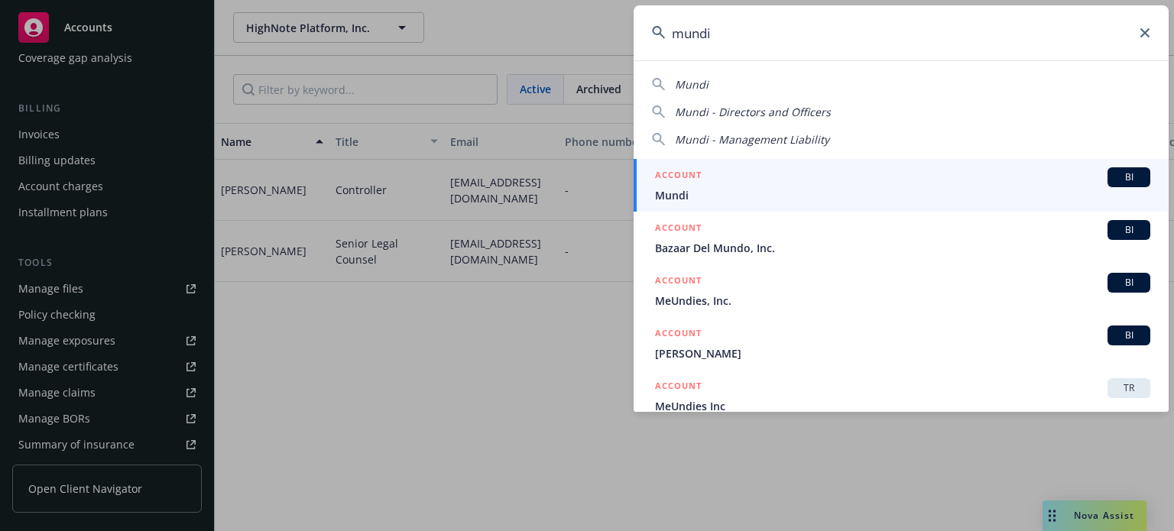
type input "mundi"
click at [735, 193] on span "Mundi" at bounding box center [902, 195] width 495 height 16
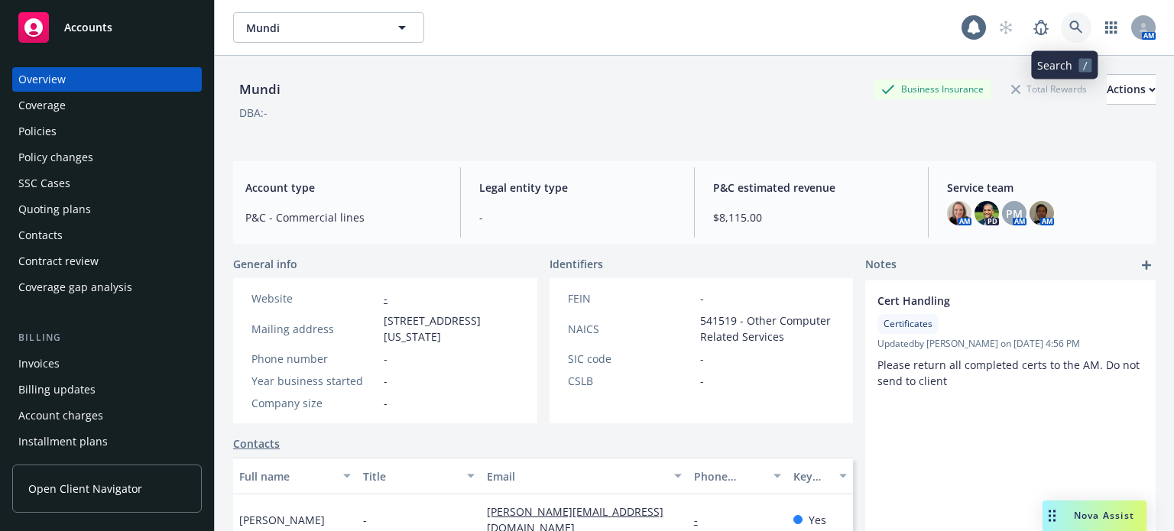
click at [1061, 21] on link at bounding box center [1076, 27] width 31 height 31
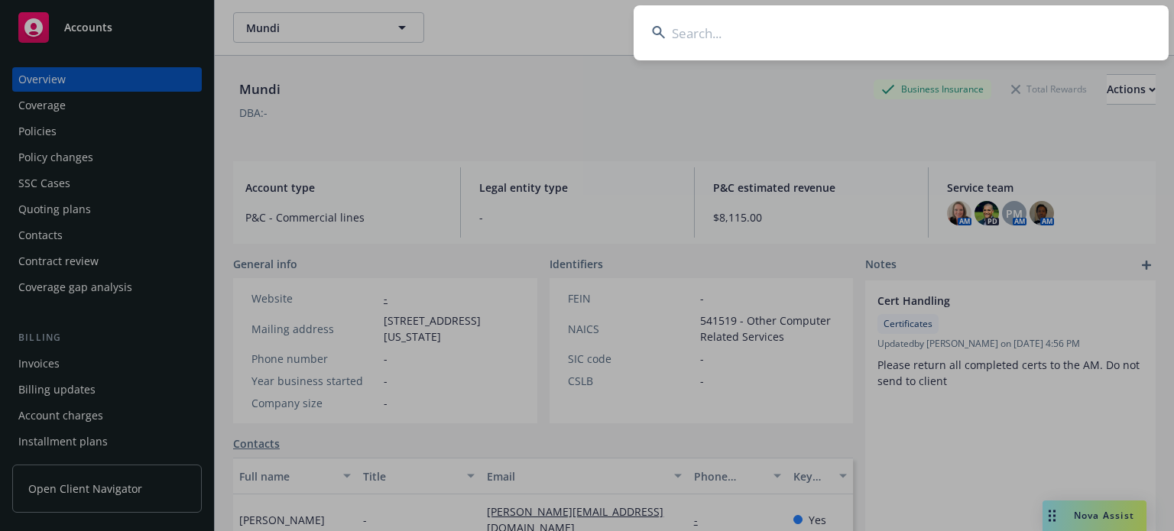
click at [798, 39] on input at bounding box center [901, 32] width 535 height 55
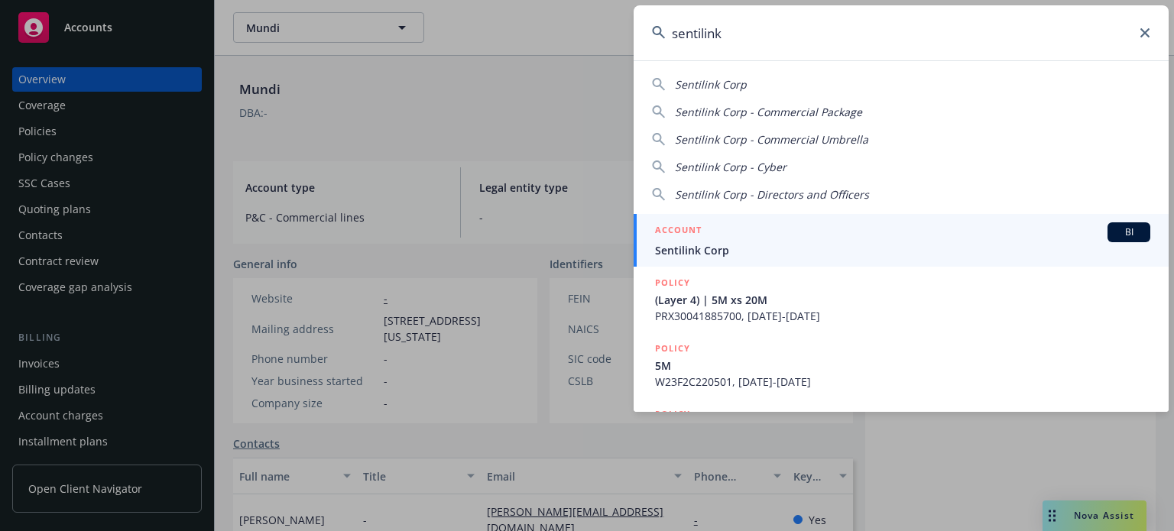
type input "sentilink"
click at [757, 238] on div "ACCOUNT BI" at bounding box center [902, 232] width 495 height 20
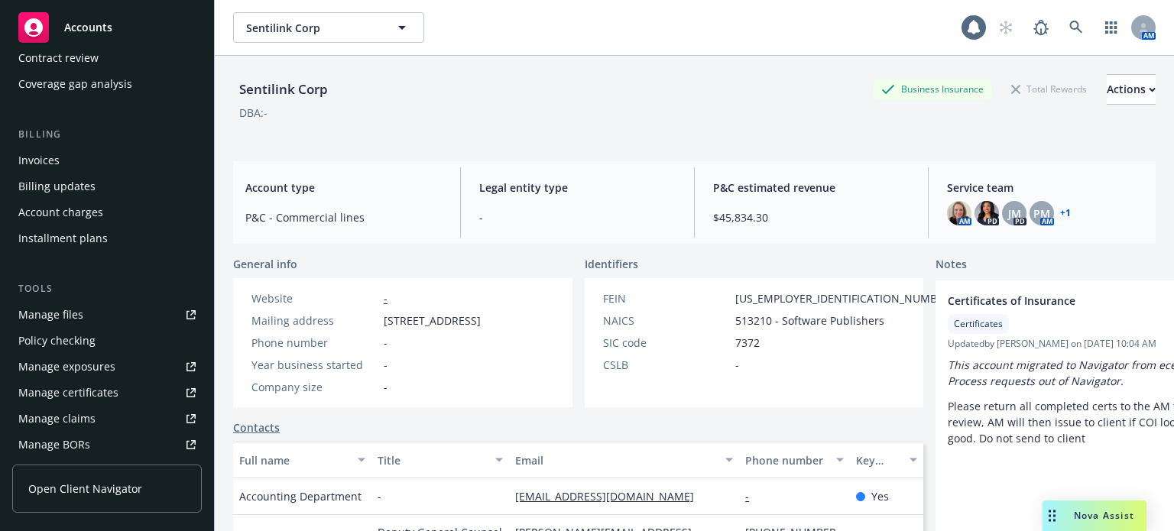
scroll to position [229, 0]
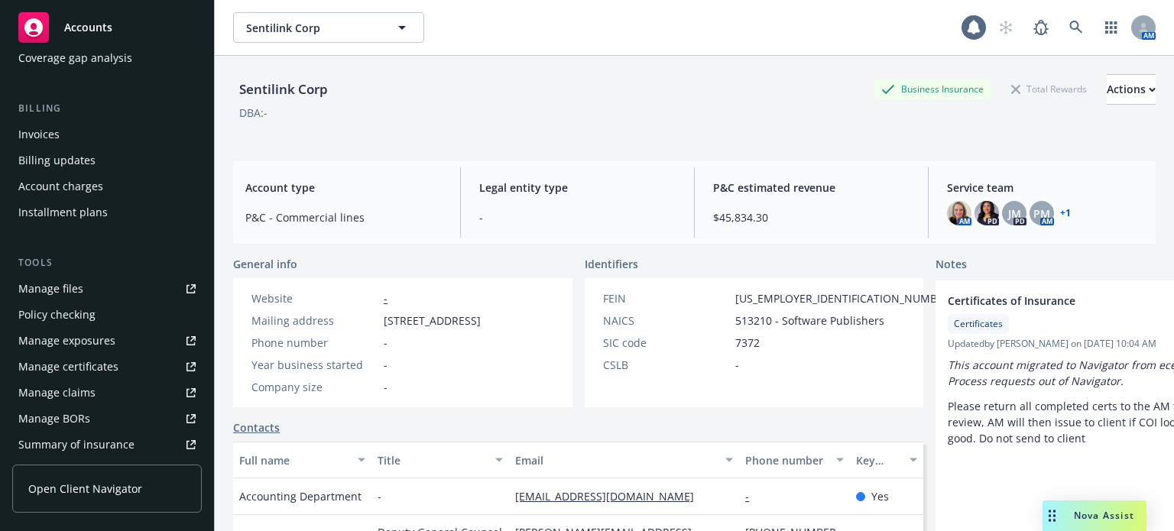
click at [89, 287] on link "Manage files" at bounding box center [107, 289] width 190 height 24
click at [1069, 24] on icon at bounding box center [1076, 28] width 14 height 14
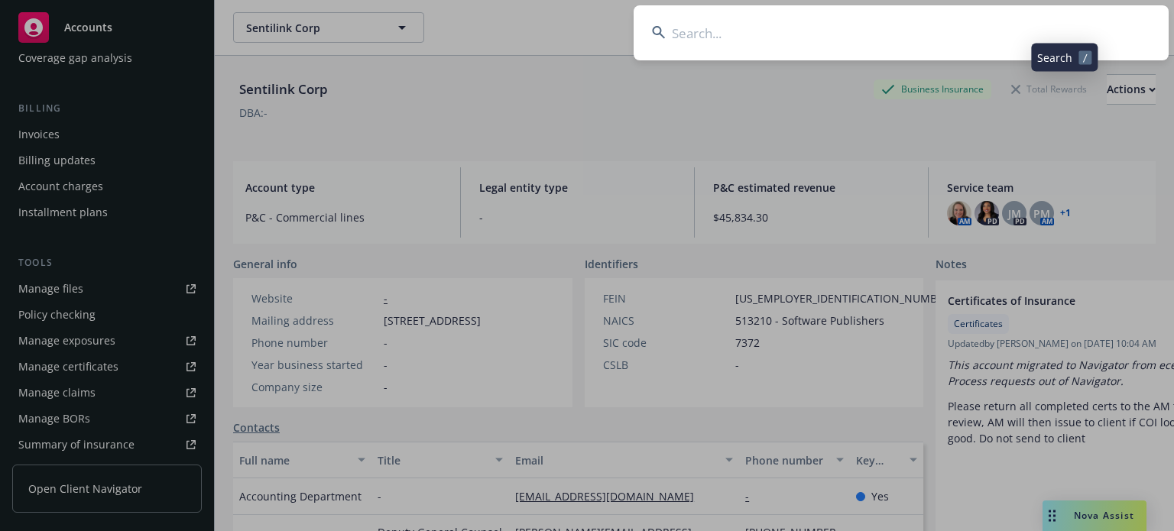
click at [778, 24] on input at bounding box center [901, 32] width 535 height 55
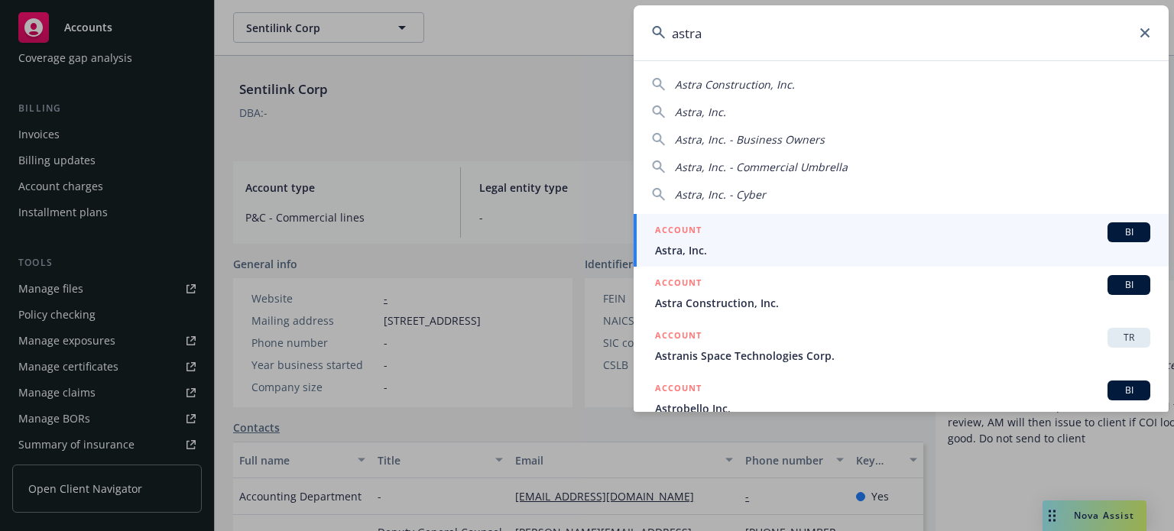
type input "astra"
click at [746, 253] on span "Astra, Inc." at bounding box center [902, 250] width 495 height 16
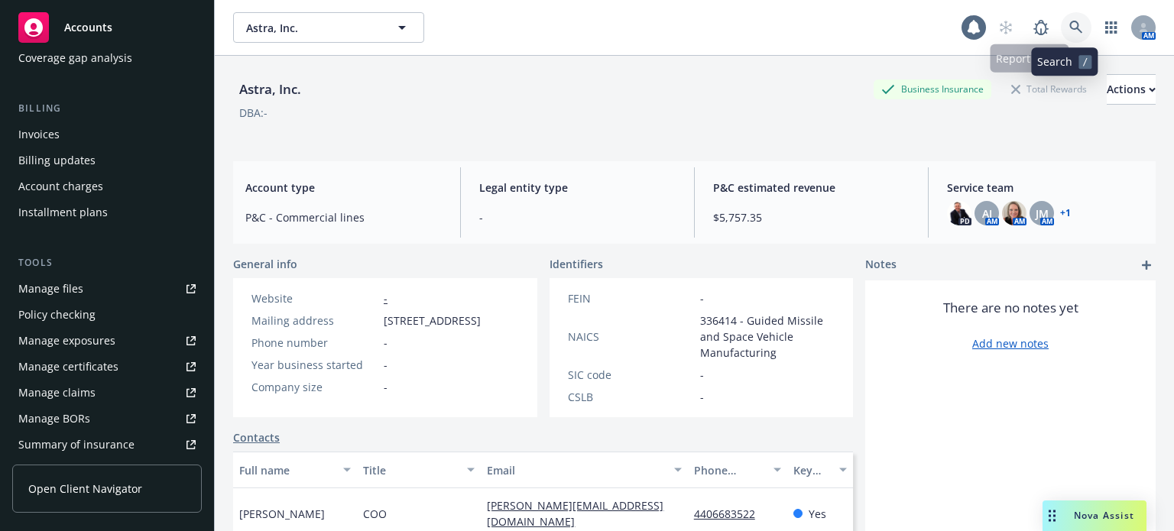
click at [1069, 30] on icon at bounding box center [1076, 28] width 14 height 14
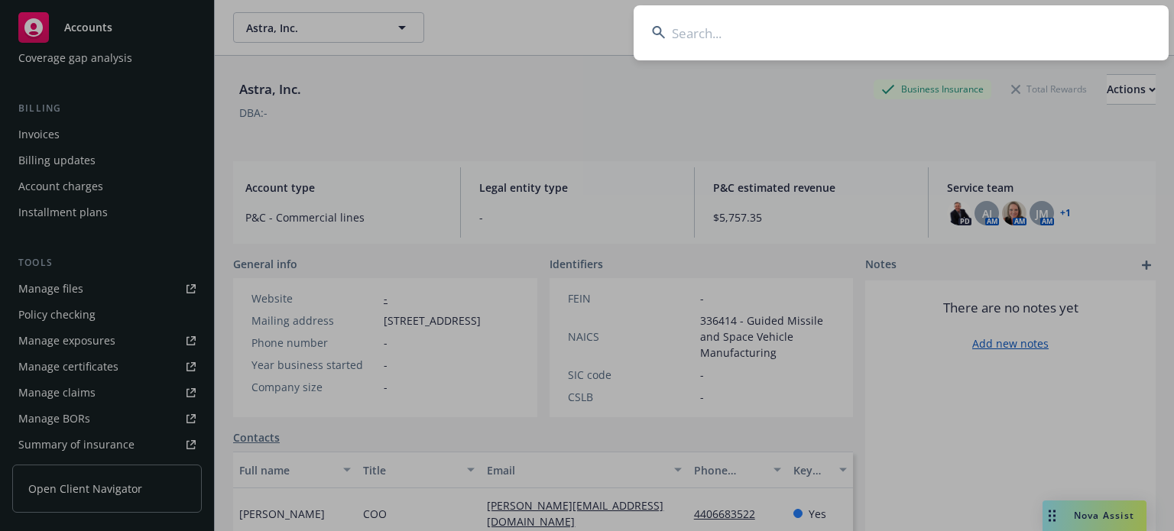
drag, startPoint x: 208, startPoint y: 271, endPoint x: 200, endPoint y: 281, distance: 12.5
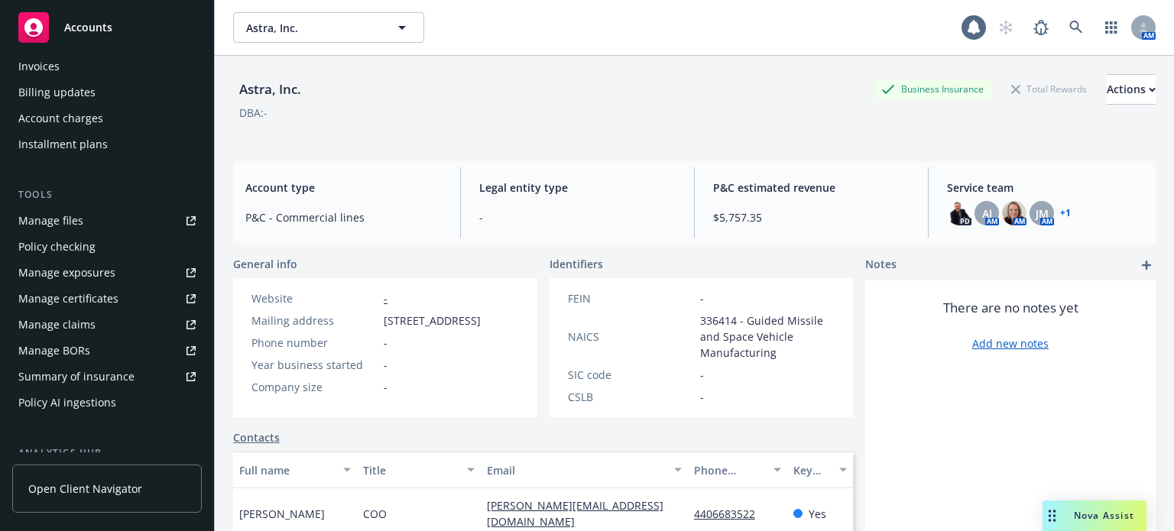
scroll to position [287, 0]
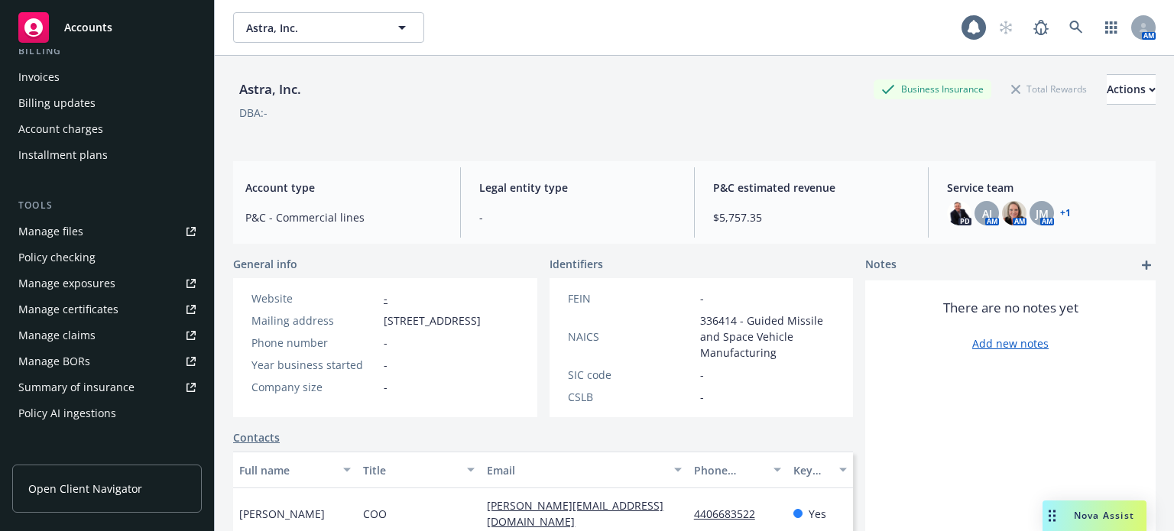
click at [80, 224] on div "Manage files" at bounding box center [50, 231] width 65 height 24
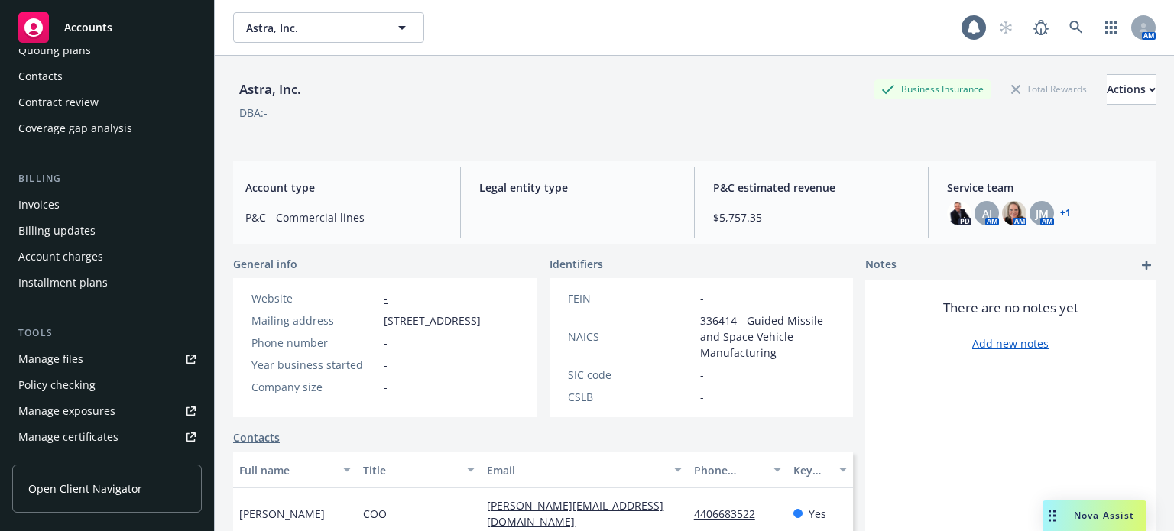
scroll to position [0, 0]
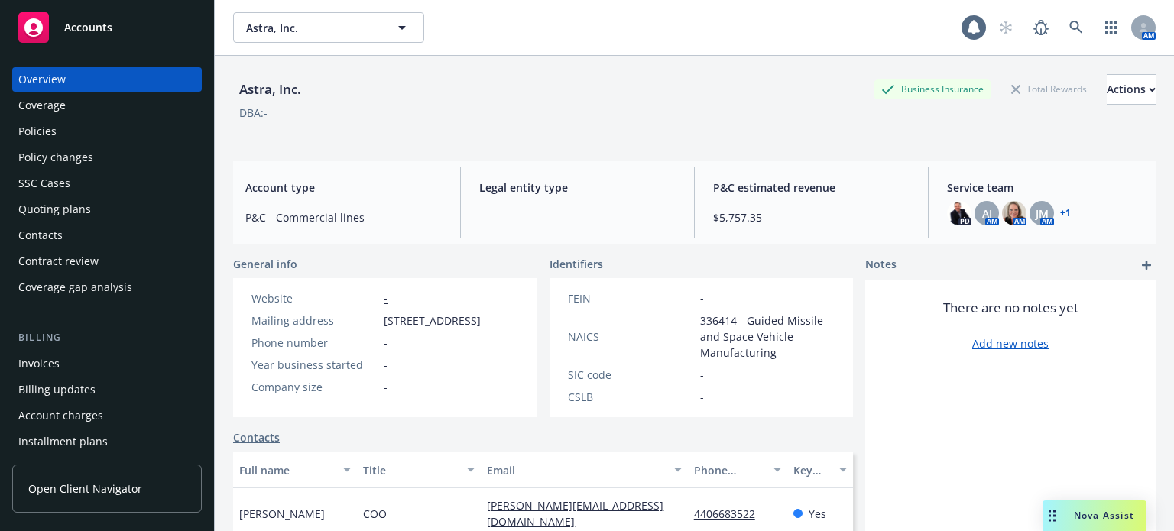
click at [70, 132] on div "Policies" at bounding box center [106, 131] width 177 height 24
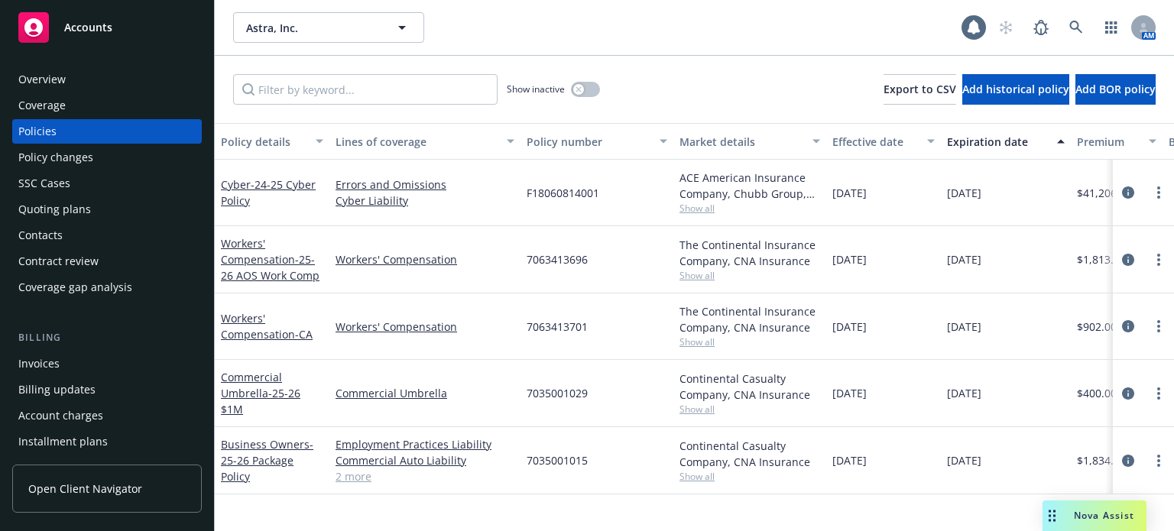
click at [271, 137] on div "Policy details" at bounding box center [264, 142] width 86 height 16
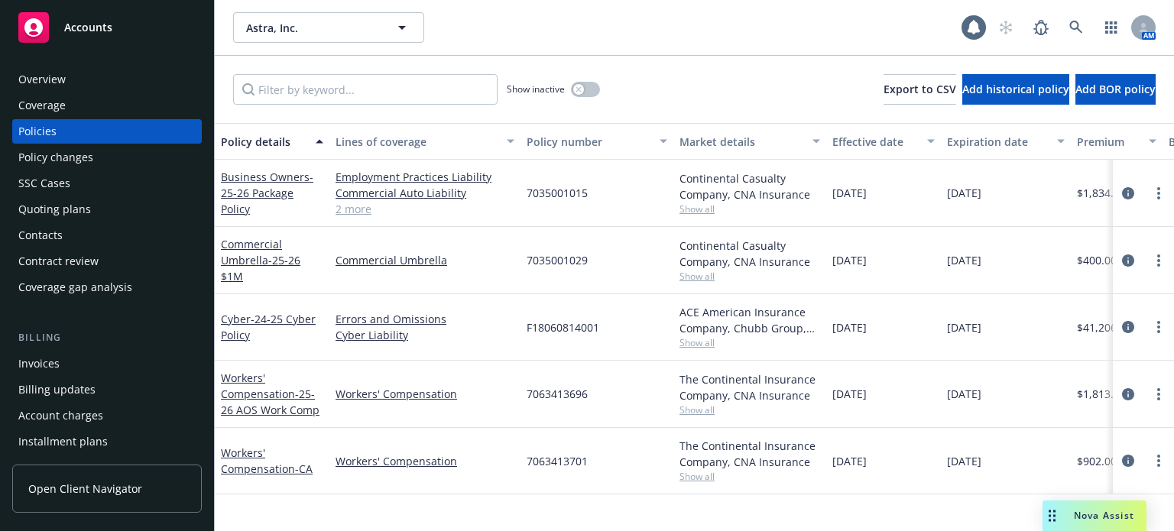
click at [329, 154] on button "Lines of coverage" at bounding box center [424, 141] width 191 height 37
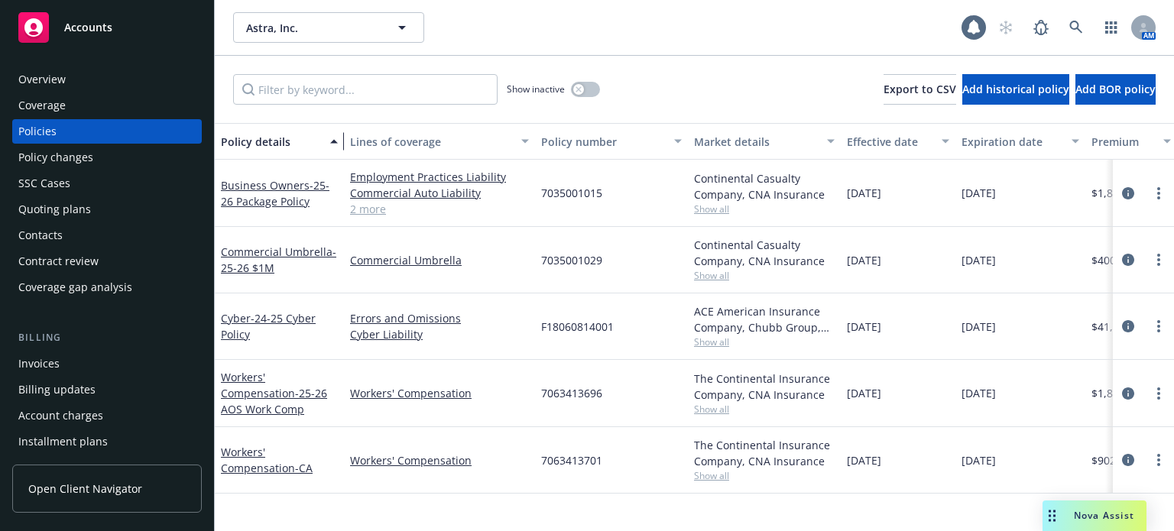
drag, startPoint x: 324, startPoint y: 155, endPoint x: 349, endPoint y: 154, distance: 25.3
click at [340, 154] on div "button" at bounding box center [336, 141] width 8 height 35
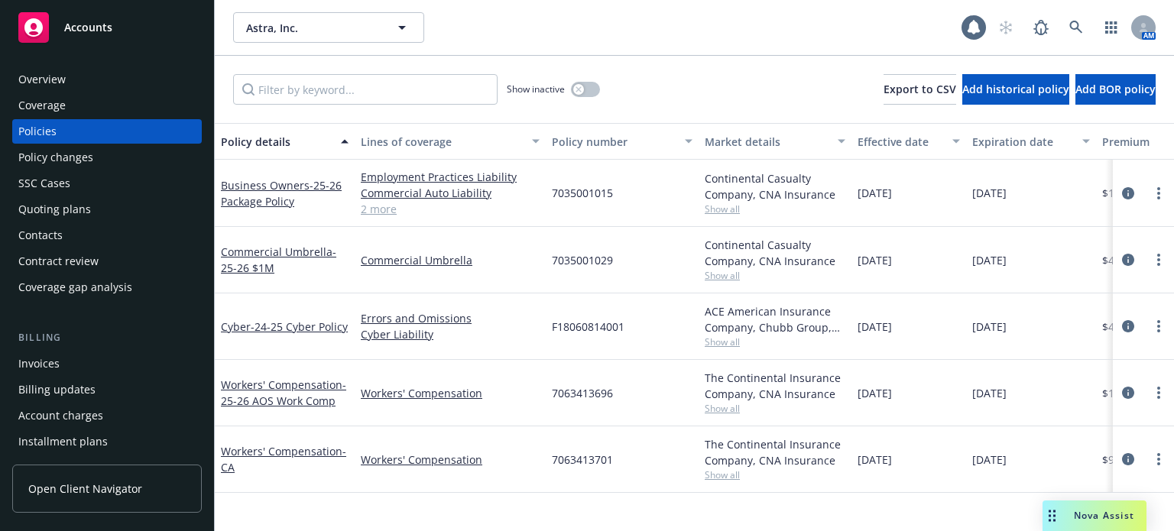
click at [79, 210] on div "Quoting plans" at bounding box center [54, 209] width 73 height 24
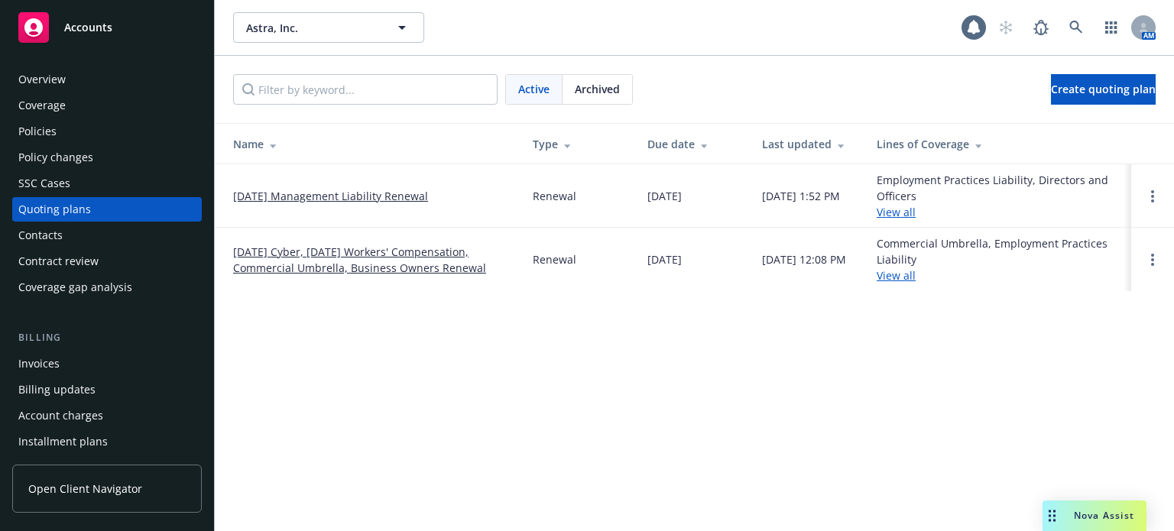
click at [362, 248] on link "09/30/25 Cyber, 09/20/25 Workers' Compensation, Commercial Umbrella, Business O…" at bounding box center [370, 260] width 275 height 32
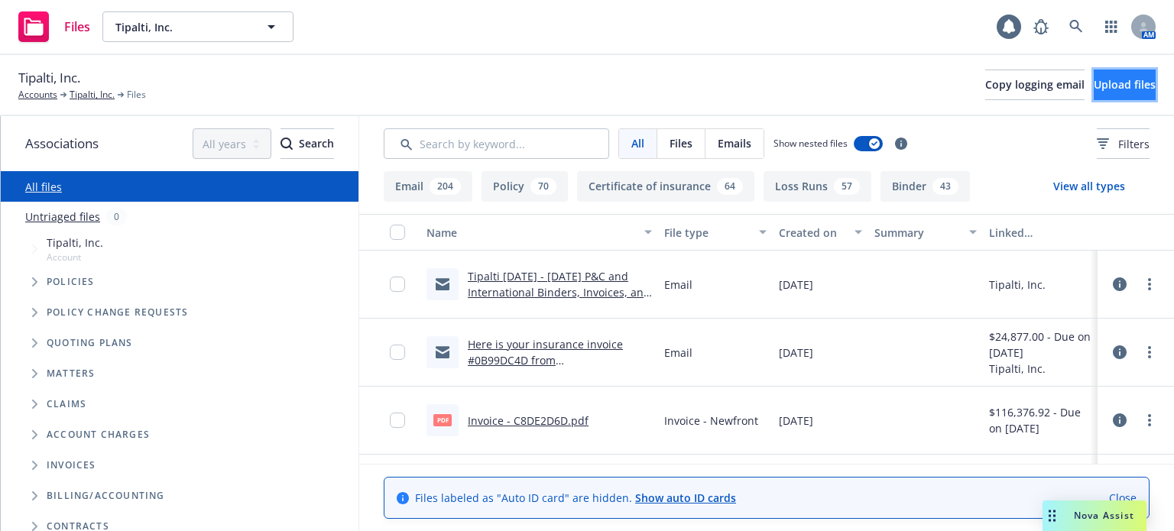
click at [1094, 88] on span "Upload files" at bounding box center [1125, 84] width 62 height 15
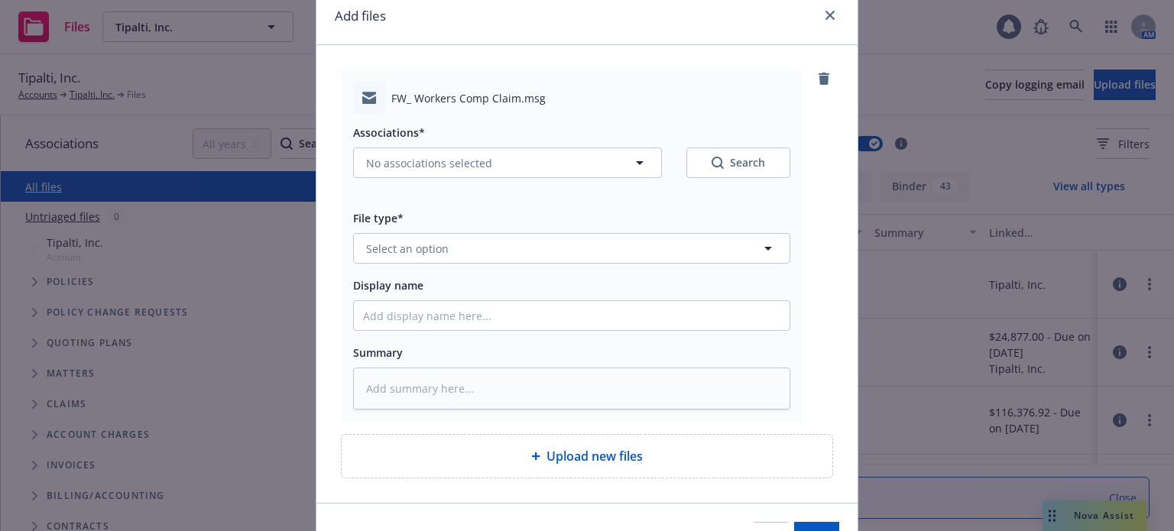
scroll to position [76, 0]
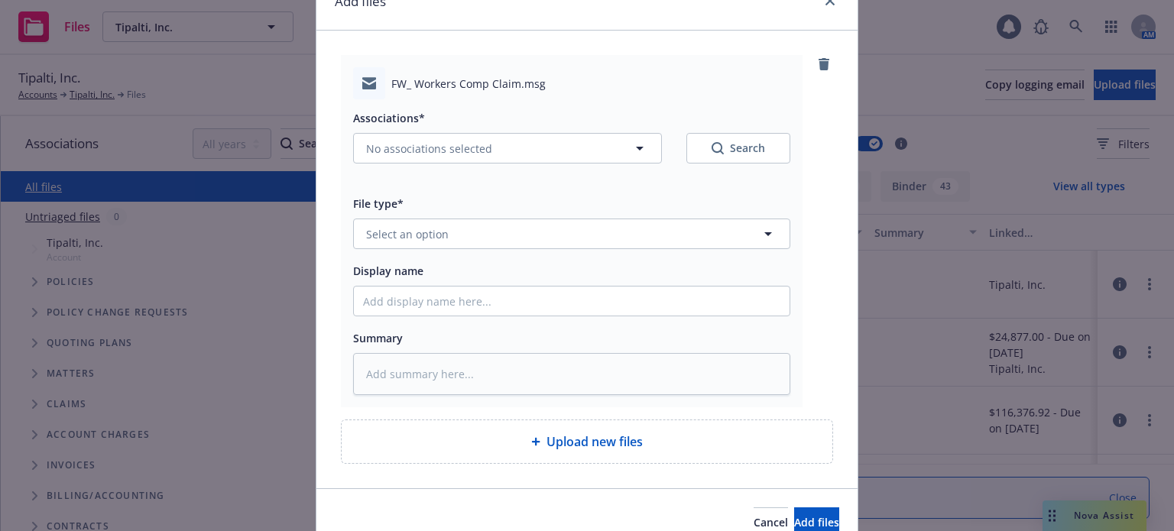
click at [428, 128] on div "Associations* No associations selected Search" at bounding box center [571, 136] width 437 height 55
click at [424, 141] on button "No associations selected" at bounding box center [507, 148] width 309 height 31
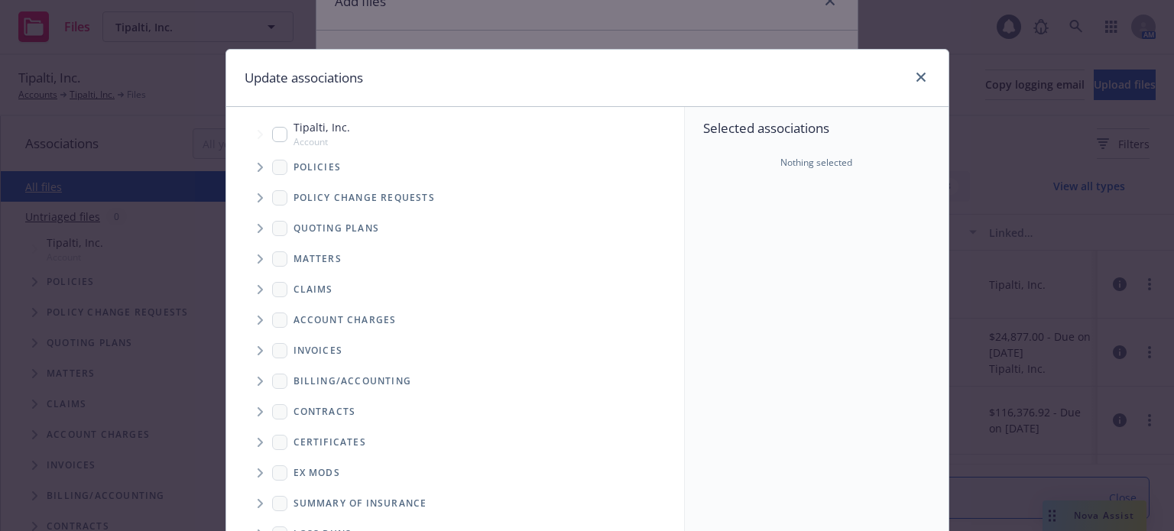
click at [258, 163] on icon "Tree Example" at bounding box center [261, 167] width 6 height 9
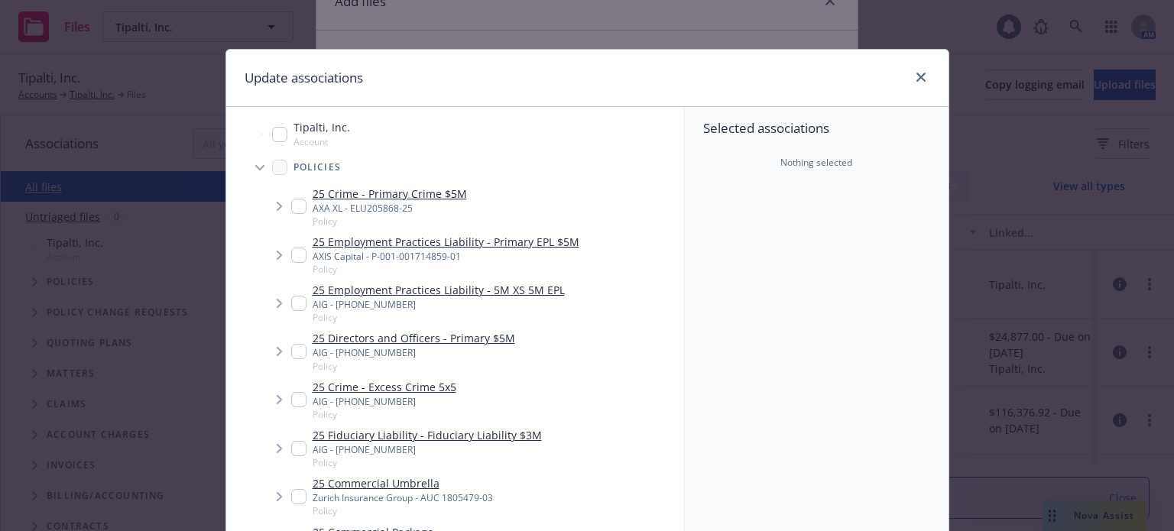
type textarea "x"
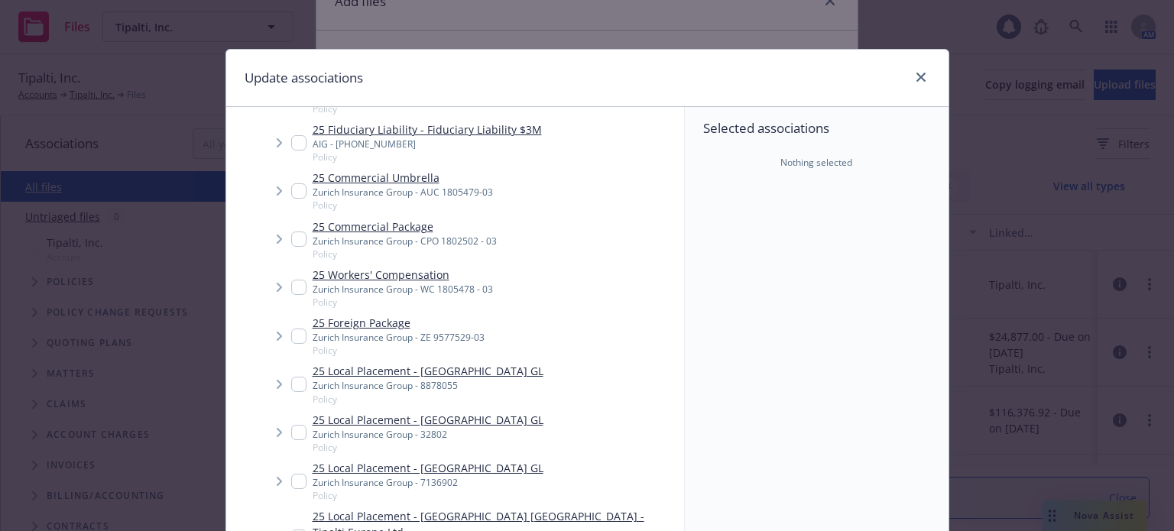
scroll to position [382, 0]
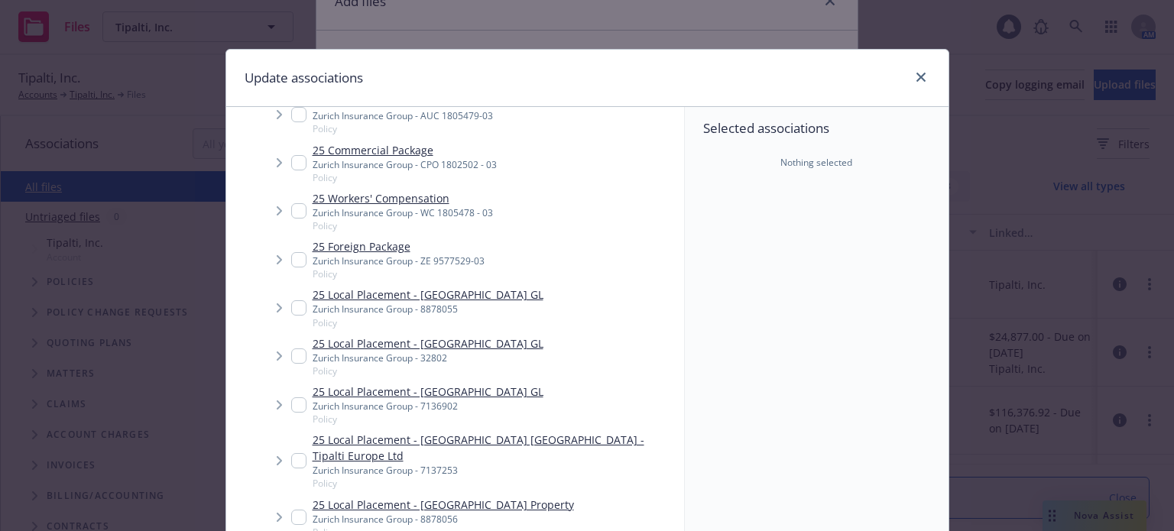
click at [291, 212] on input "Tree Example" at bounding box center [298, 210] width 15 height 15
checkbox input "true"
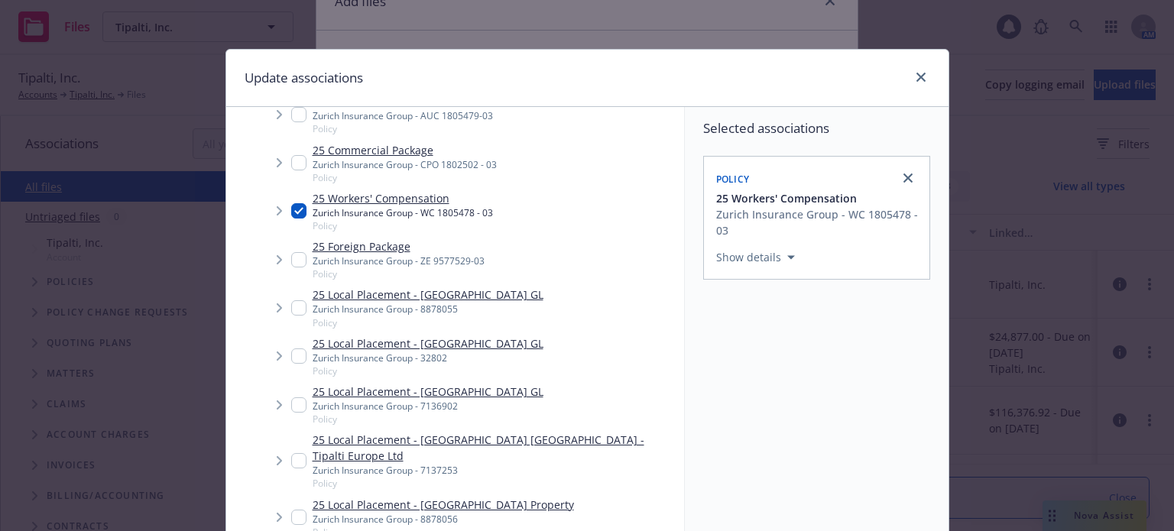
scroll to position [228, 0]
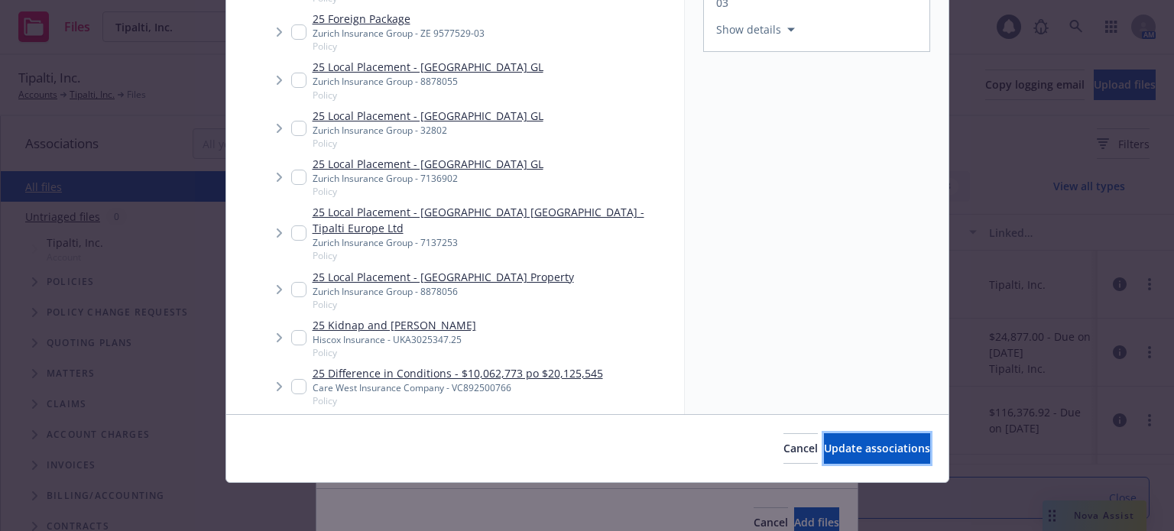
click at [882, 454] on button "Update associations" at bounding box center [877, 448] width 106 height 31
type textarea "x"
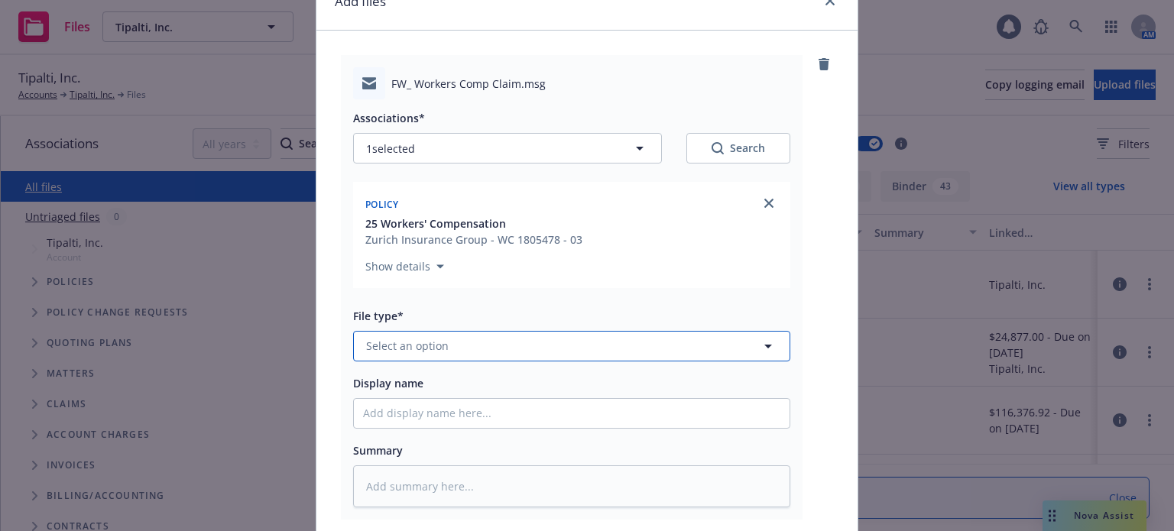
click at [434, 342] on span "Select an option" at bounding box center [407, 346] width 83 height 16
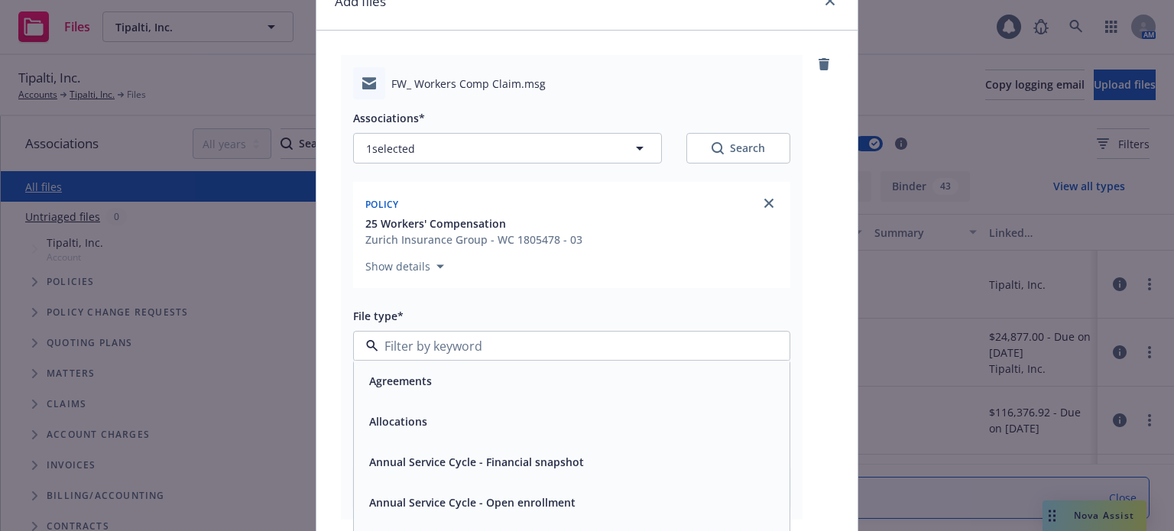
type input "e"
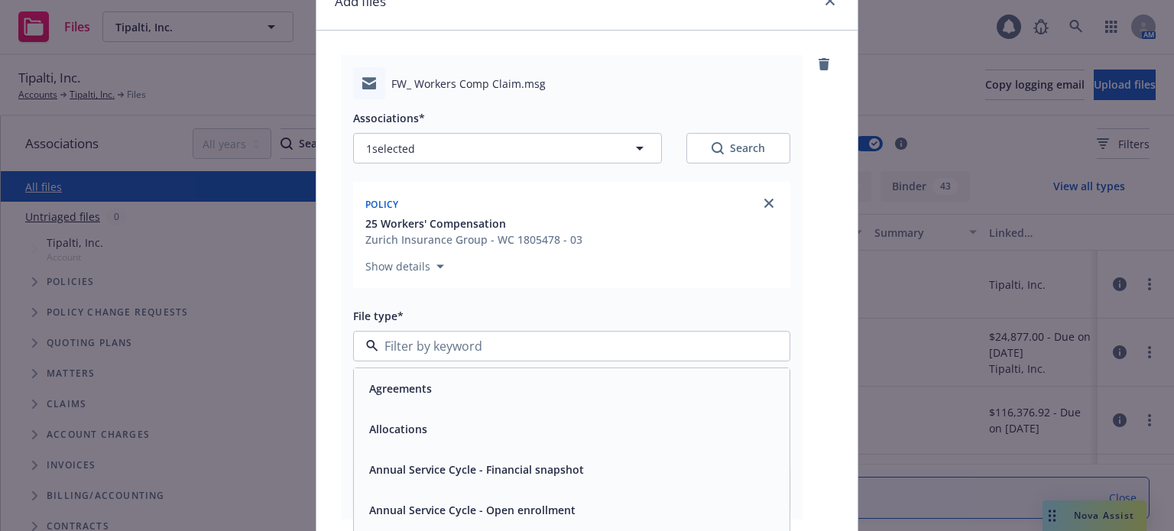
type input "n"
type input "f"
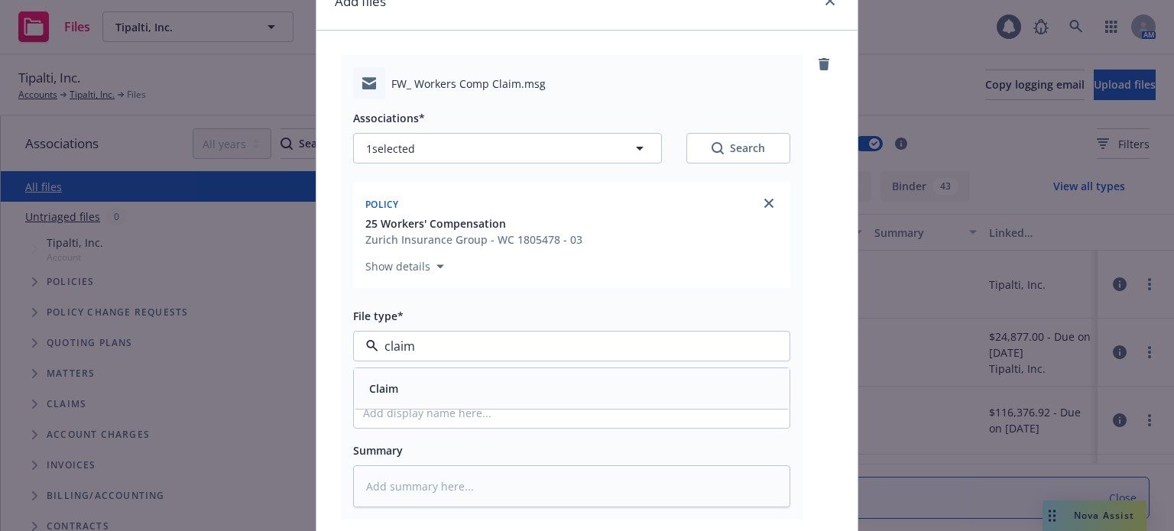
drag, startPoint x: 455, startPoint y: 343, endPoint x: 142, endPoint y: 360, distance: 313.8
click at [142, 360] on div "Add files FW_ Workers Comp Claim.msg Associations* 1 selected Search Policy 25 …" at bounding box center [587, 265] width 1174 height 531
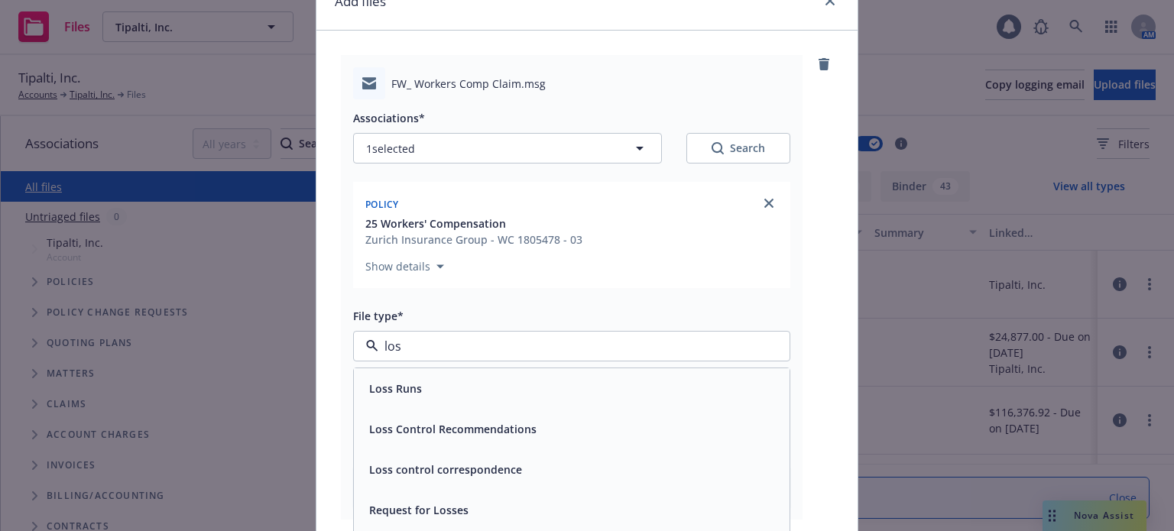
type input "loss"
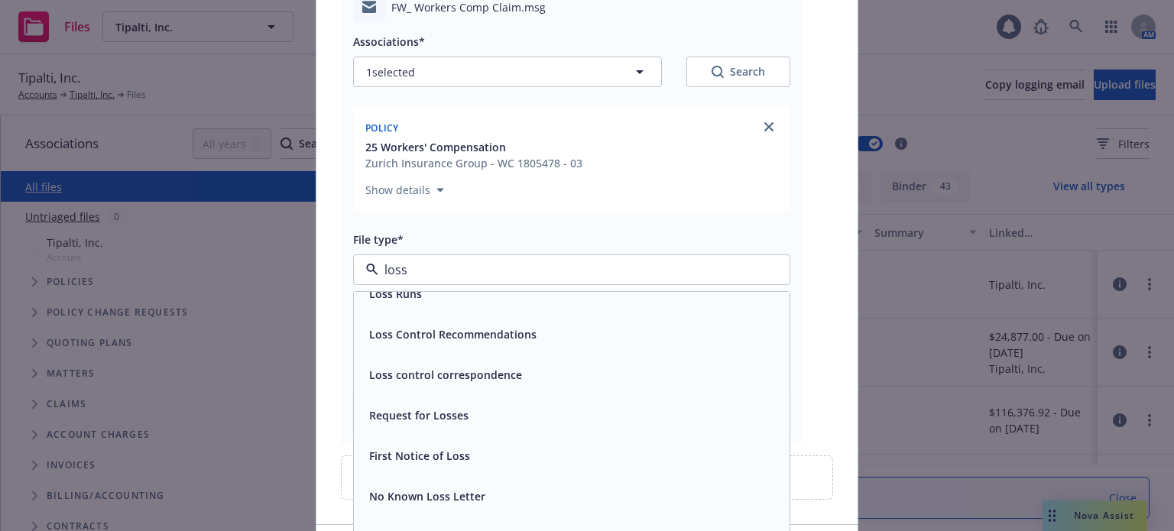
scroll to position [23, 0]
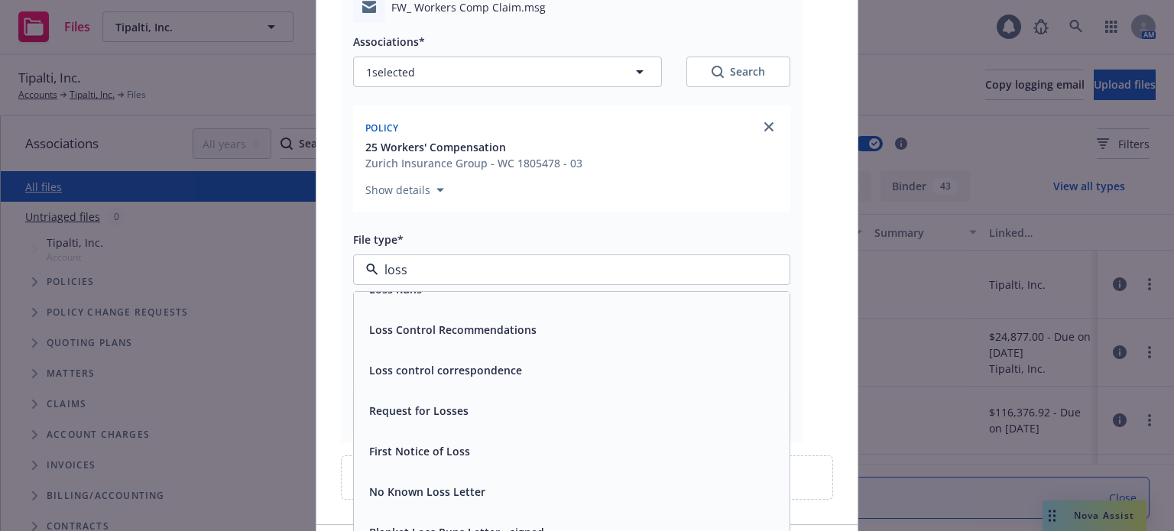
click at [459, 443] on span "First Notice of Loss" at bounding box center [419, 451] width 101 height 16
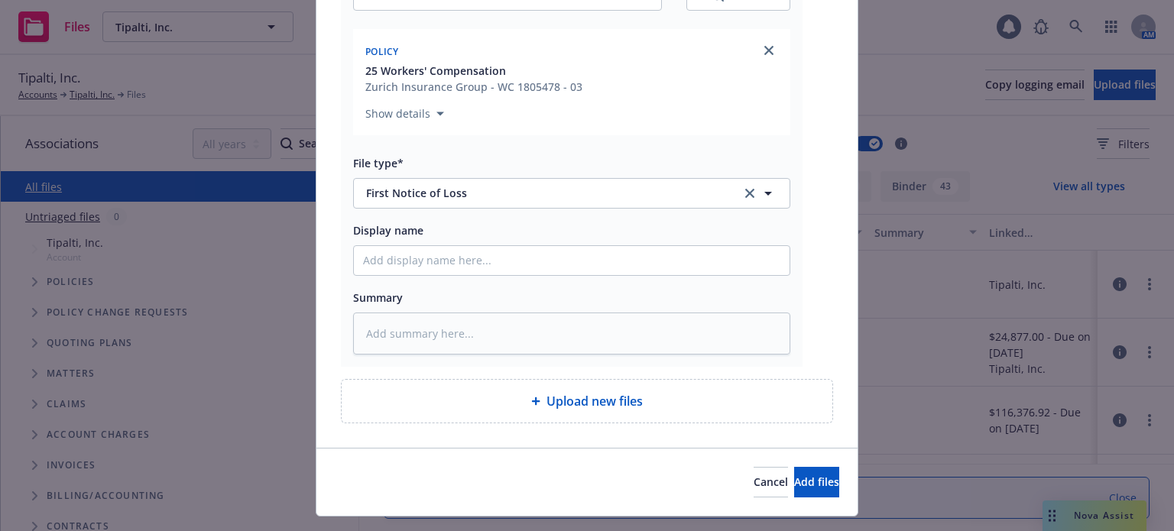
scroll to position [261, 0]
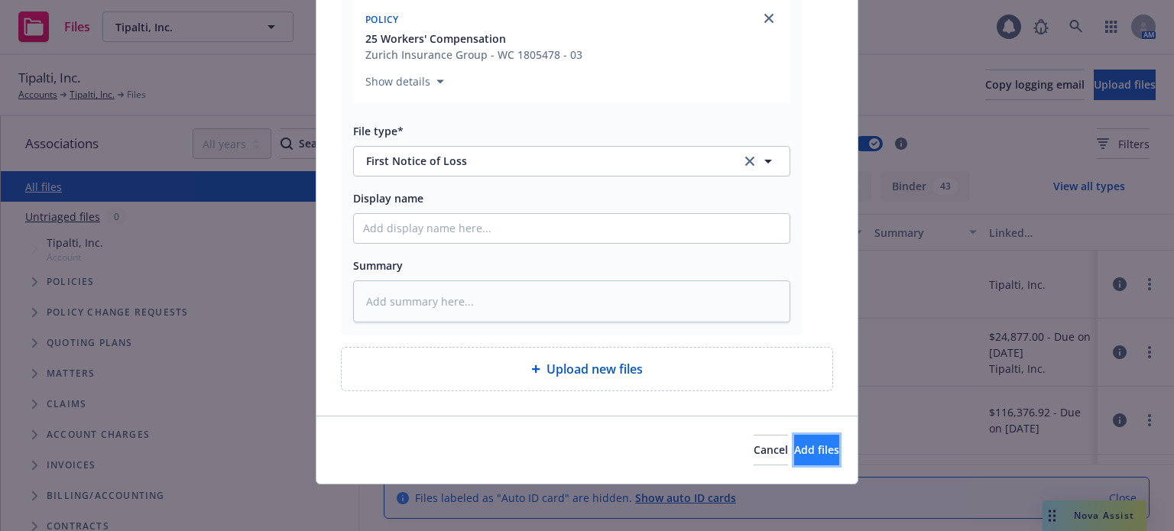
click at [830, 459] on button "Add files" at bounding box center [816, 450] width 45 height 31
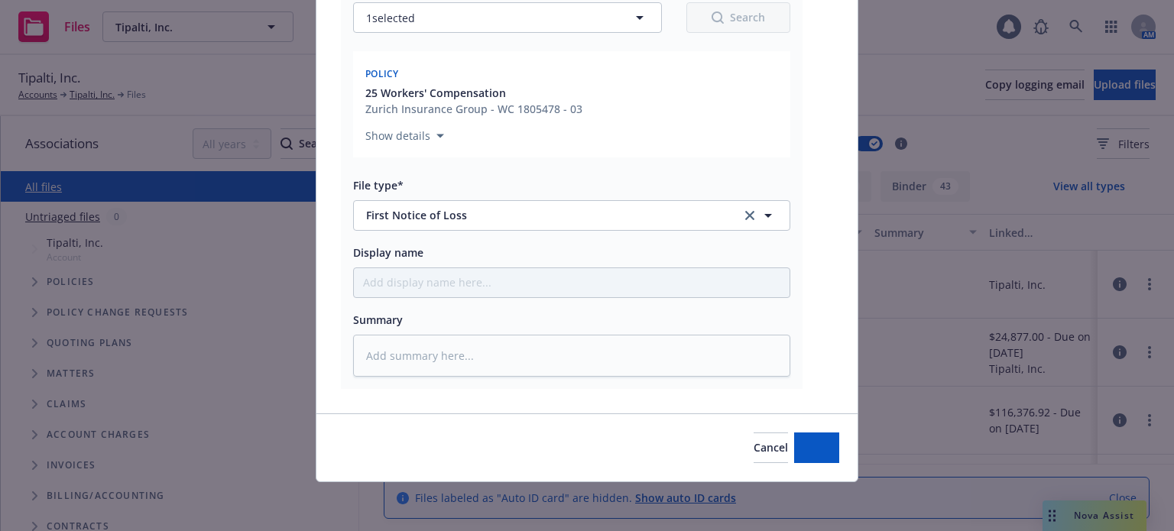
scroll to position [205, 0]
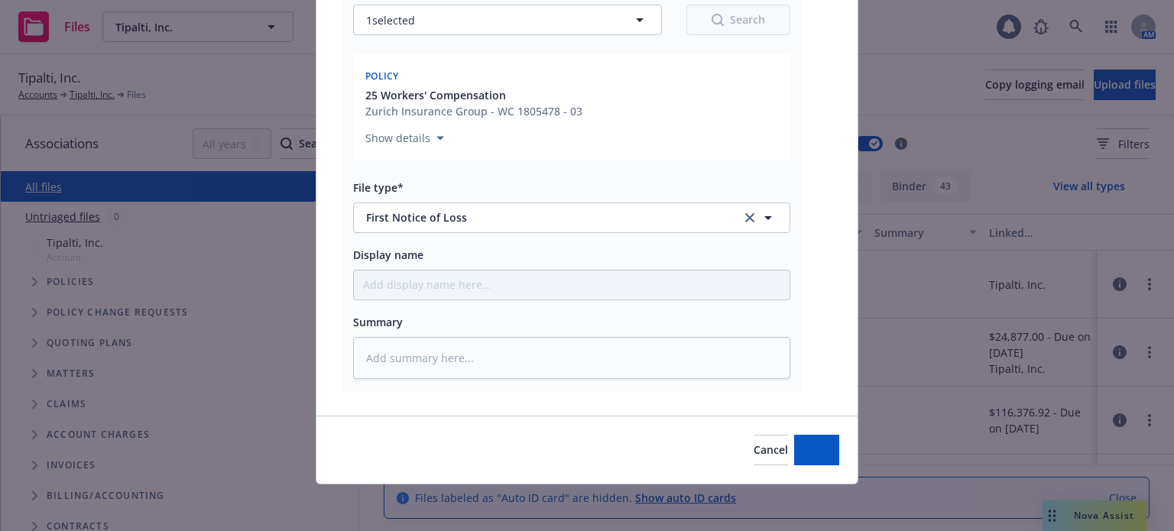
type textarea "x"
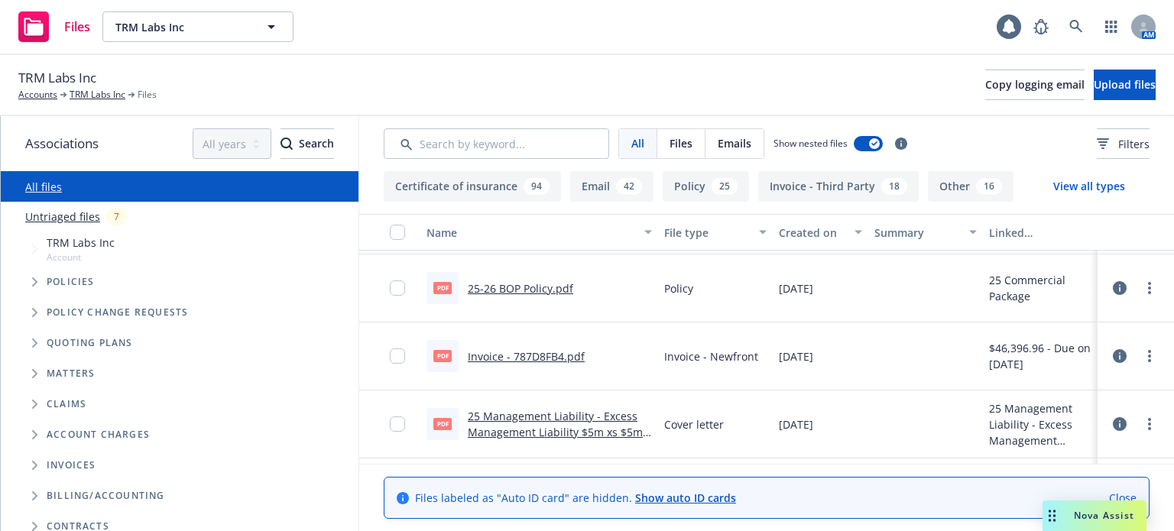
scroll to position [2293, 0]
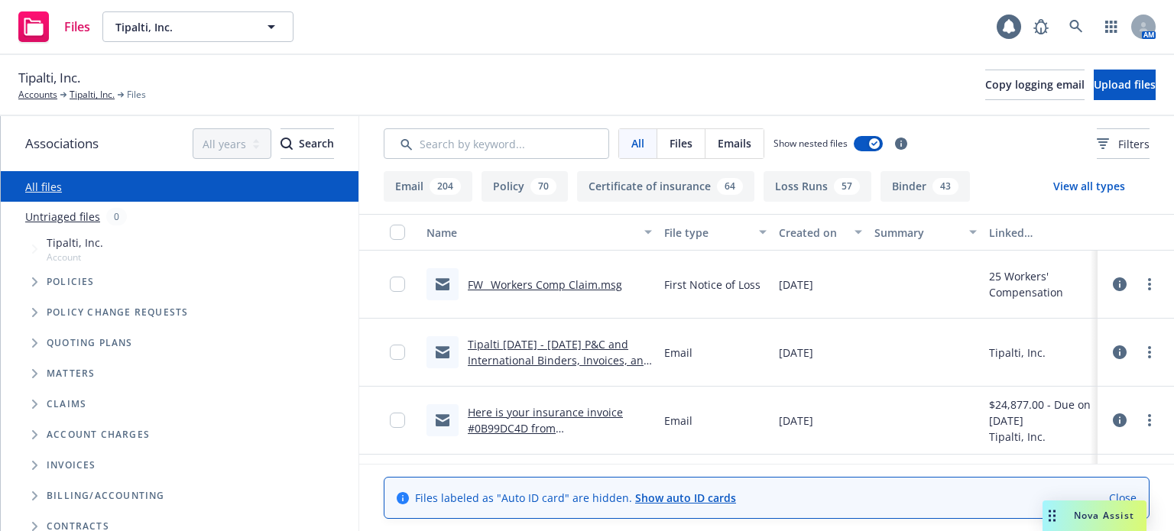
click at [602, 339] on link "Tipalti 8/31/25 - 8/31/26 P&C and International Binders, Invoices, and Policies" at bounding box center [559, 360] width 183 height 47
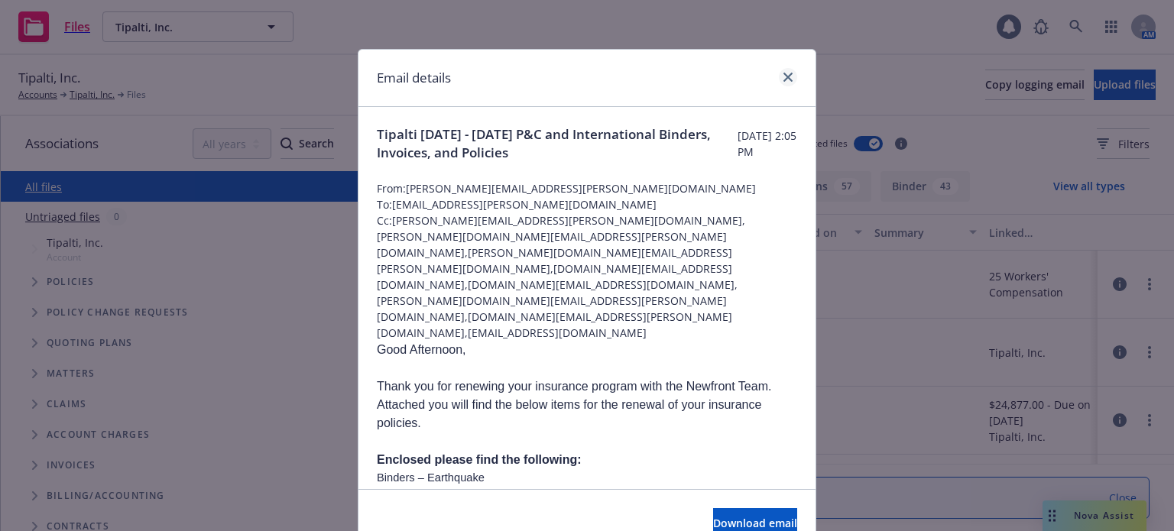
drag, startPoint x: 794, startPoint y: 72, endPoint x: 781, endPoint y: 76, distance: 13.5
click at [781, 76] on div "Email details" at bounding box center [586, 78] width 457 height 57
click at [783, 77] on icon "close" at bounding box center [787, 77] width 9 height 9
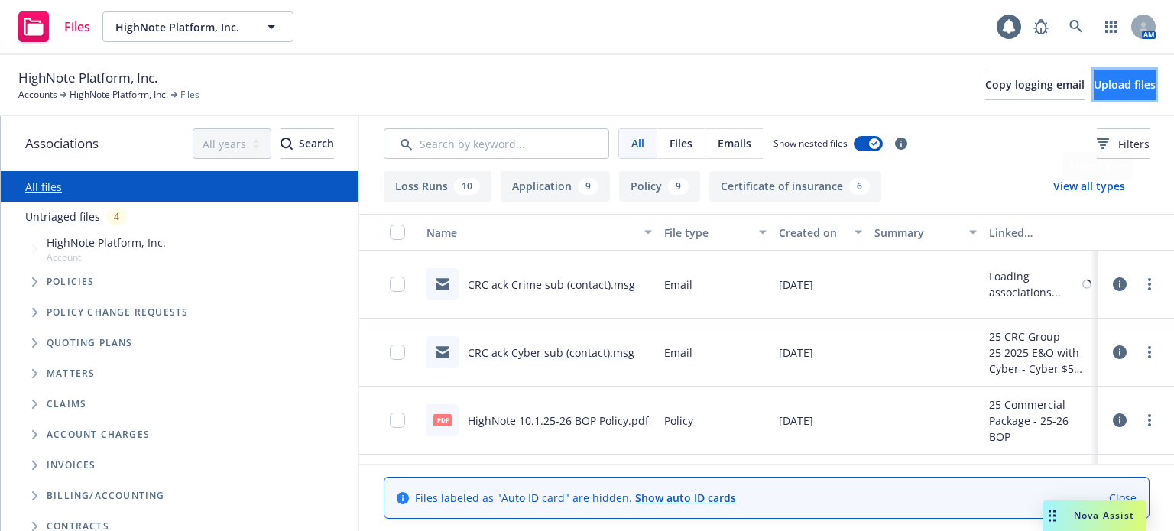
click at [1107, 81] on span "Upload files" at bounding box center [1125, 84] width 62 height 15
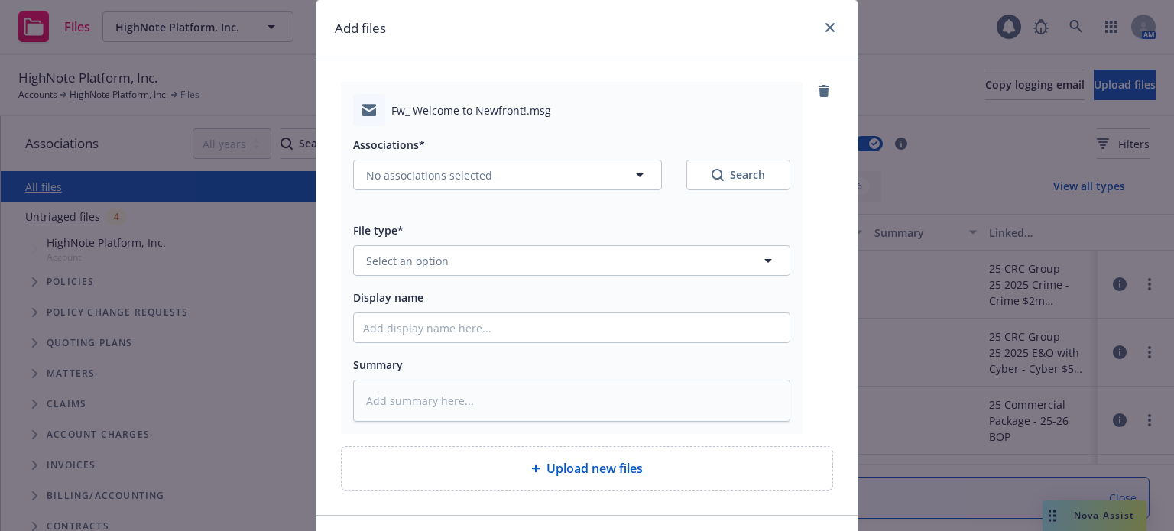
scroll to position [76, 0]
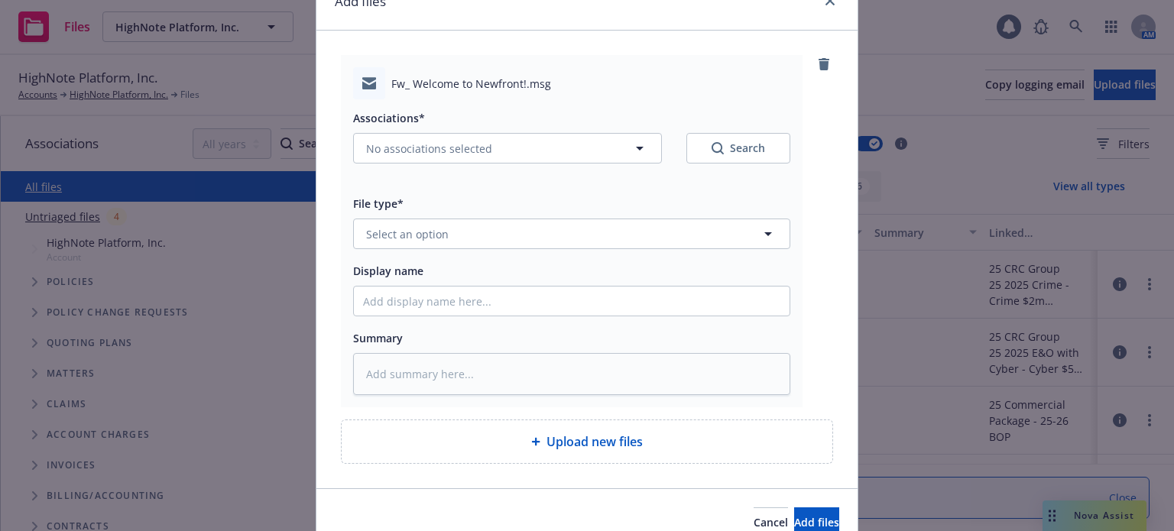
click at [468, 164] on div "Associations* No associations selected Search" at bounding box center [571, 145] width 437 height 73
click at [452, 154] on button "No associations selected" at bounding box center [507, 148] width 309 height 31
type textarea "x"
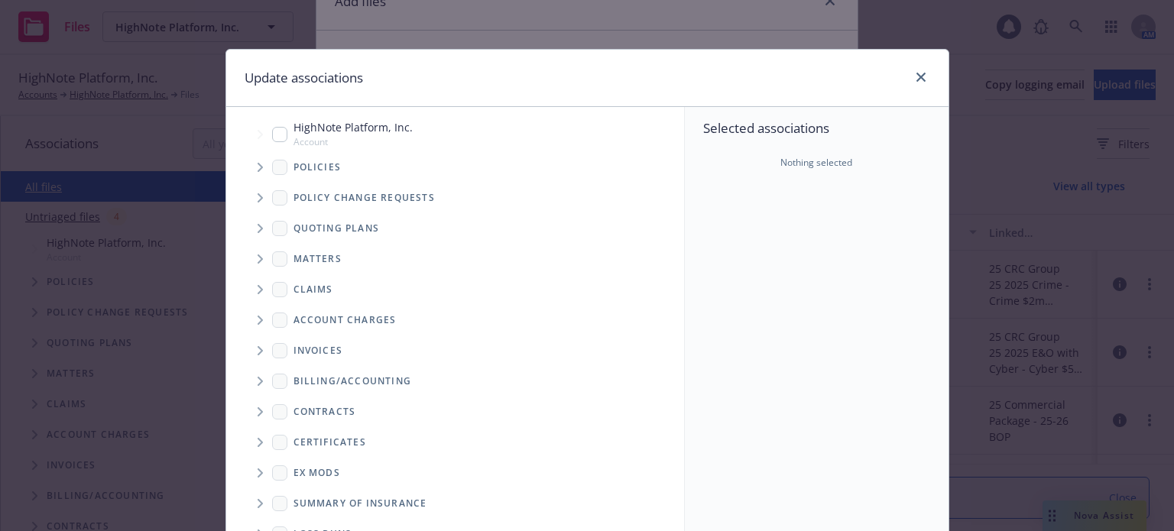
click at [272, 129] on input "Tree Example" at bounding box center [279, 134] width 15 height 15
checkbox input "true"
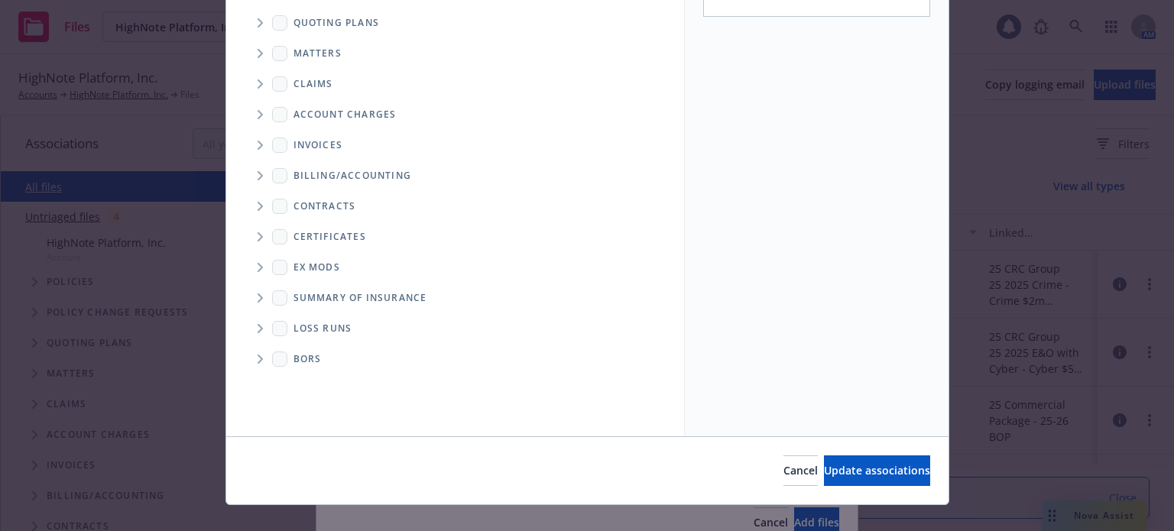
scroll to position [228, 0]
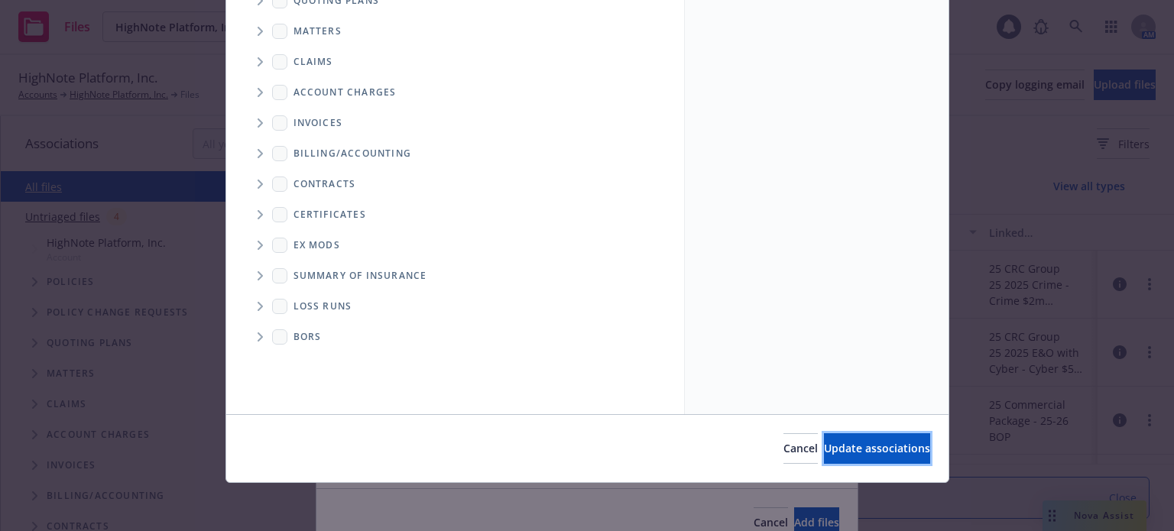
click at [871, 444] on span "Update associations" at bounding box center [877, 448] width 106 height 15
type textarea "x"
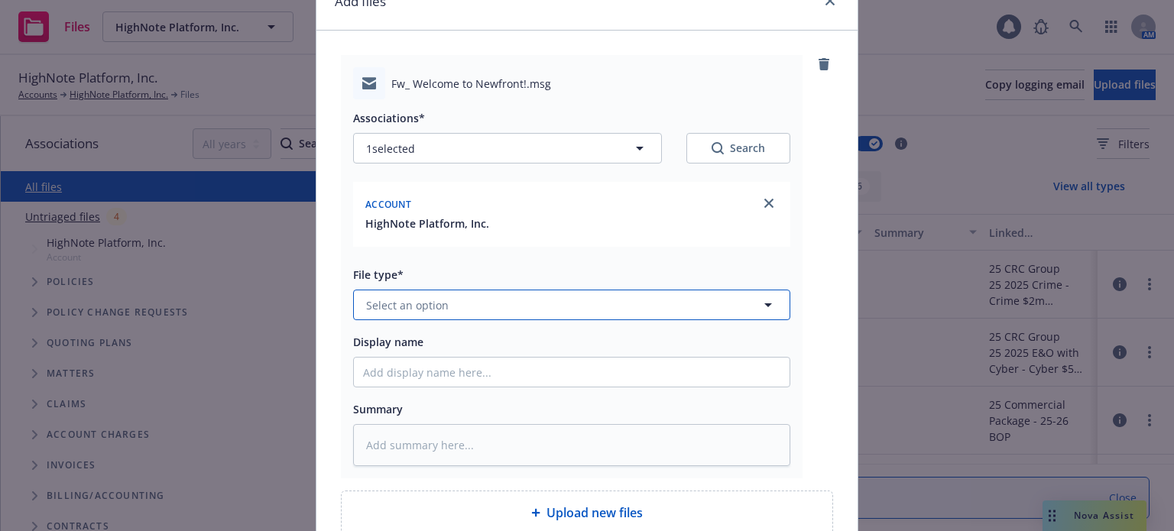
click at [510, 309] on button "Select an option" at bounding box center [571, 305] width 437 height 31
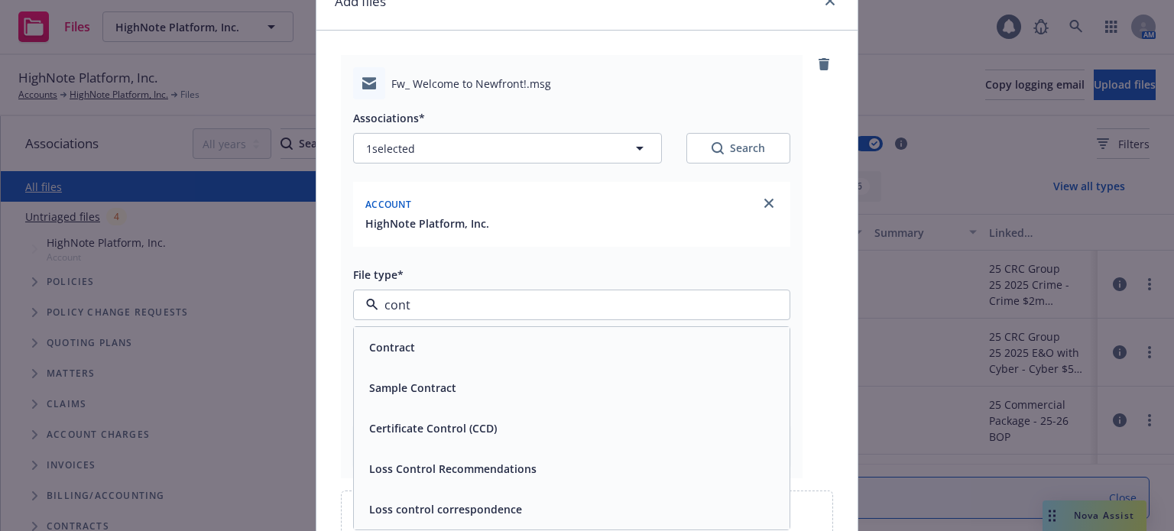
type input "conta"
type textarea "x"
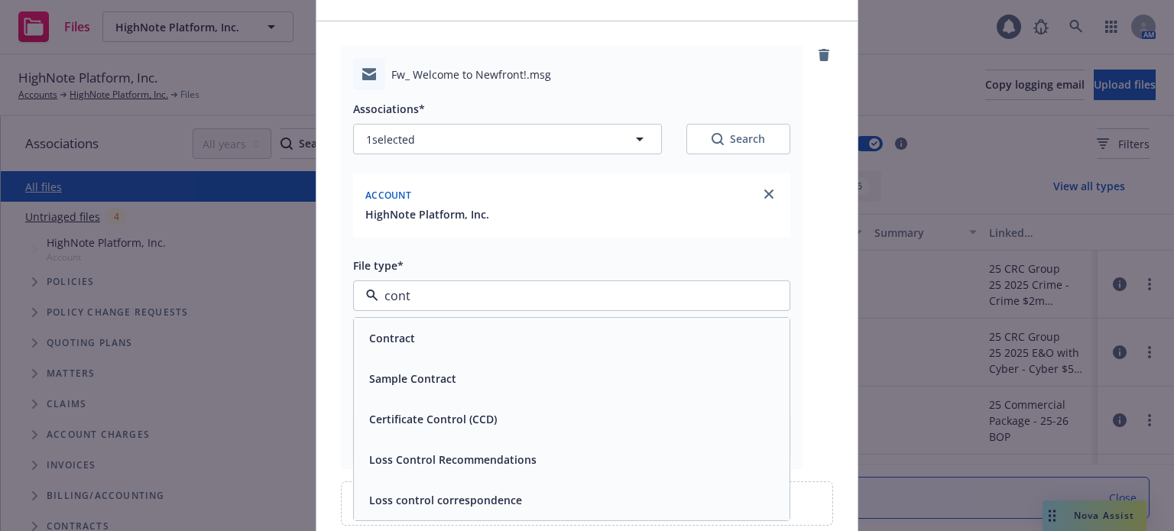
scroll to position [0, 0]
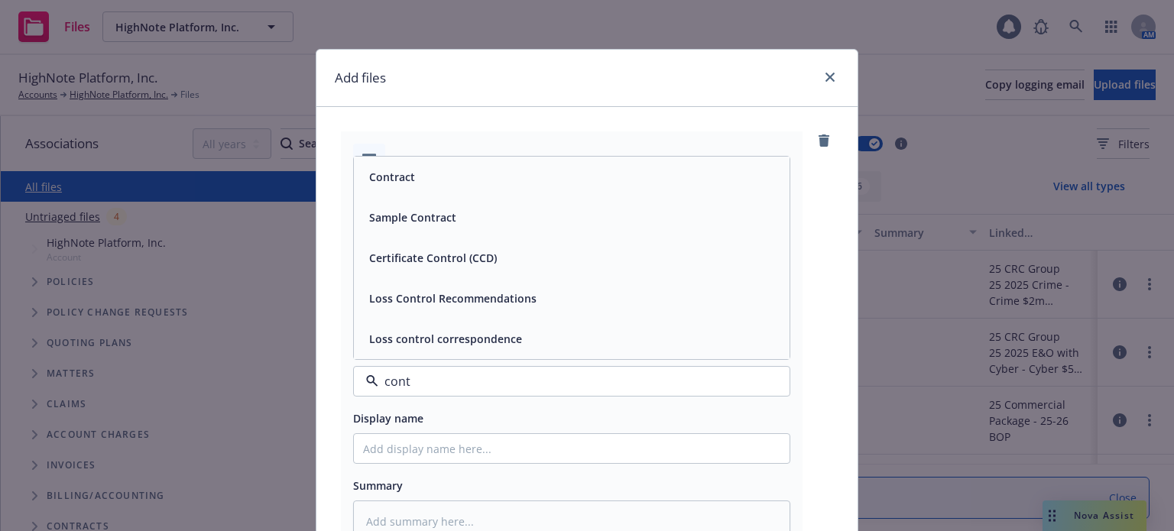
drag, startPoint x: 423, startPoint y: 380, endPoint x: 315, endPoint y: 361, distance: 110.2
click at [316, 374] on div "Fw_ Welcome to Newfront!.msg Associations* 1 selected Search Account HighNote P…" at bounding box center [586, 371] width 541 height 529
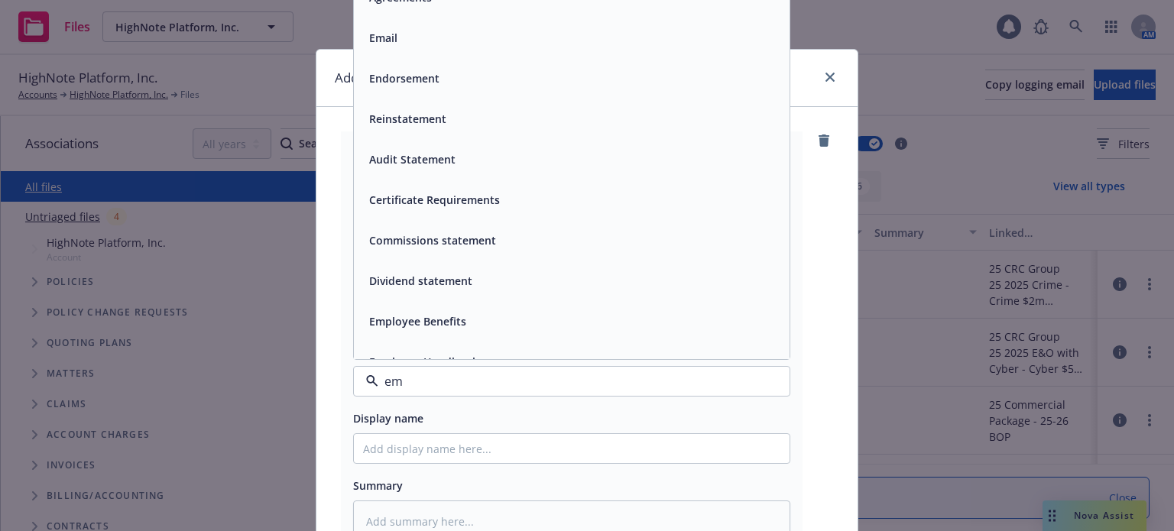
type input "ema"
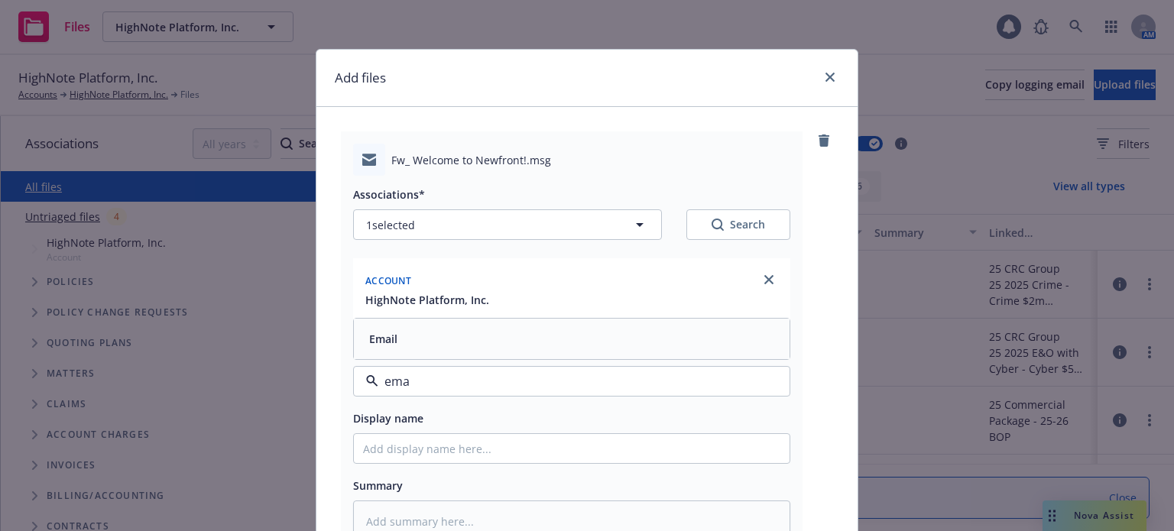
click at [410, 332] on div "Email" at bounding box center [571, 339] width 417 height 22
click at [431, 457] on input "Display name" at bounding box center [572, 448] width 436 height 29
type textarea "x"
type input "C"
type textarea "x"
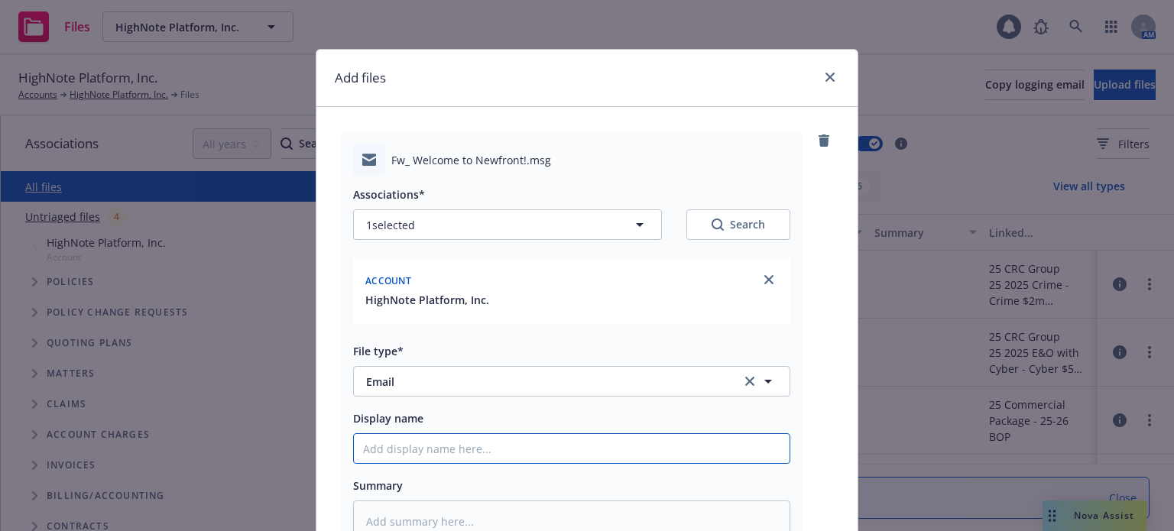
type textarea "x"
type input "U"
type textarea "x"
type input "Up"
type textarea "x"
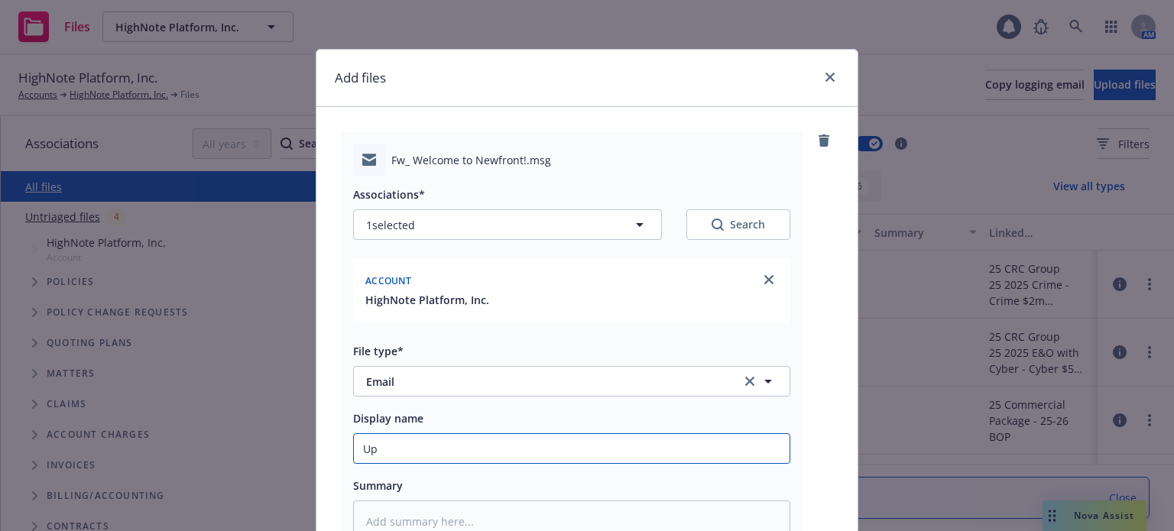
type input "Upd"
type textarea "x"
type input "Upda"
type textarea "x"
type input "Updat"
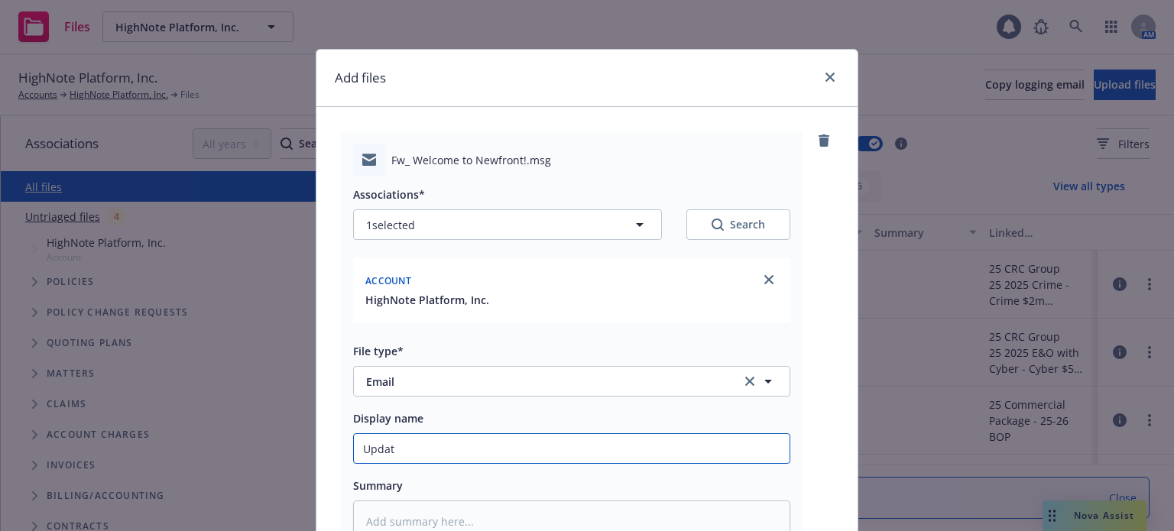
type textarea "x"
type input "Update"
type textarea "x"
type input "Updated"
type textarea "x"
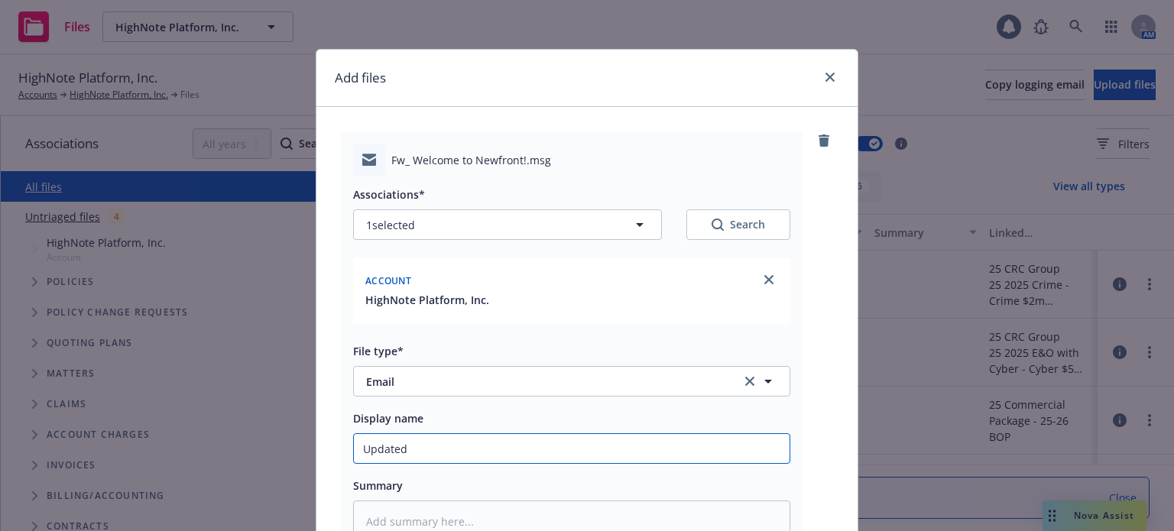
type input "Updated c"
type textarea "x"
type input "Updated co"
type textarea "x"
type input "Updated con"
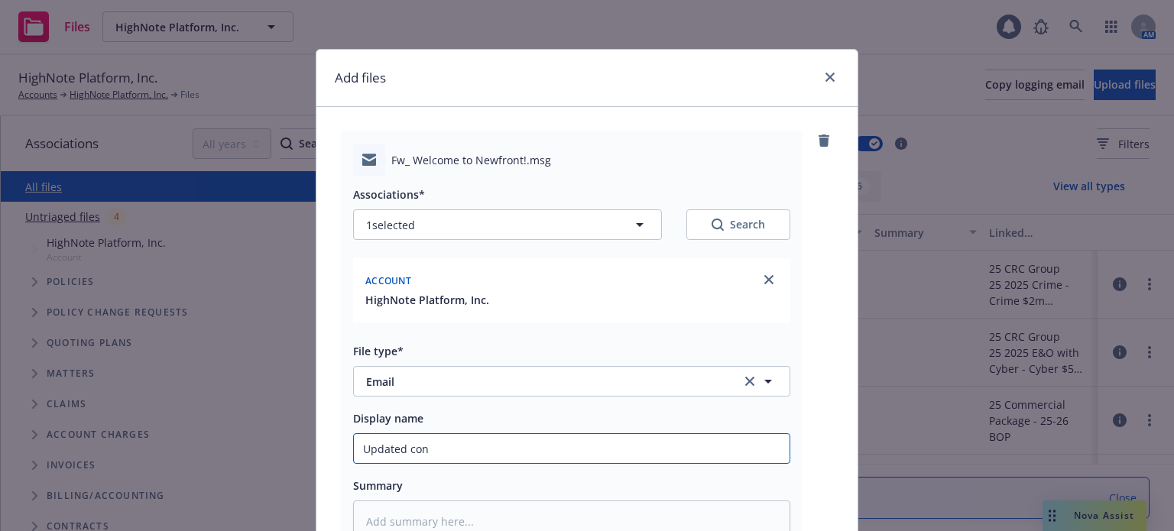
type textarea "x"
type input "Updated conta"
type textarea "x"
type input "Updated contac"
type textarea "x"
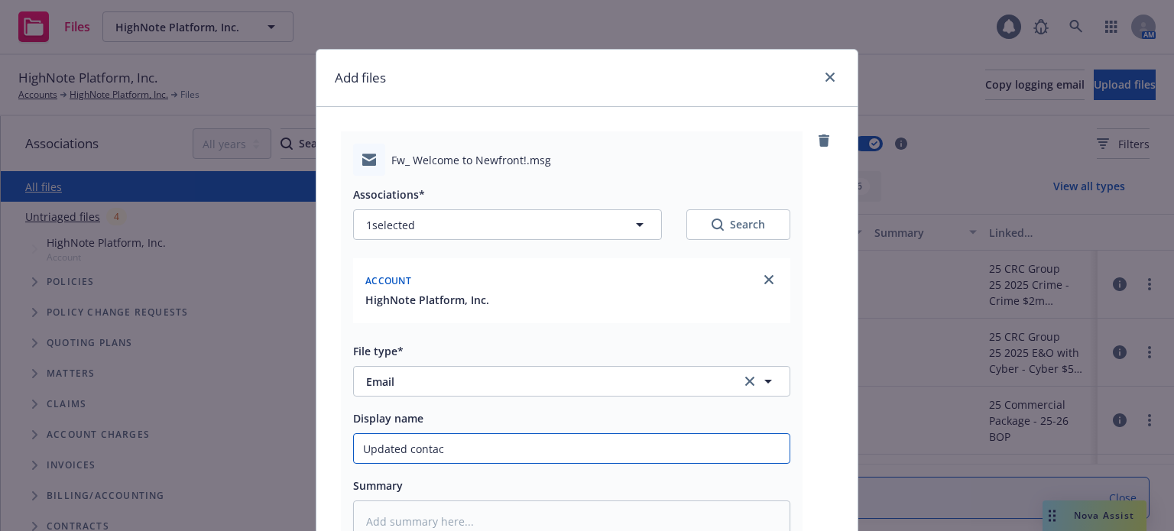
type input "Updated contact"
type textarea "x"
type input "Updated contact"
type textarea "x"
type input "Updated contact n"
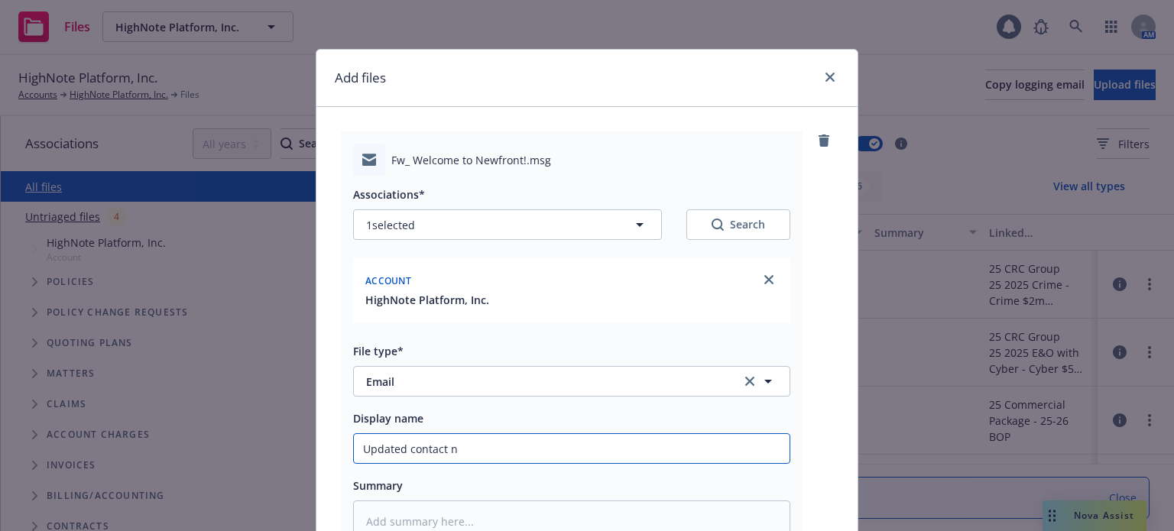
type textarea "x"
type input "Updated contact no"
type textarea "x"
type input "Updated contact not"
type textarea "x"
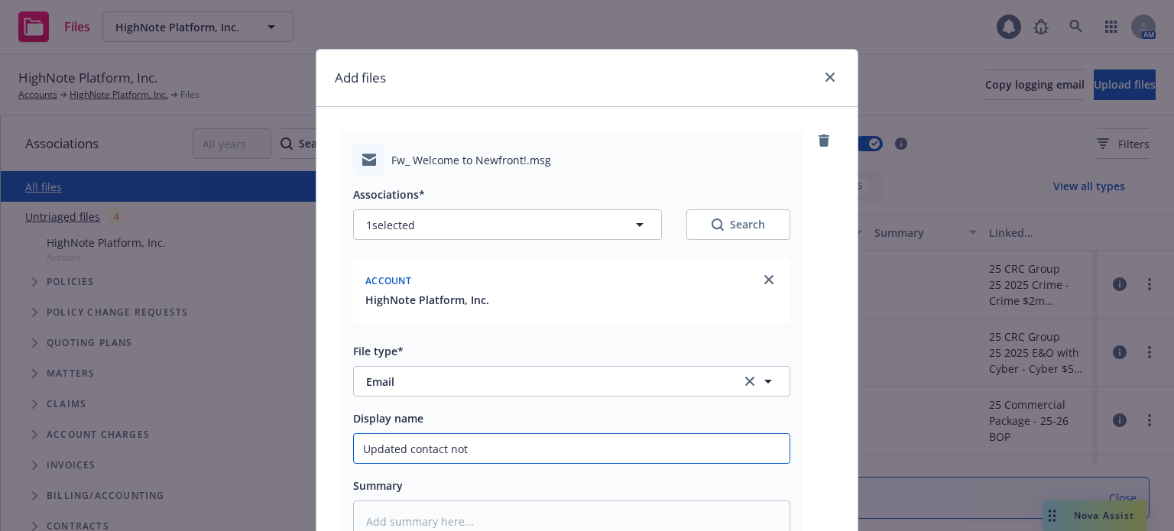
type input "Updated contact noti"
type textarea "x"
type input "Updated contact notic"
type textarea "x"
type input "Updated contact notice"
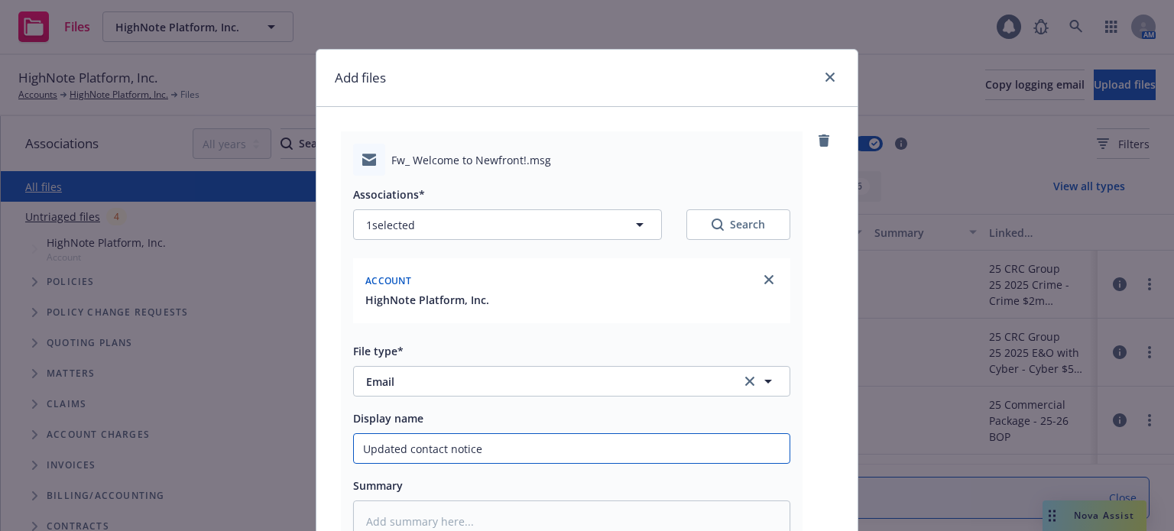
type textarea "x"
type input "Updated contact notice"
type textarea "x"
type input "Updated contact notice r"
type textarea "x"
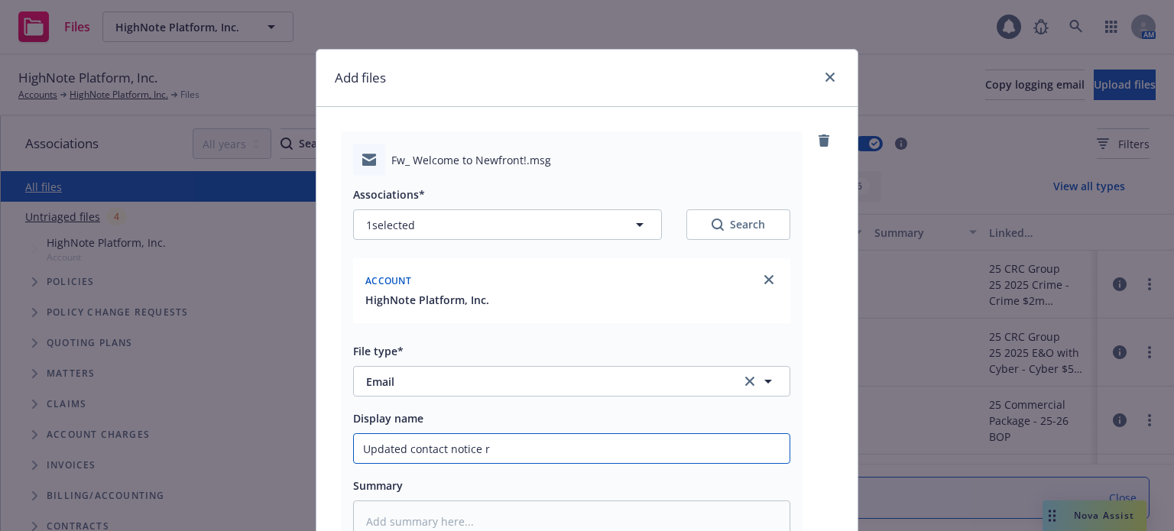
type input "Updated contact notice re"
type textarea "x"
type input "Updated contact notice rec"
type textarea "x"
type input "Updated contact notice recd"
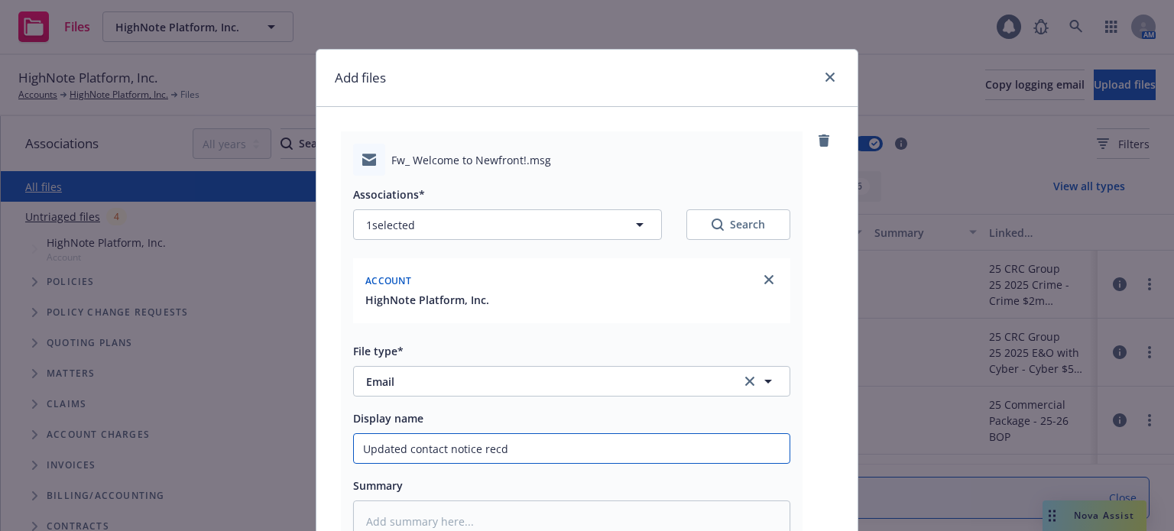
type textarea "x"
type input "Updated contact notice recd"
type textarea "x"
type input "Updated contact notice recd f"
type textarea "x"
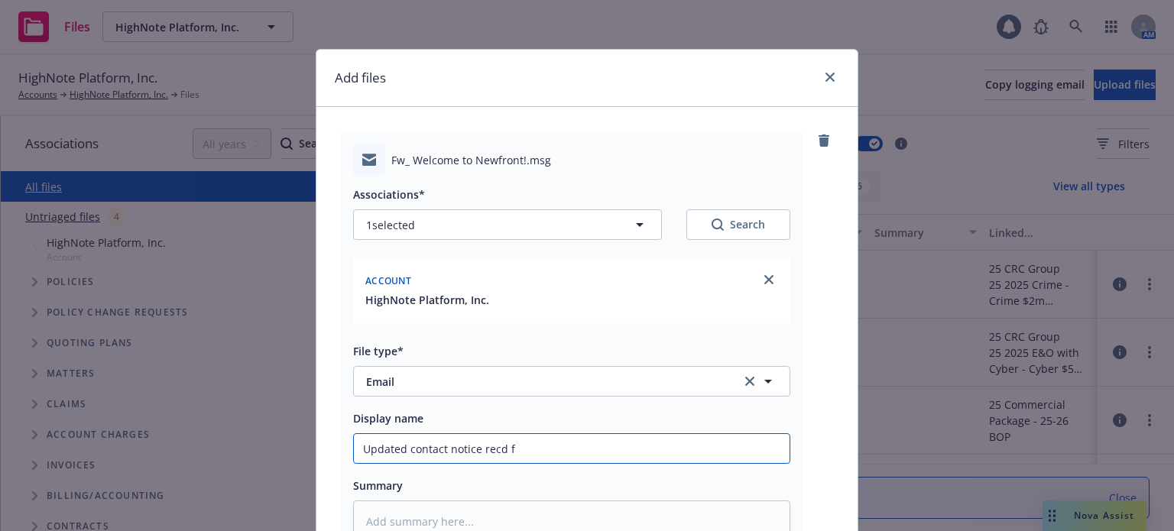
type input "Updated contact notice recd fr"
type textarea "x"
type input "Updated contact notice recd fro"
type textarea "x"
type input "Updated contact notice recd from"
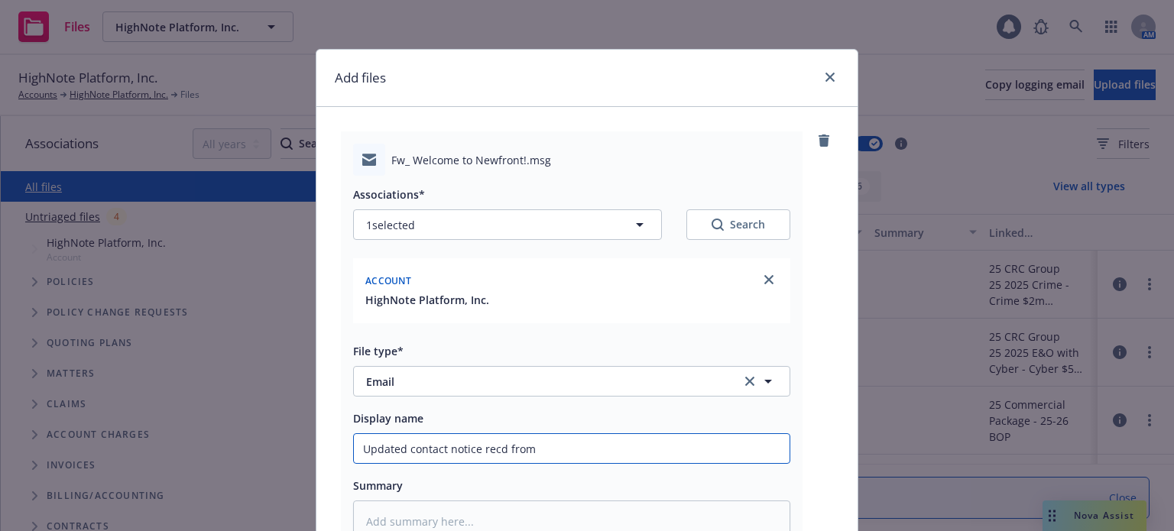
type textarea "x"
type input "Updated contact notice recd from"
type textarea "x"
type input "Updated contact notice recd from i"
type textarea "x"
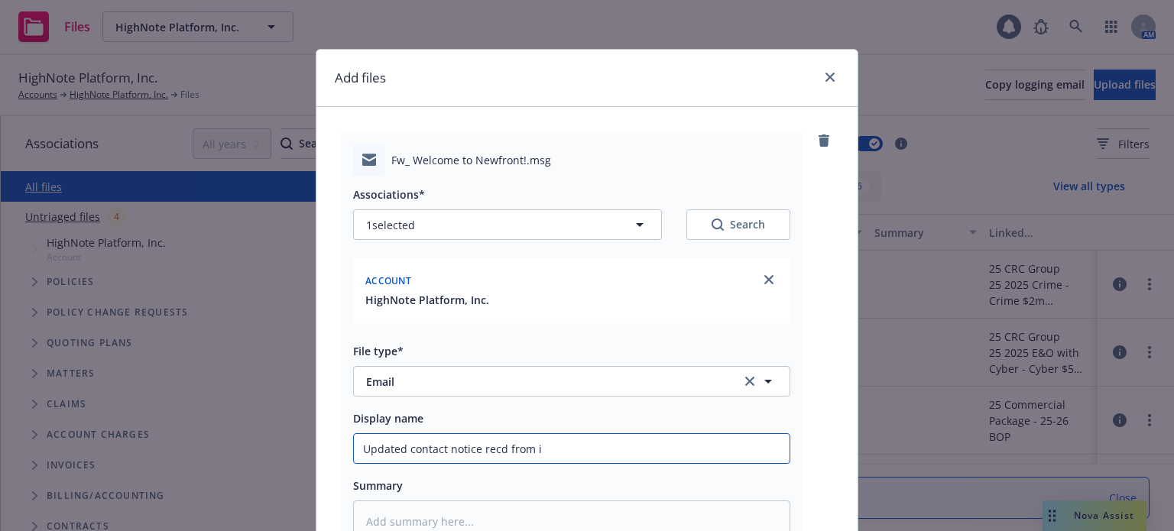
type input "Updated contact notice recd from in"
type textarea "x"
type input "Updated contact notice recd from ins"
type textarea "x"
type input "Updated contact notice recd from insu"
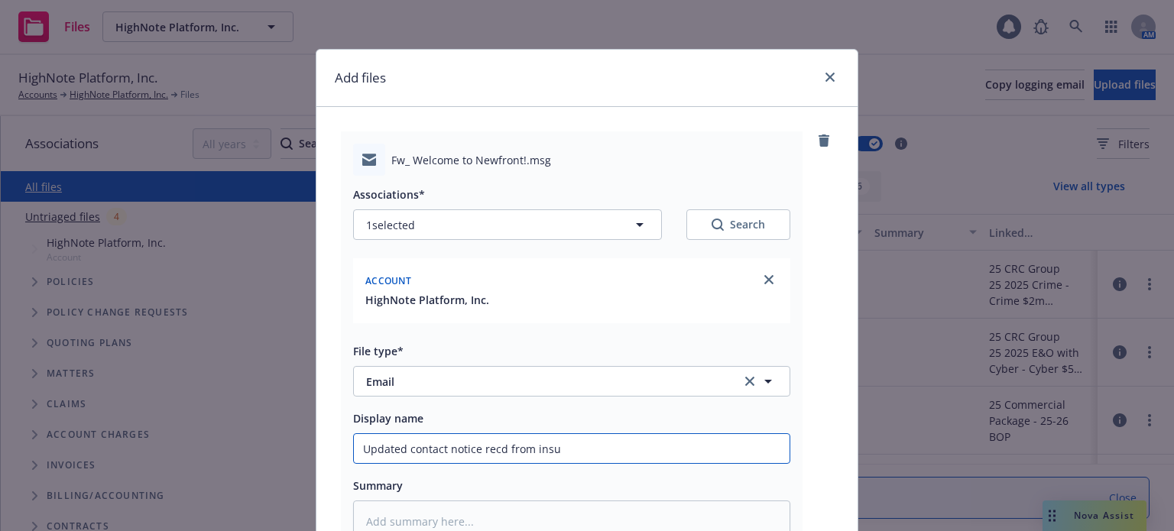
type textarea "x"
type input "Updated contact notice recd from insur"
type textarea "x"
type input "Updated contact notice recd from insure"
type textarea "x"
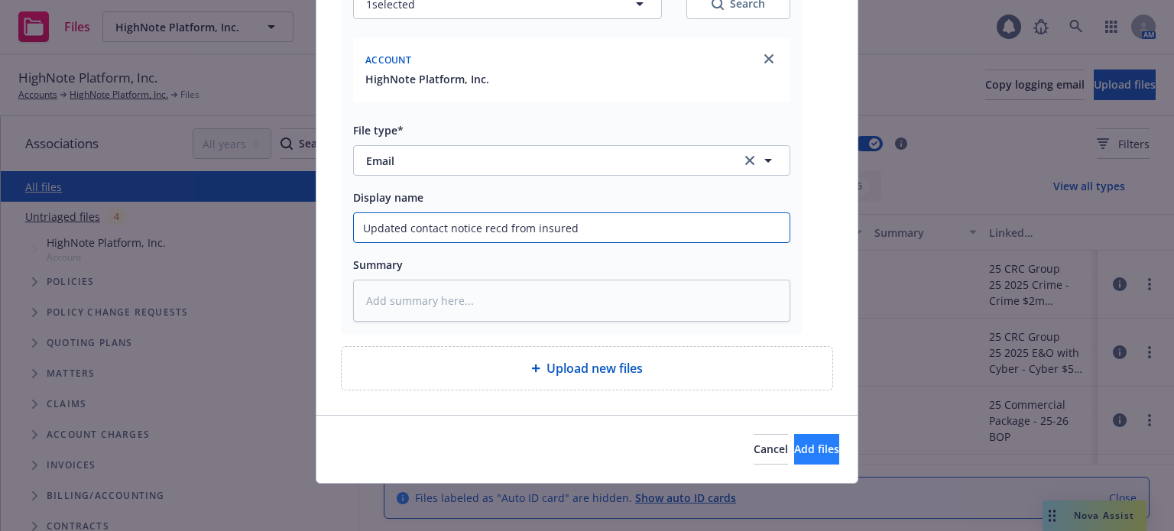
type input "Updated contact notice recd from insured"
click at [831, 453] on button "Add files" at bounding box center [816, 449] width 45 height 31
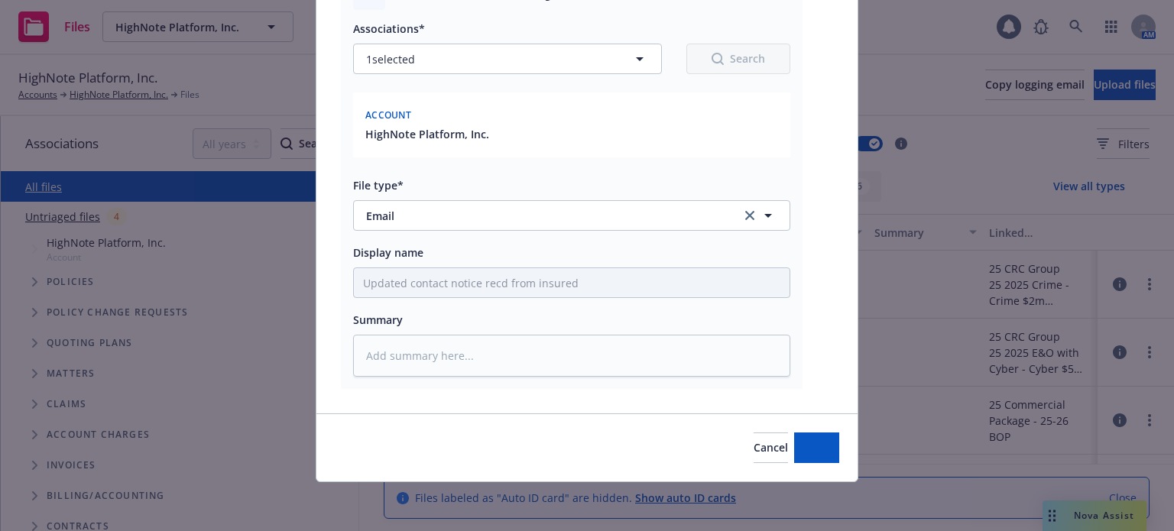
scroll to position [165, 0]
type textarea "x"
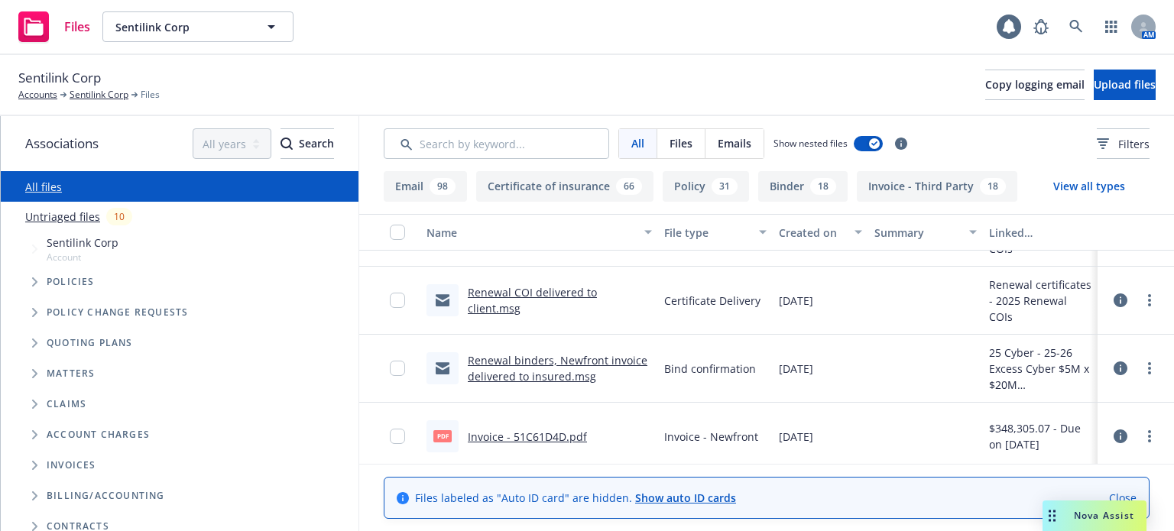
scroll to position [2751, 0]
